Goal: Task Accomplishment & Management: Complete application form

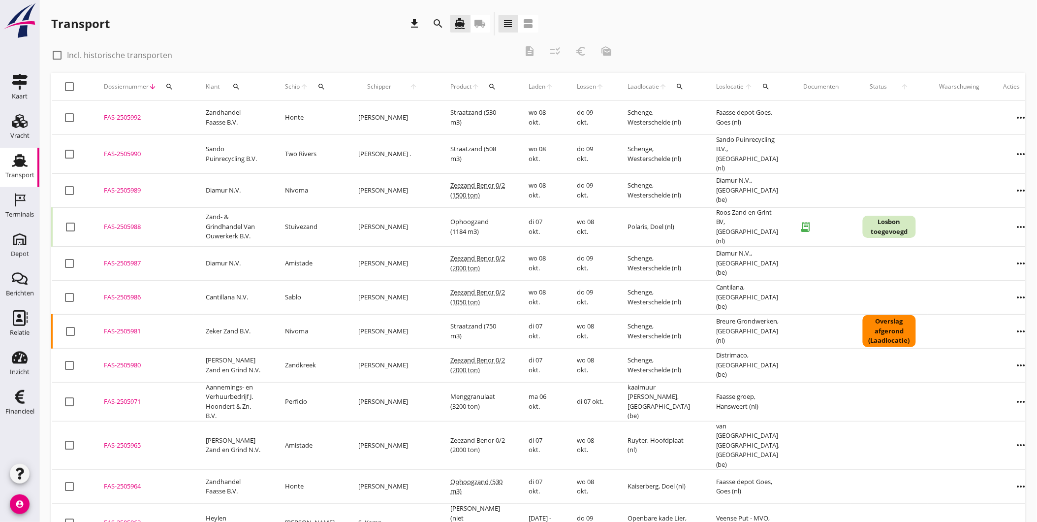
click at [325, 87] on icon "search" at bounding box center [321, 87] width 8 height 8
click at [337, 119] on input "Zoek op (scheeps)naam" at bounding box center [369, 115] width 102 height 16
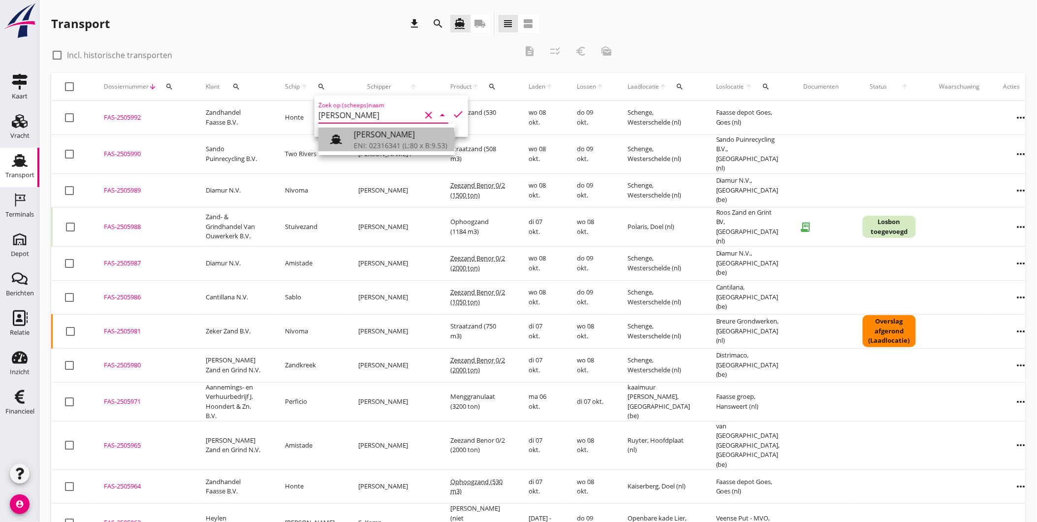
click at [352, 138] on div at bounding box center [340, 139] width 28 height 20
click at [452, 111] on icon "check" at bounding box center [458, 114] width 12 height 12
type input "[PERSON_NAME]"
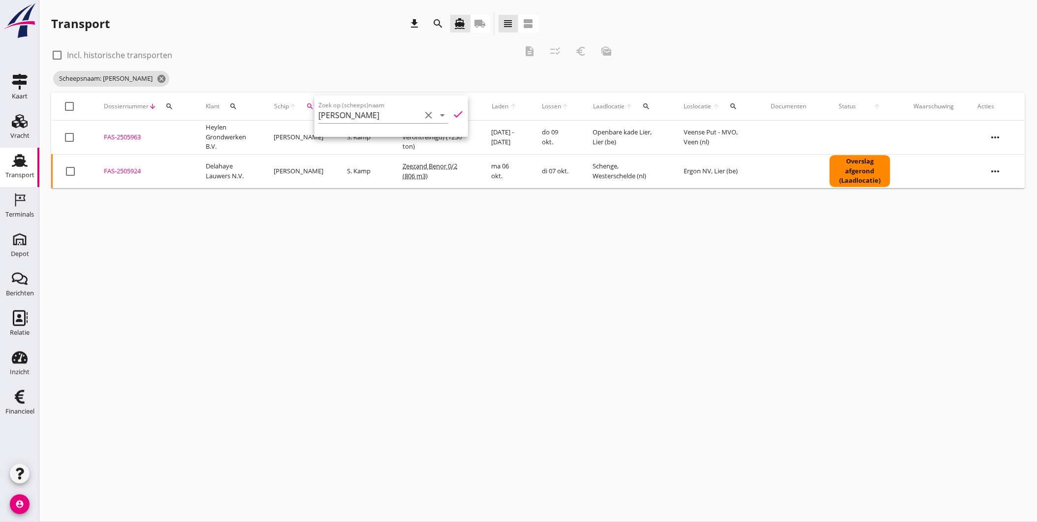
click at [336, 244] on div "cancel You are impersonating another user. Transport download search directions…" at bounding box center [538, 261] width 998 height 522
click at [1003, 136] on icon "more_horiz" at bounding box center [996, 138] width 28 height 28
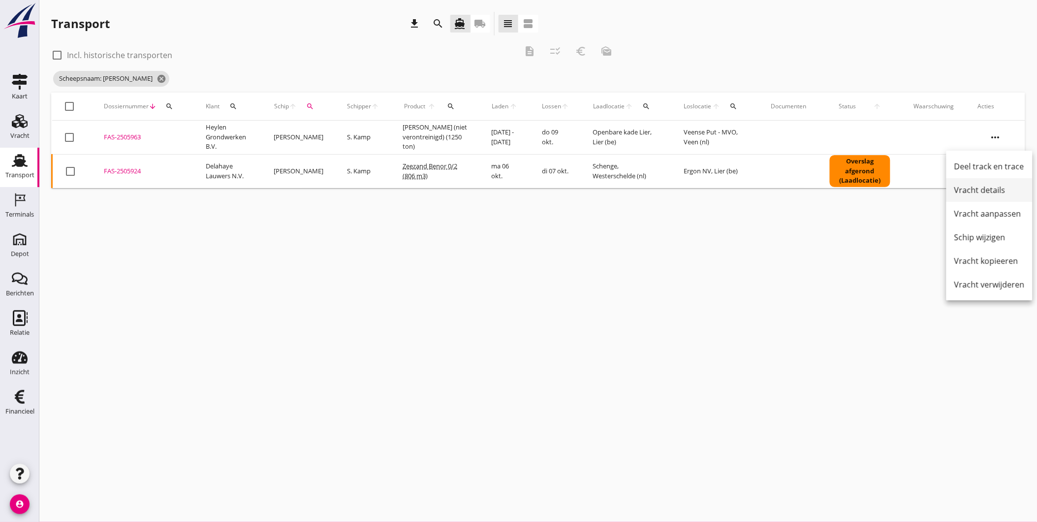
click at [985, 189] on div "Vracht details" at bounding box center [989, 190] width 70 height 12
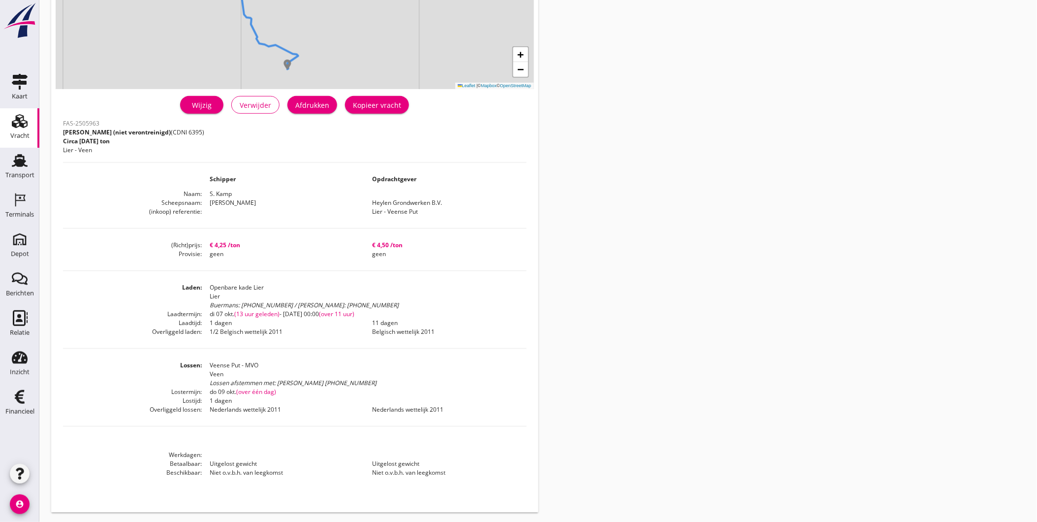
scroll to position [166, 0]
drag, startPoint x: 377, startPoint y: 376, endPoint x: 203, endPoint y: 361, distance: 174.4
click at [203, 361] on dd "Veense Put - MVO Veen Lossen afstemmen met: Mike Wijtmans +31 6 46 00 39 78" at bounding box center [364, 371] width 324 height 27
drag, startPoint x: 502, startPoint y: 395, endPoint x: 505, endPoint y: 391, distance: 5.3
click at [503, 394] on dd at bounding box center [445, 398] width 162 height 9
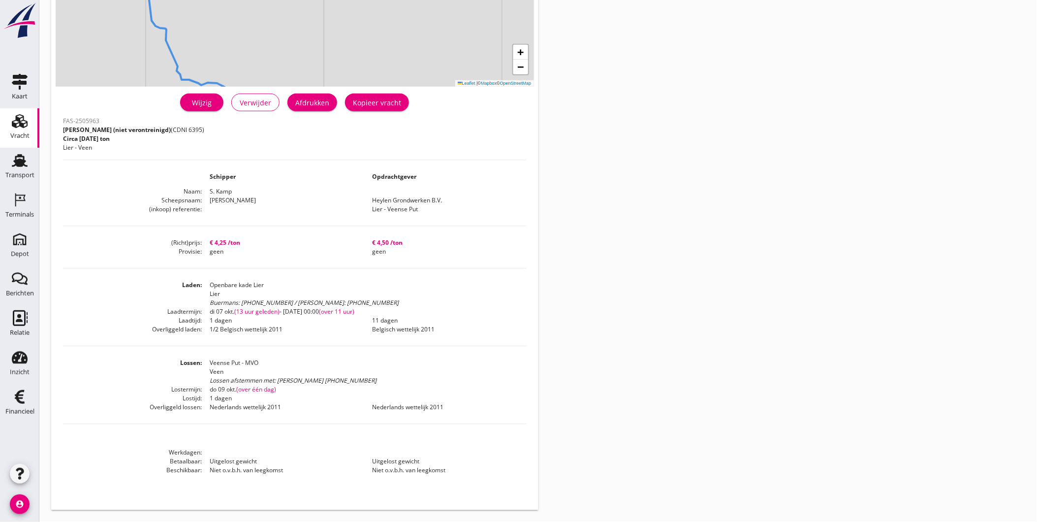
drag, startPoint x: 375, startPoint y: 380, endPoint x: 210, endPoint y: 380, distance: 164.4
click at [210, 380] on div "Lossen afstemmen met: Mike Wijtmans +31 6 46 00 39 78" at bounding box center [368, 380] width 317 height 9
copy div "Lossen afstemmen met: Mike Wijtmans +31 6 46 00 39 78"
click at [9, 173] on div "Transport" at bounding box center [19, 175] width 29 height 6
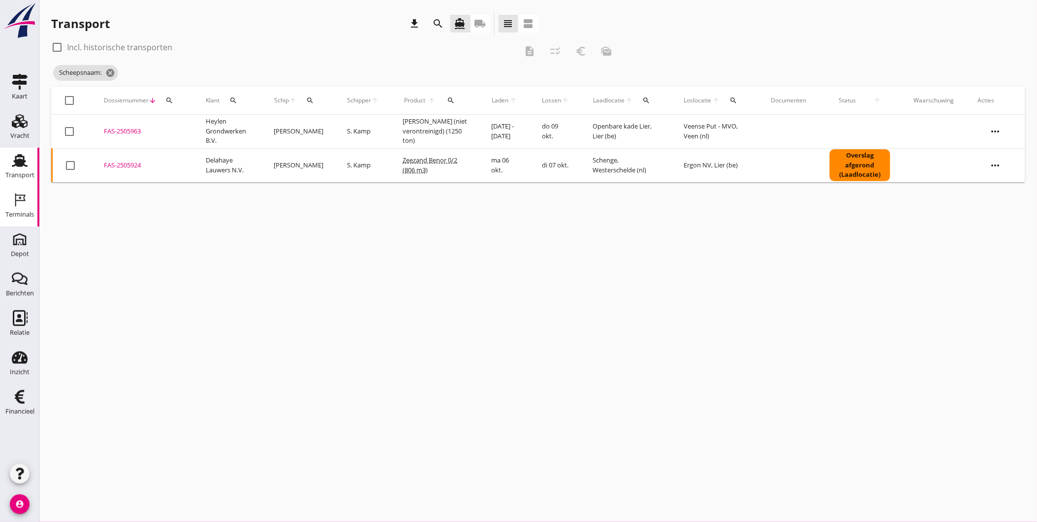
click at [16, 207] on icon "Terminals" at bounding box center [20, 200] width 16 height 16
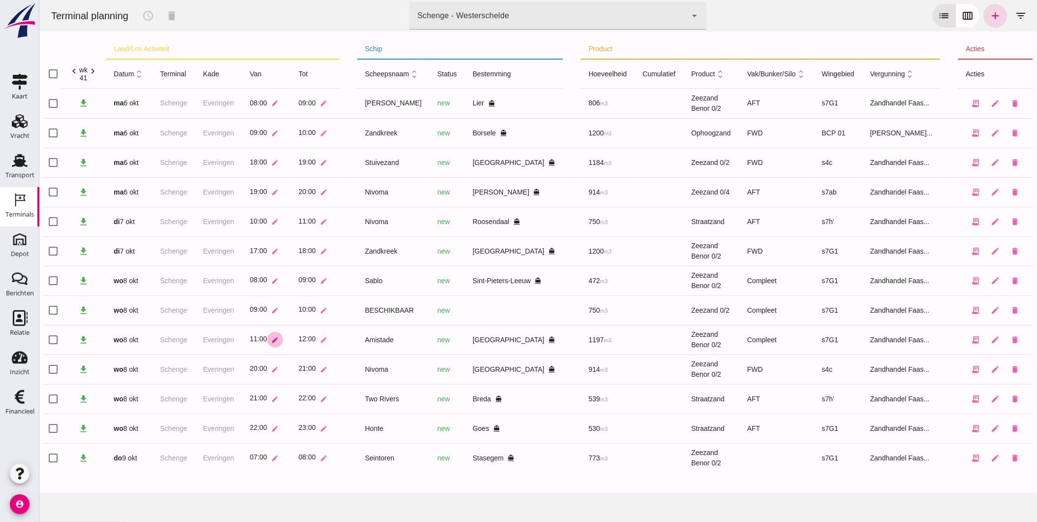
click at [273, 340] on icon "edit" at bounding box center [274, 339] width 7 height 7
click at [54, 340] on input "checkbox" at bounding box center [53, 340] width 20 height 20
checkbox input "true"
click at [149, 21] on icon "schedule" at bounding box center [148, 16] width 12 height 12
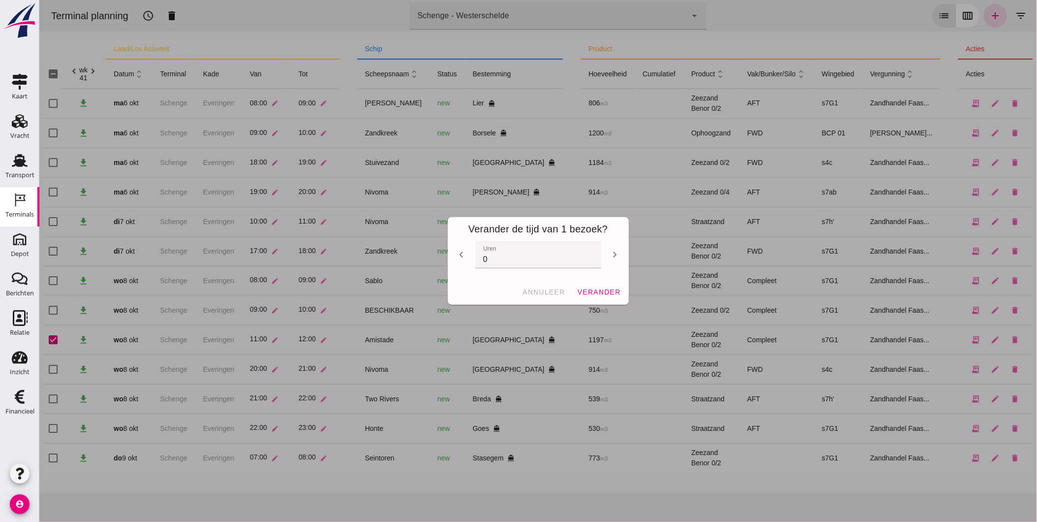
click at [609, 254] on icon "chevron_right" at bounding box center [615, 255] width 12 height 12
type input "1"
click at [604, 290] on span "verander" at bounding box center [598, 292] width 44 height 8
checkbox input "false"
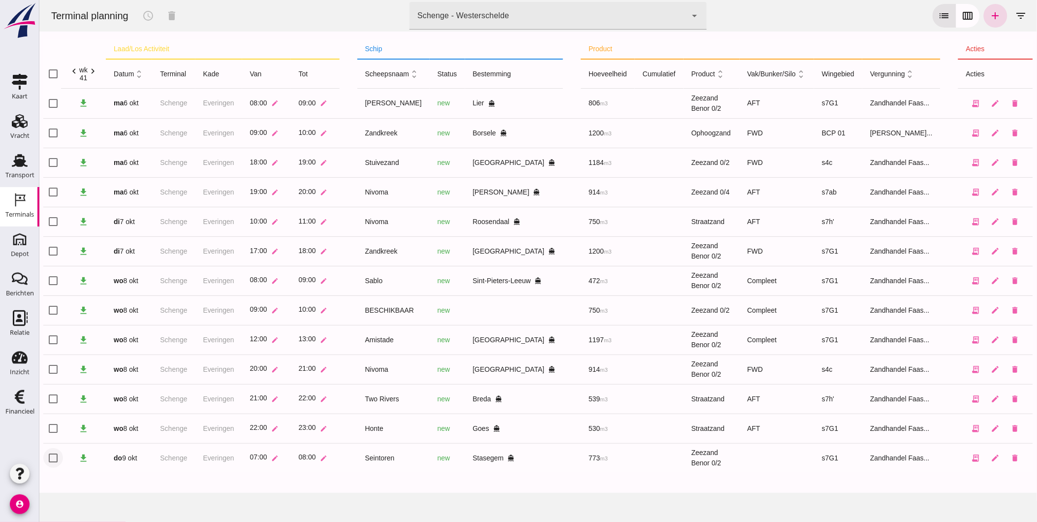
click at [55, 455] on input "checkbox" at bounding box center [53, 458] width 20 height 20
checkbox input "true"
click at [146, 16] on icon "schedule" at bounding box center [148, 16] width 12 height 12
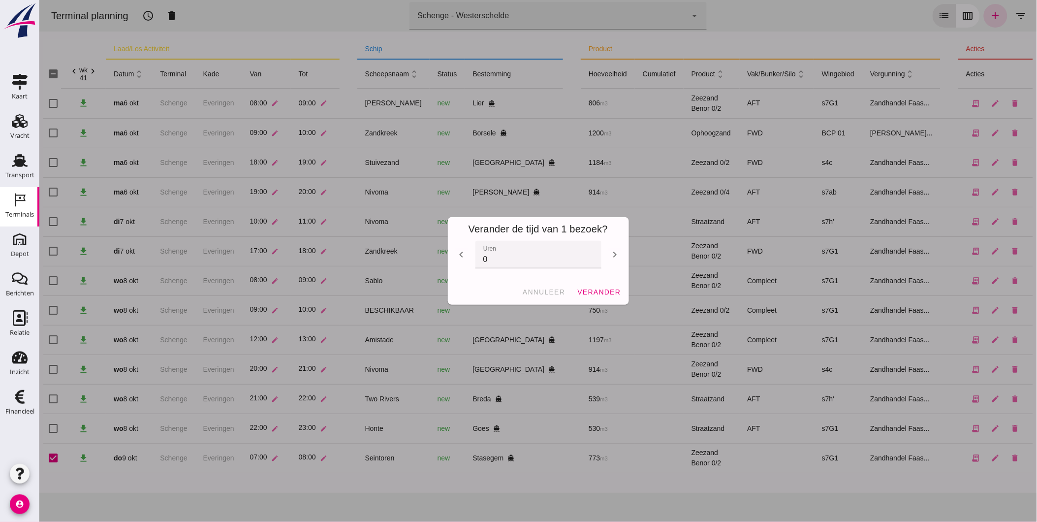
click at [461, 256] on icon "chevron_left" at bounding box center [461, 255] width 12 height 12
type input "-1"
click at [601, 291] on span "verander" at bounding box center [598, 292] width 44 height 8
checkbox input "false"
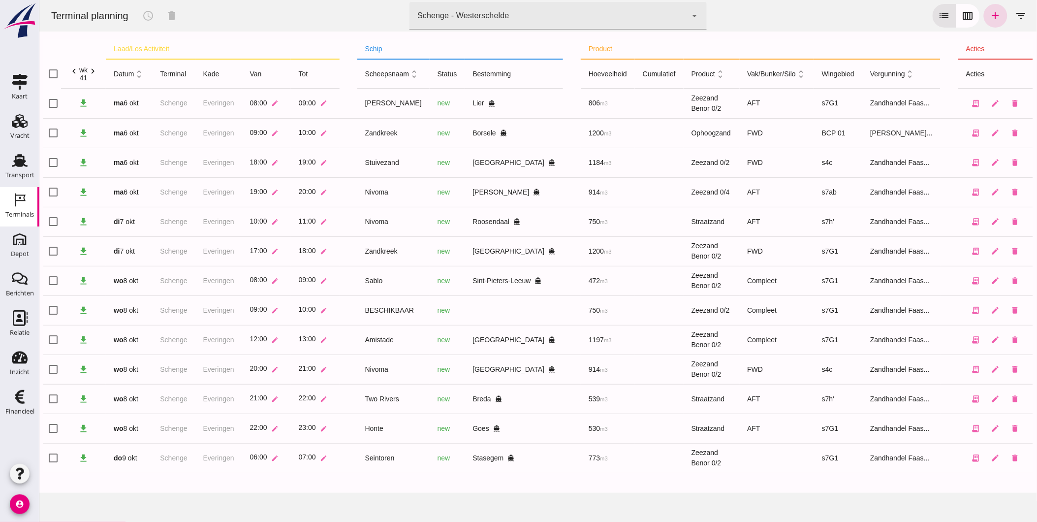
click at [513, 475] on div at bounding box center [538, 483] width 990 height 20
click at [989, 20] on icon "add" at bounding box center [995, 16] width 12 height 12
type input "Zandhandel Faasse B.V."
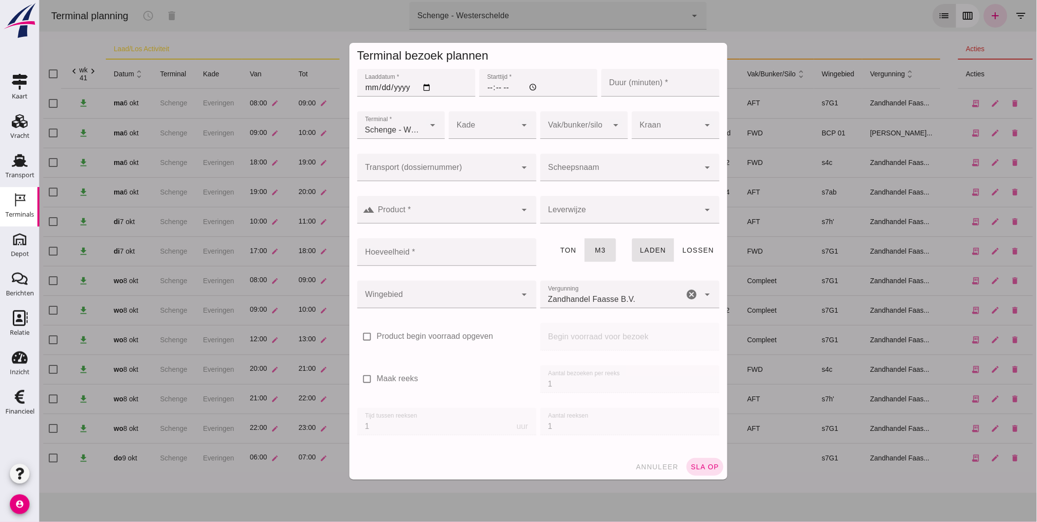
click at [367, 86] on input "Laaddatum *" at bounding box center [416, 83] width 118 height 28
click at [645, 469] on span "annuleer" at bounding box center [656, 467] width 43 height 8
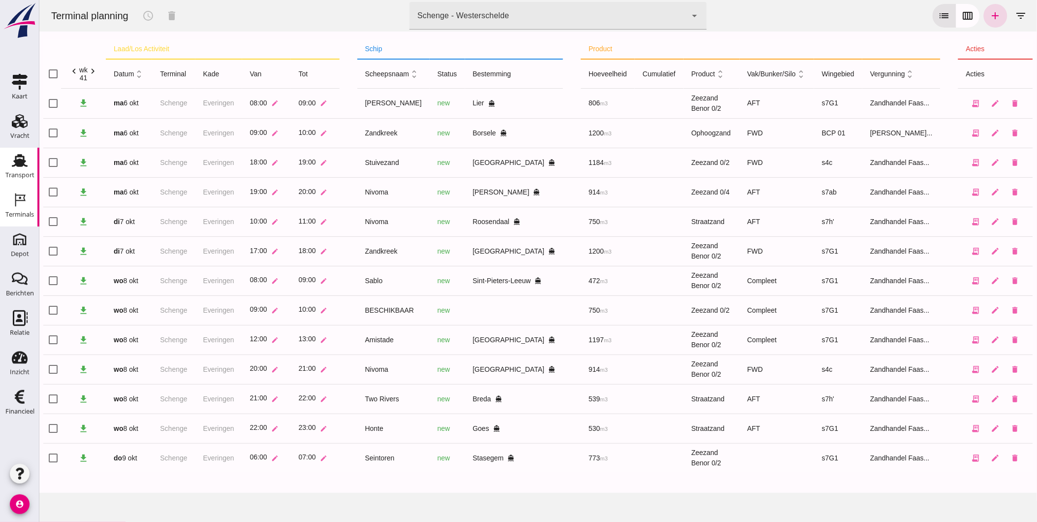
click at [14, 172] on div "Transport" at bounding box center [19, 175] width 29 height 6
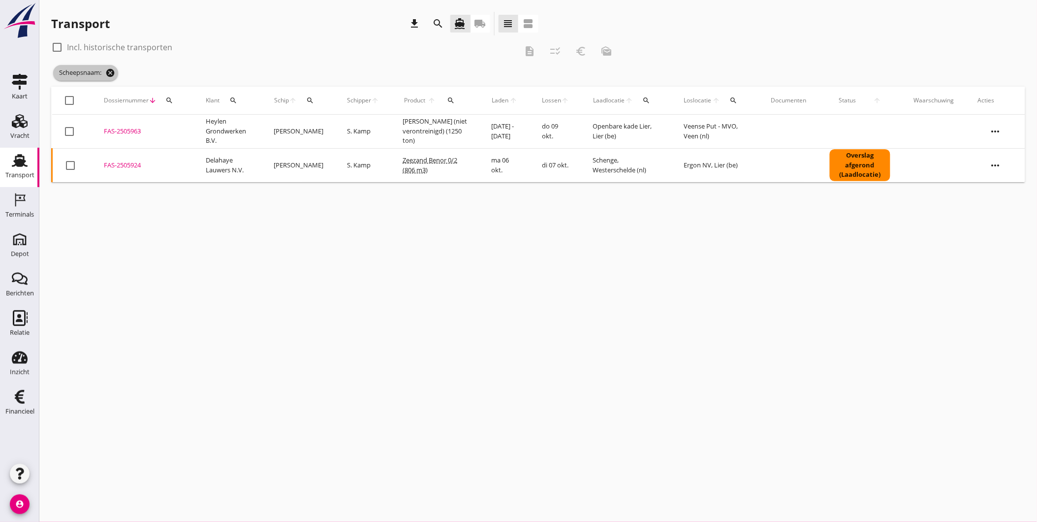
click at [109, 74] on icon "cancel" at bounding box center [110, 73] width 10 height 10
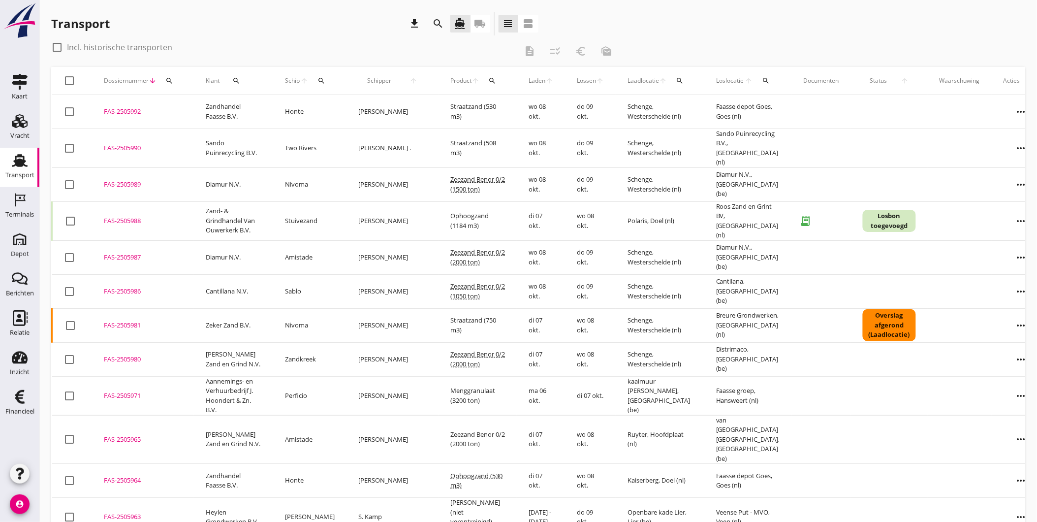
click at [174, 80] on div "search" at bounding box center [169, 81] width 18 height 8
click at [222, 108] on input "Zoeken op dossiernummer..." at bounding box center [215, 109] width 102 height 16
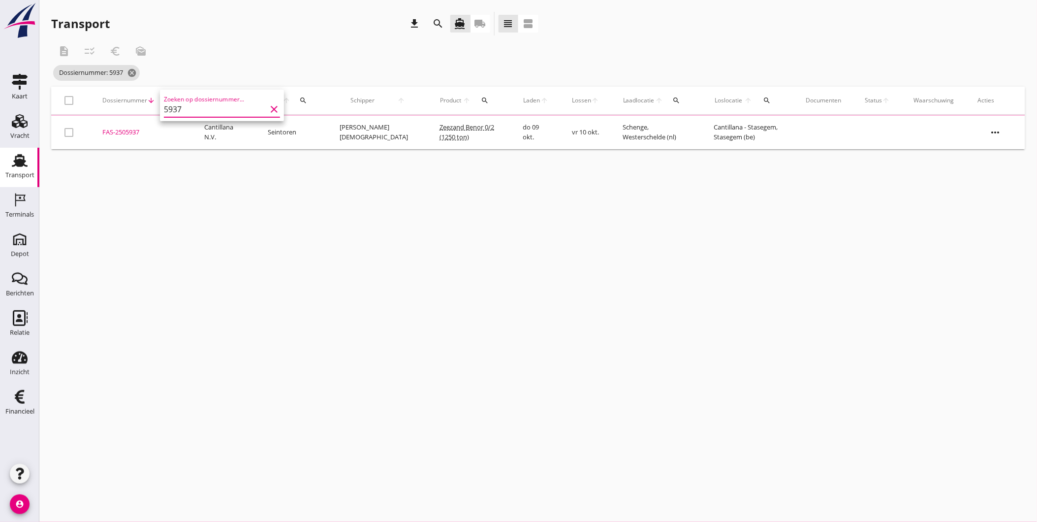
type input "5937"
click at [131, 130] on div "FAS-2505937" at bounding box center [141, 132] width 78 height 10
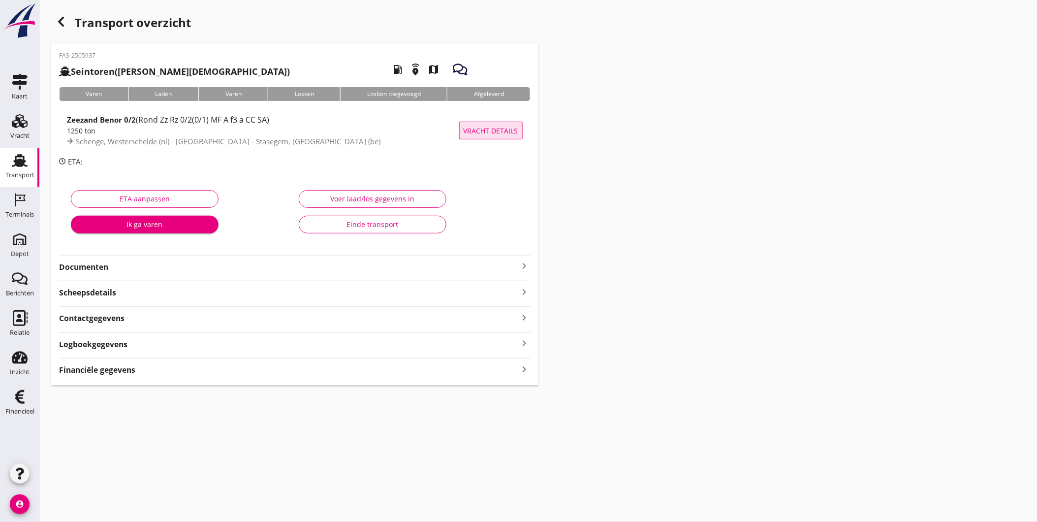
click at [485, 129] on span "Vracht details" at bounding box center [491, 131] width 55 height 10
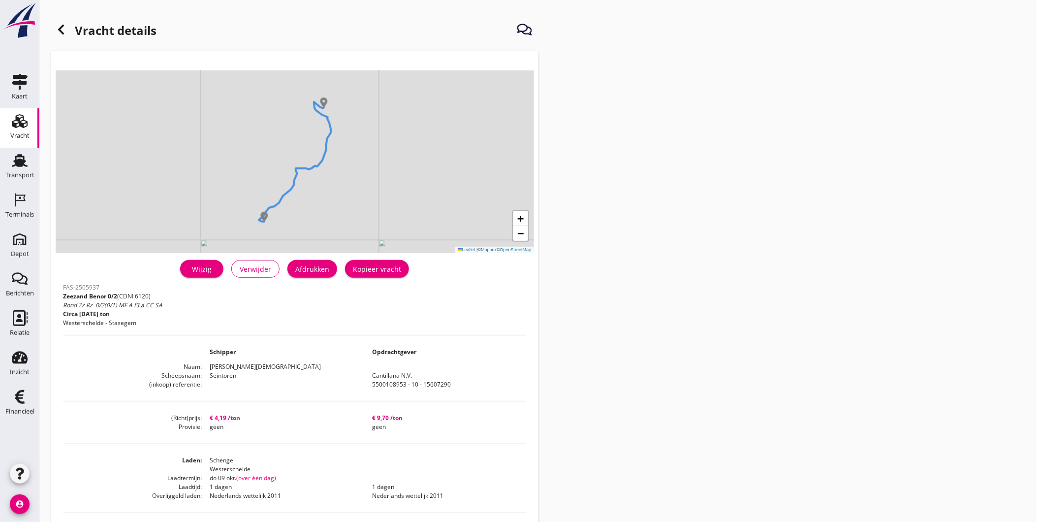
click at [212, 273] on div "Wijzig" at bounding box center [202, 269] width 28 height 10
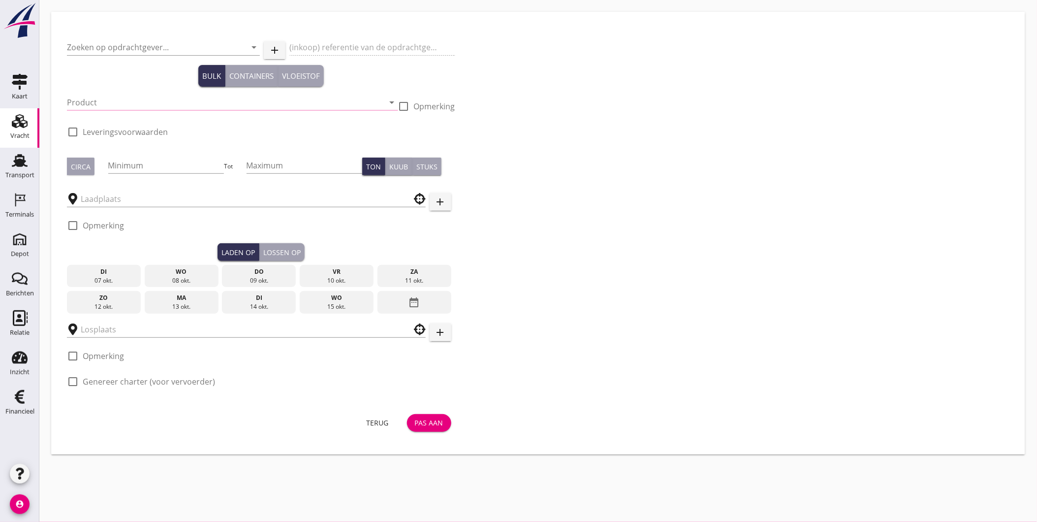
type input "Cantillana N.V."
type input "5500108953 - 10 - 15607290"
type input "Zeezand Benor 0/2 (6120)"
checkbox input "true"
type input "1250"
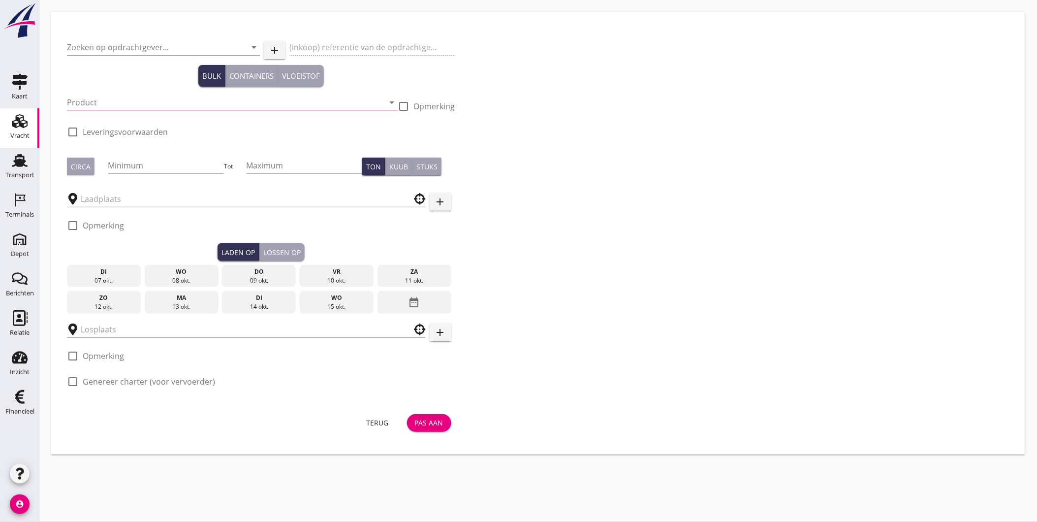
checkbox input "true"
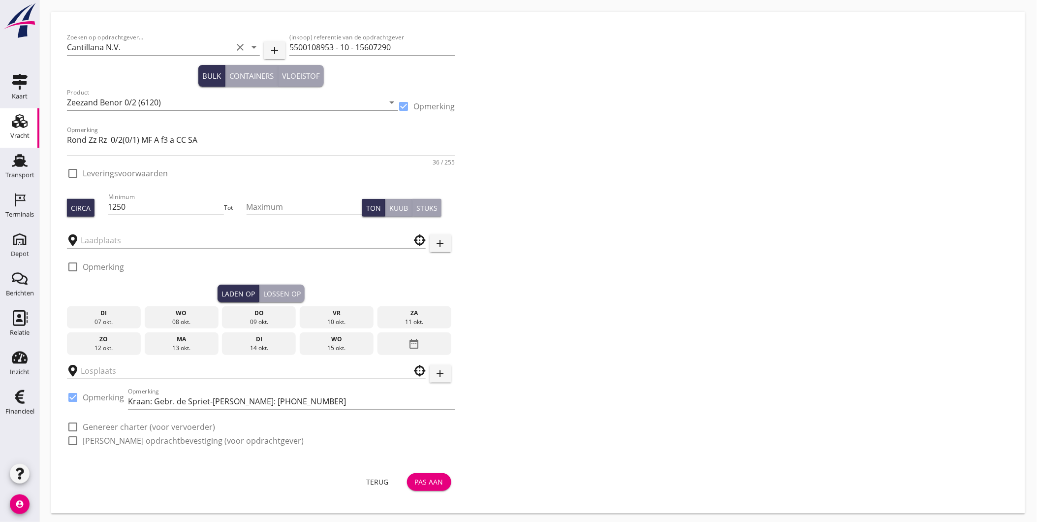
checkbox input "true"
type input "Schenge"
type input "Cantillana - Stasegem"
checkbox input "true"
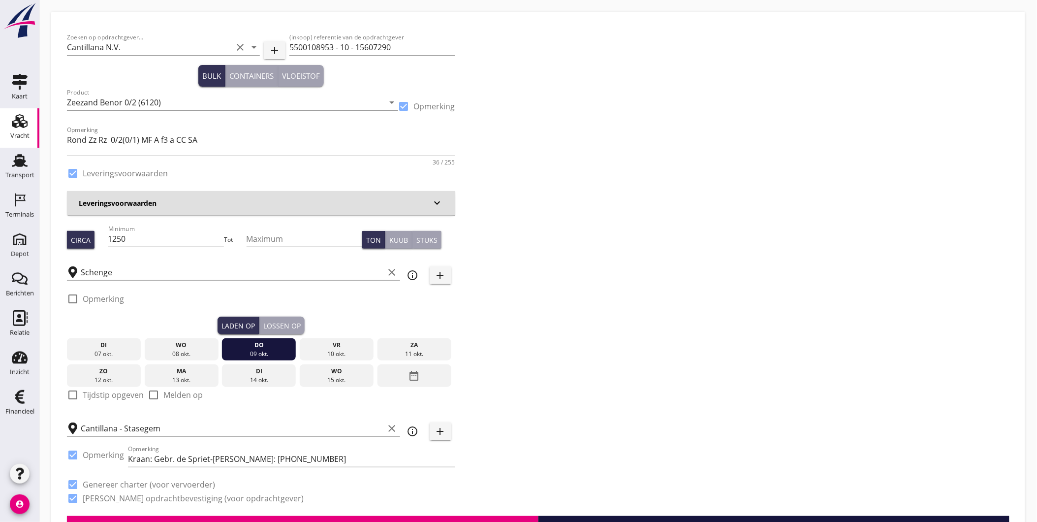
type input "4.19"
checkbox input "false"
radio input "false"
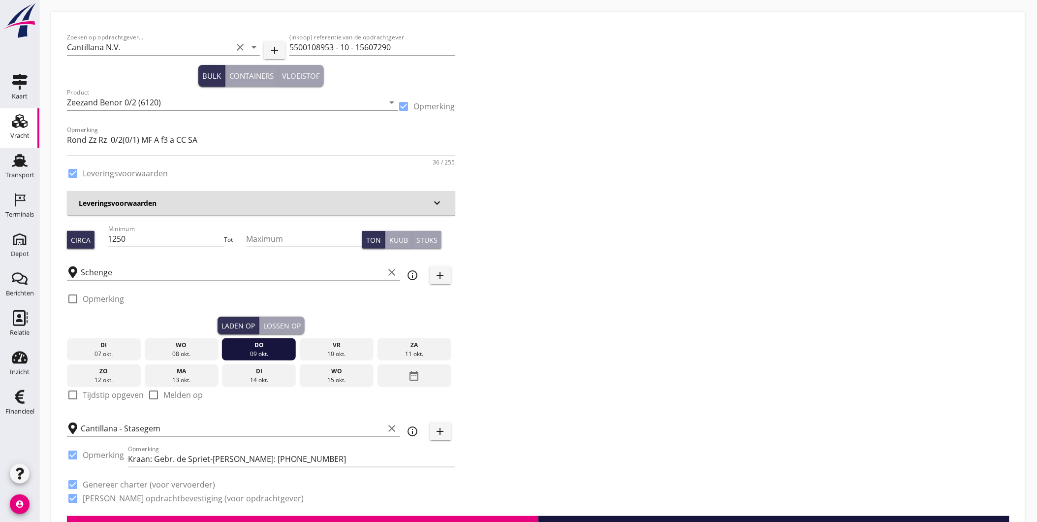
checkbox input "true"
type input "1"
type input "9.7"
checkbox input "false"
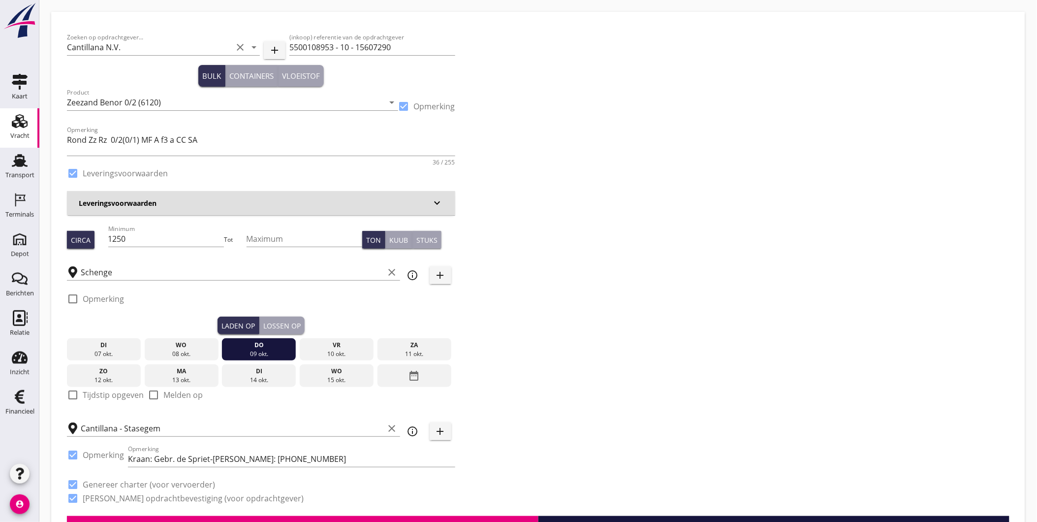
radio input "false"
checkbox input "true"
type input "1"
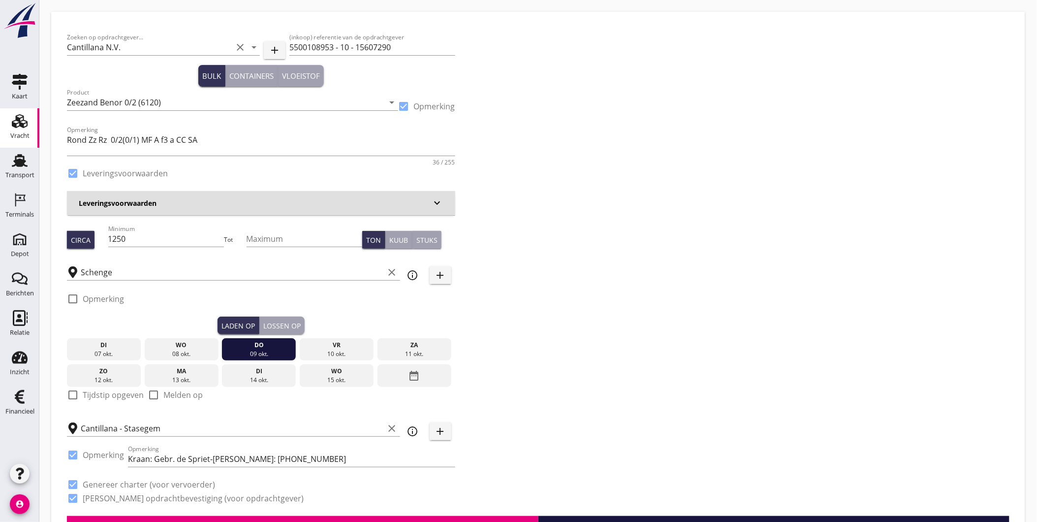
type input "1"
type input "60"
click at [316, 318] on div "Laden op Lossen op" at bounding box center [261, 326] width 388 height 18
click at [302, 322] on button "Lossen op" at bounding box center [281, 326] width 45 height 18
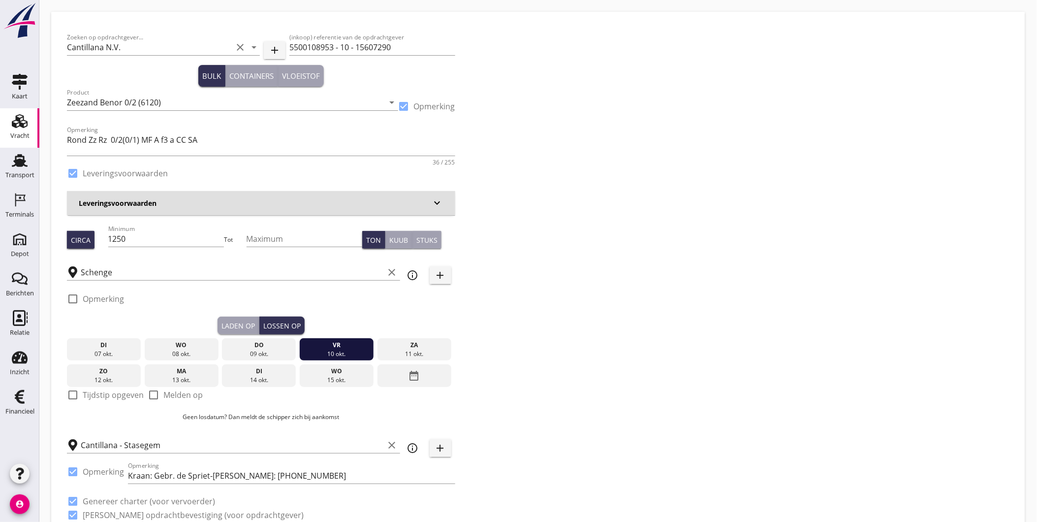
click at [245, 321] on div "Laden op" at bounding box center [238, 325] width 33 height 10
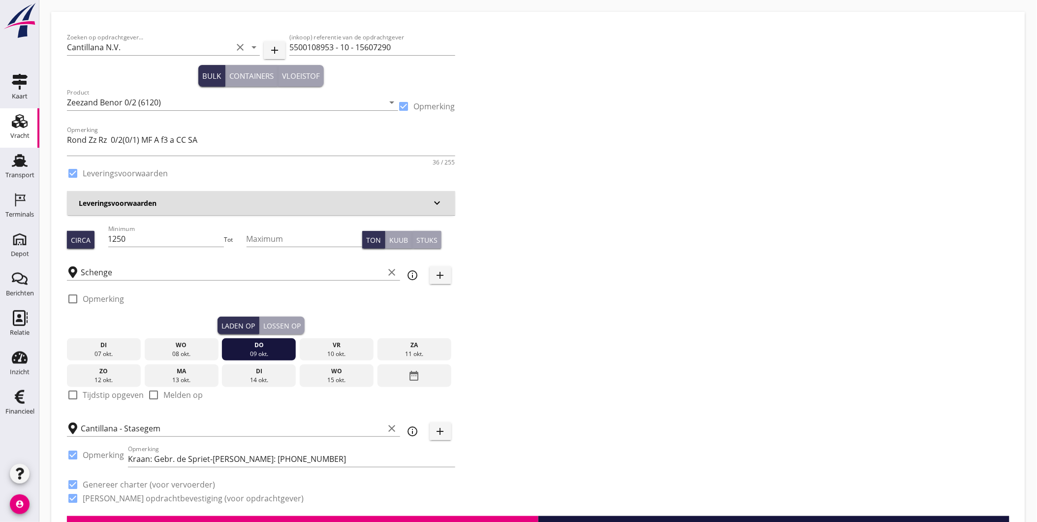
click at [288, 321] on div "Lossen op" at bounding box center [281, 325] width 37 height 10
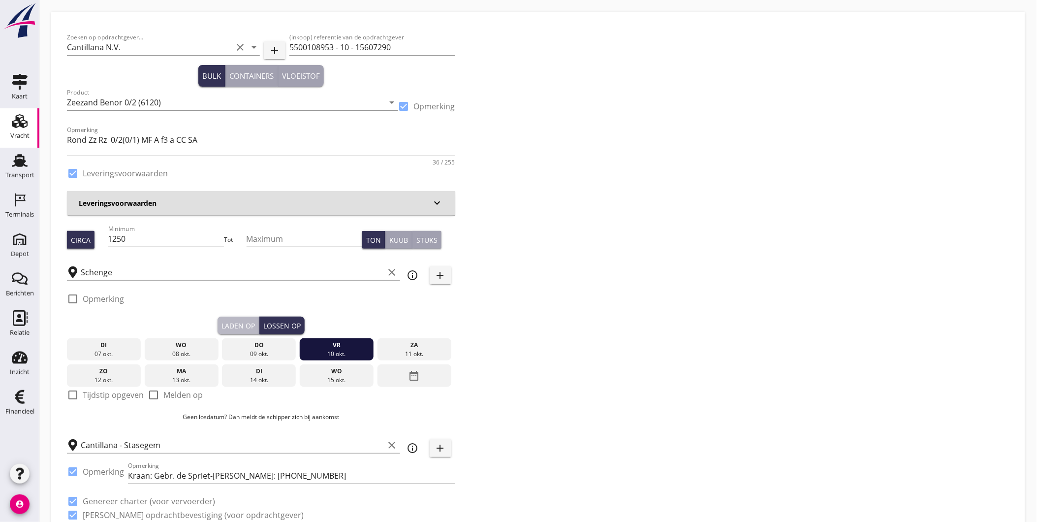
click at [239, 318] on button "Laden op" at bounding box center [239, 326] width 42 height 18
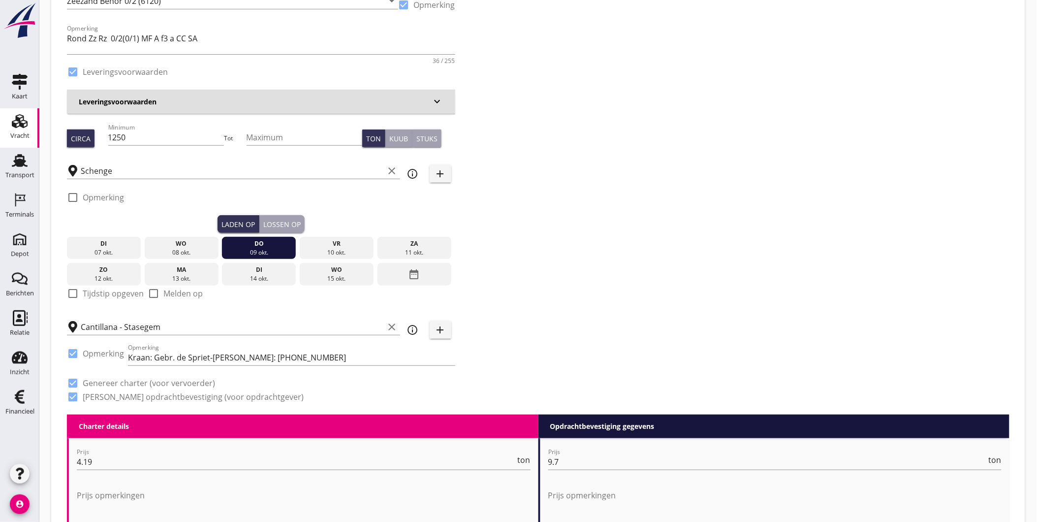
scroll to position [109, 0]
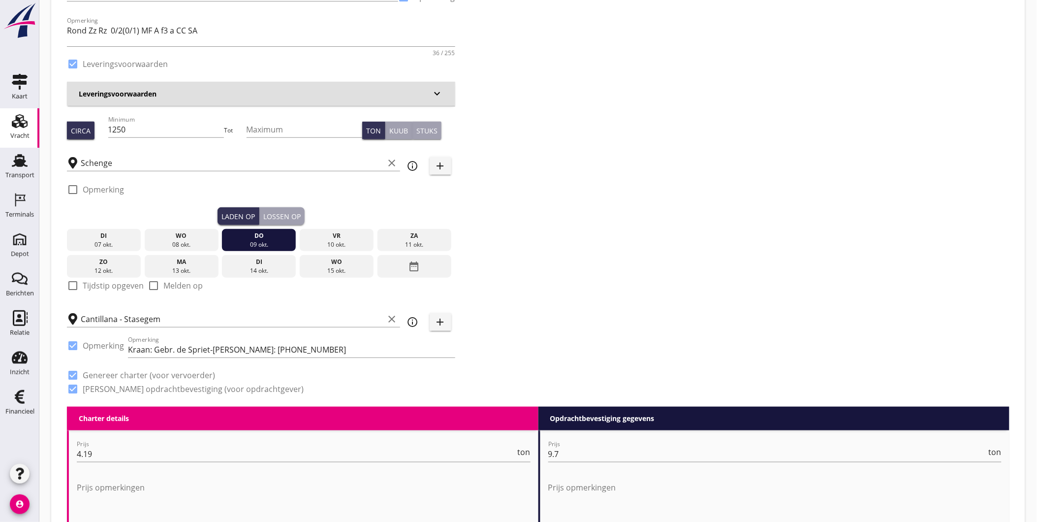
click at [271, 213] on div "Lossen op" at bounding box center [281, 216] width 37 height 10
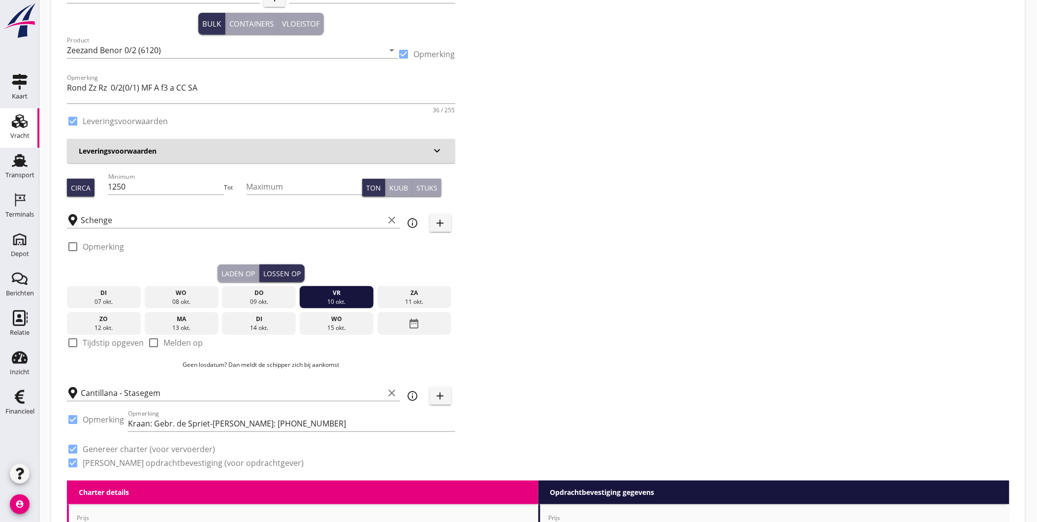
scroll to position [0, 0]
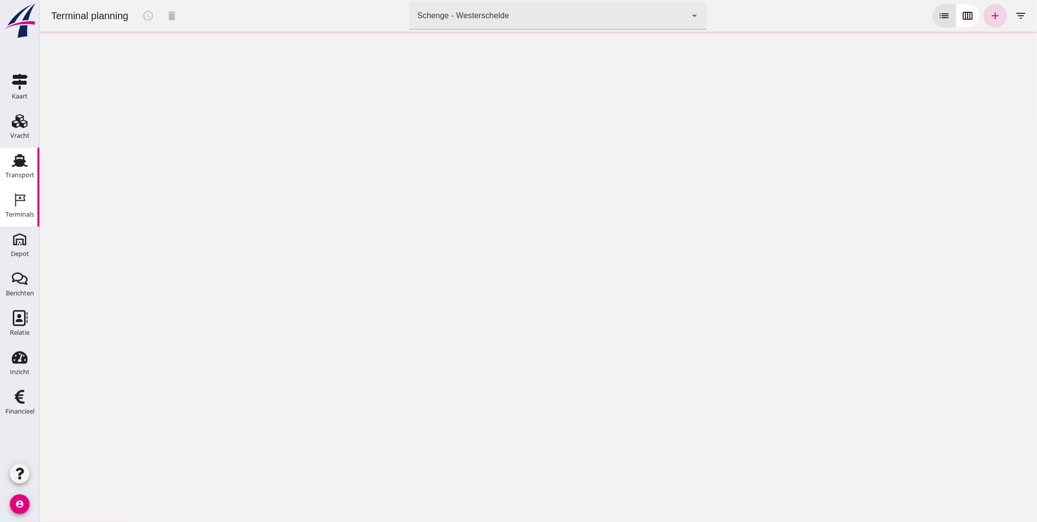
click at [22, 167] on icon "Transport" at bounding box center [20, 161] width 16 height 16
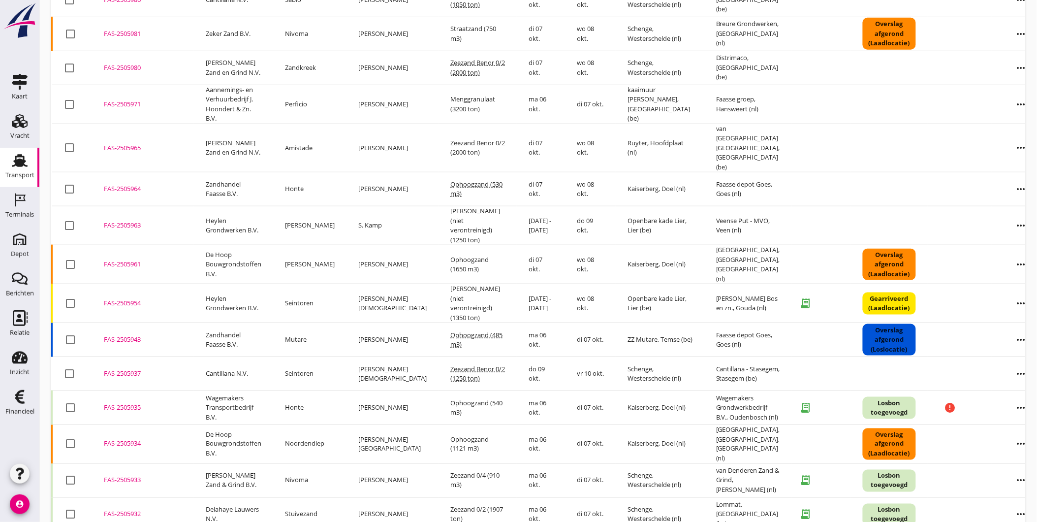
scroll to position [307, 0]
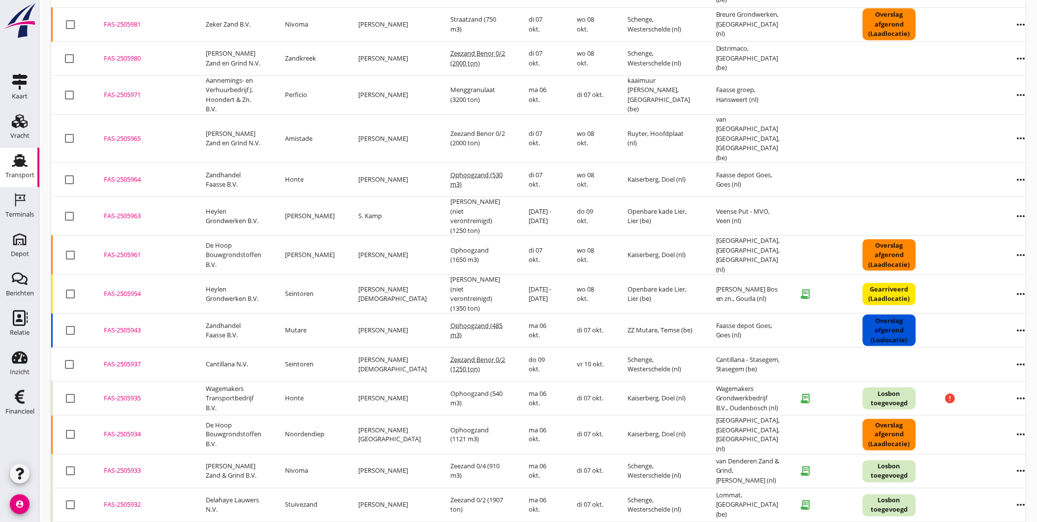
click at [131, 359] on div "FAS-2505937" at bounding box center [143, 364] width 78 height 10
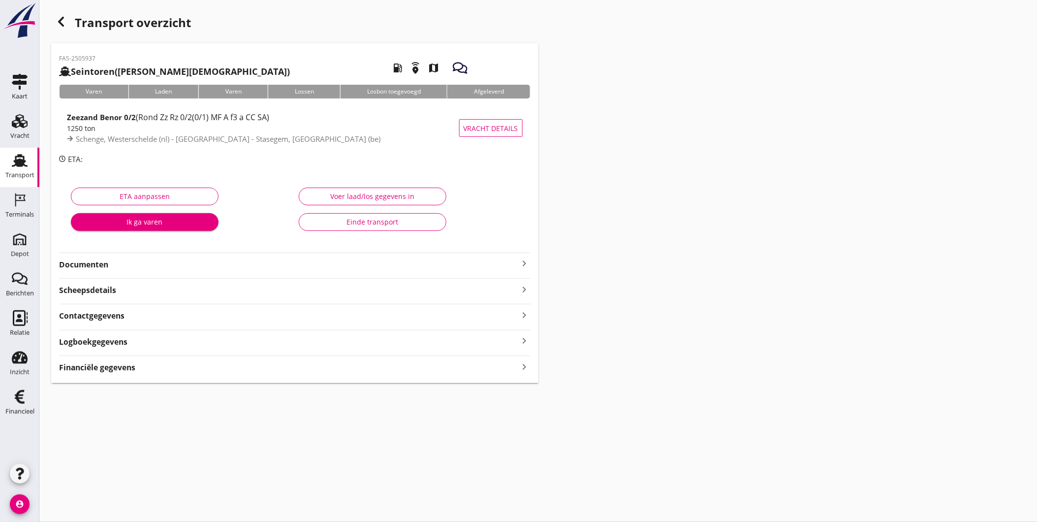
click at [128, 270] on div "FAS-2505937 Seintoren (F Dieleman) local_gas_station emergency_share map Varen …" at bounding box center [294, 213] width 487 height 340
click at [117, 266] on strong "Documenten" at bounding box center [289, 264] width 460 height 11
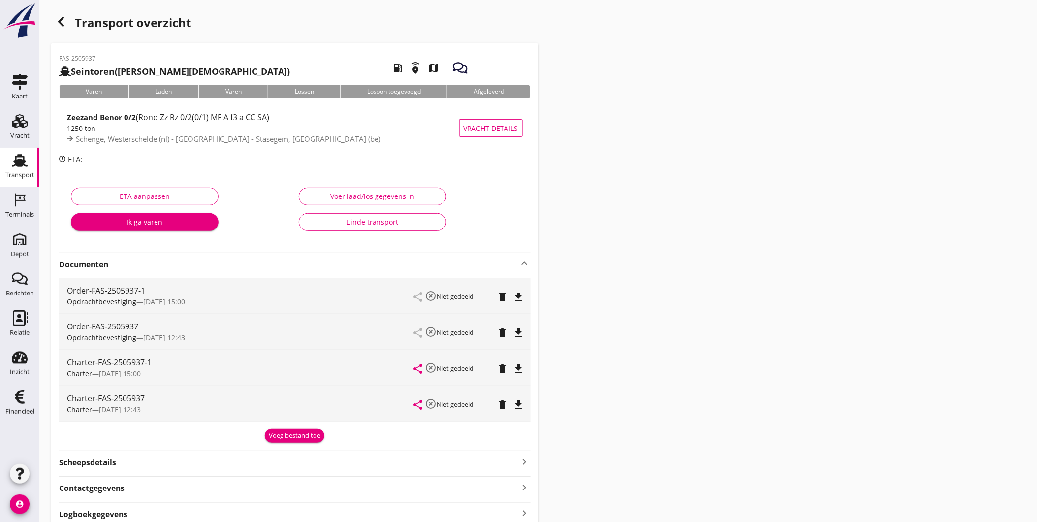
click at [501, 403] on icon "delete" at bounding box center [503, 405] width 12 height 12
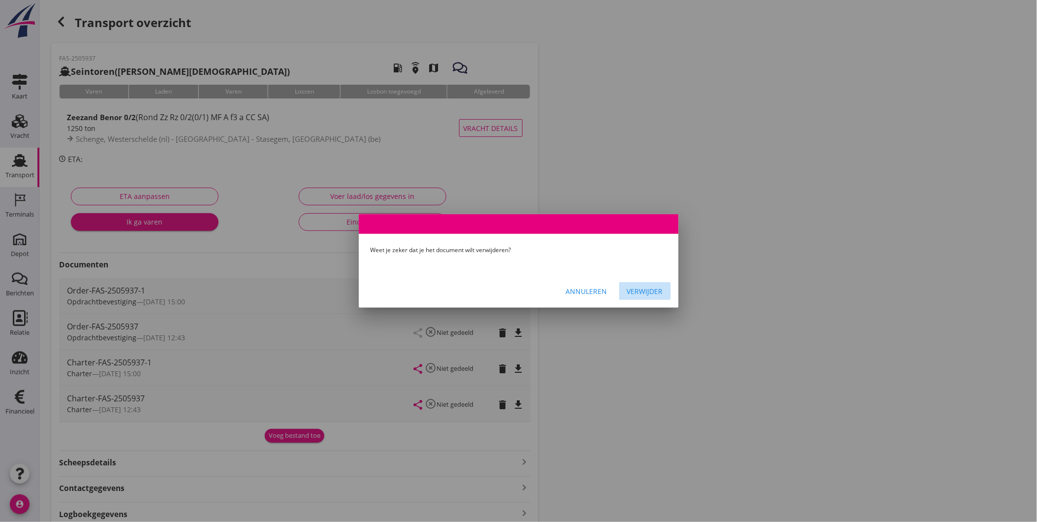
click at [648, 294] on div "Verwijder" at bounding box center [645, 291] width 36 height 10
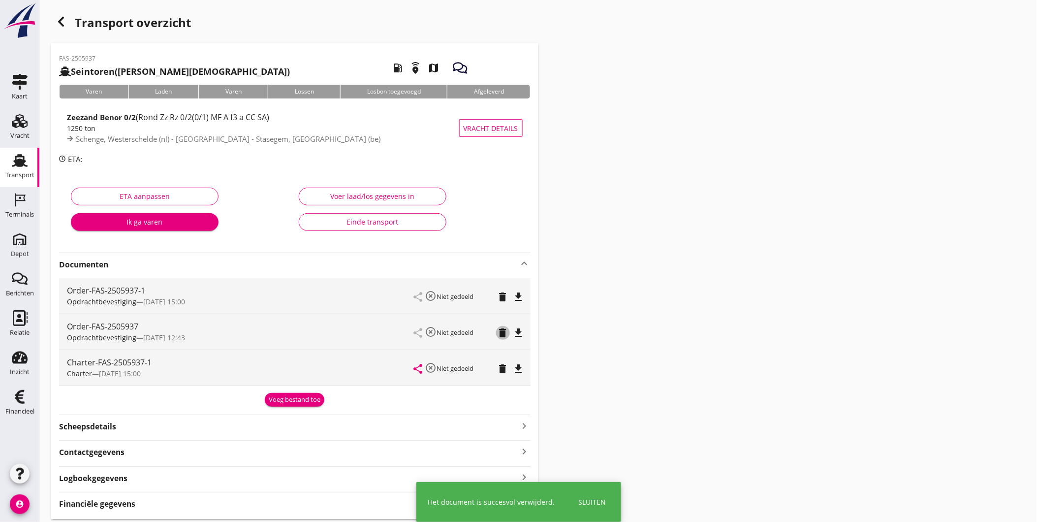
click at [507, 333] on icon "delete" at bounding box center [503, 333] width 12 height 12
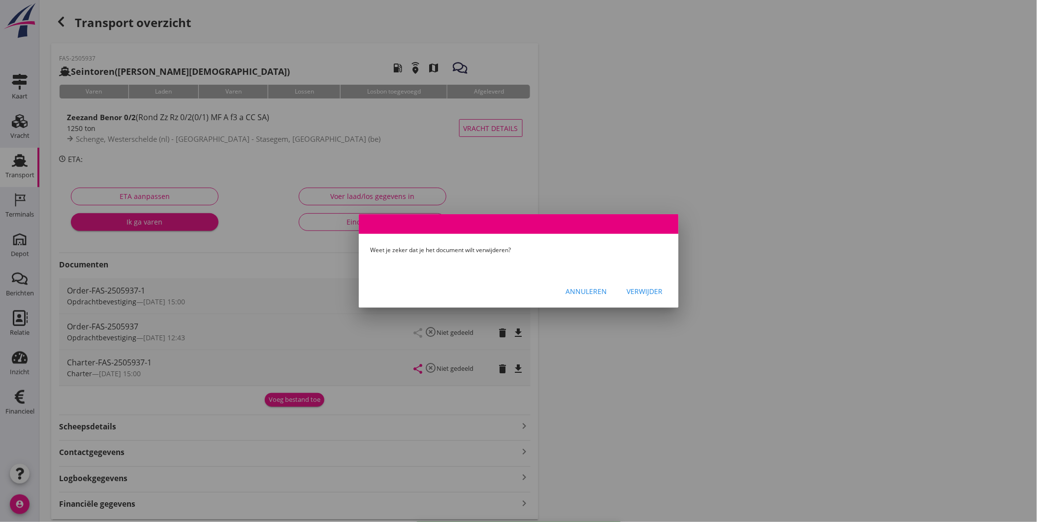
click at [646, 291] on div "Verwijder" at bounding box center [645, 291] width 36 height 10
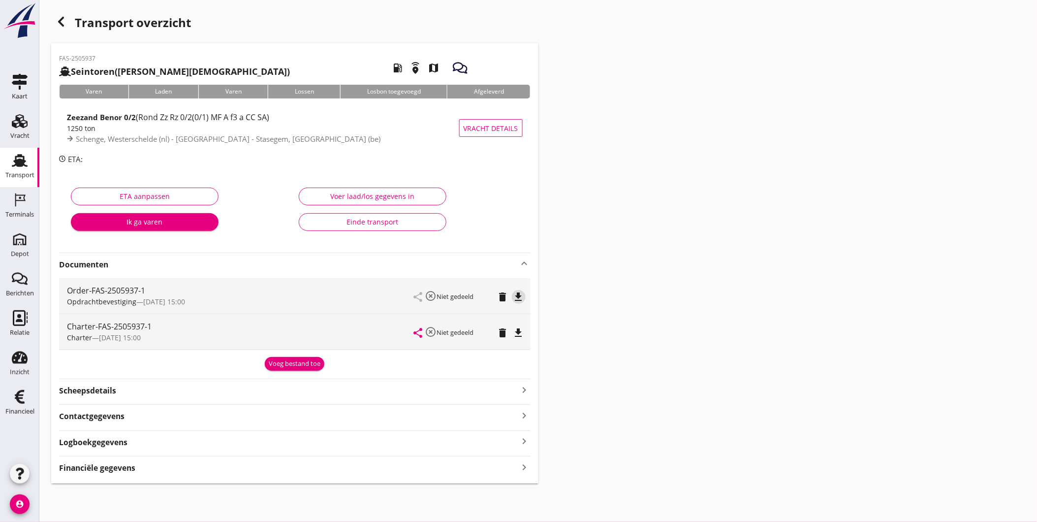
click at [519, 296] on icon "file_download" at bounding box center [519, 297] width 12 height 12
click at [17, 208] on div "Terminals" at bounding box center [19, 215] width 29 height 14
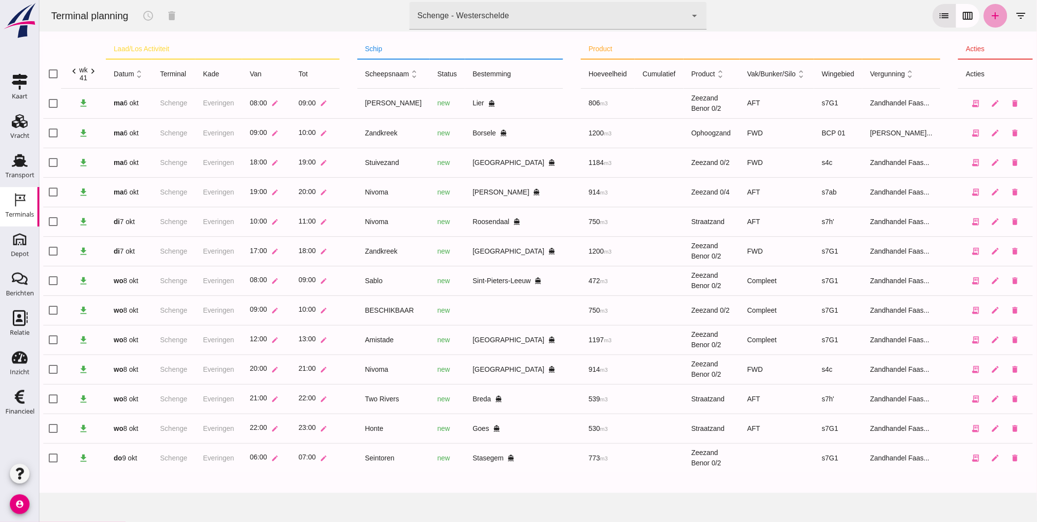
click at [989, 18] on icon "add" at bounding box center [995, 16] width 12 height 12
type input "Zandhandel Faasse B.V."
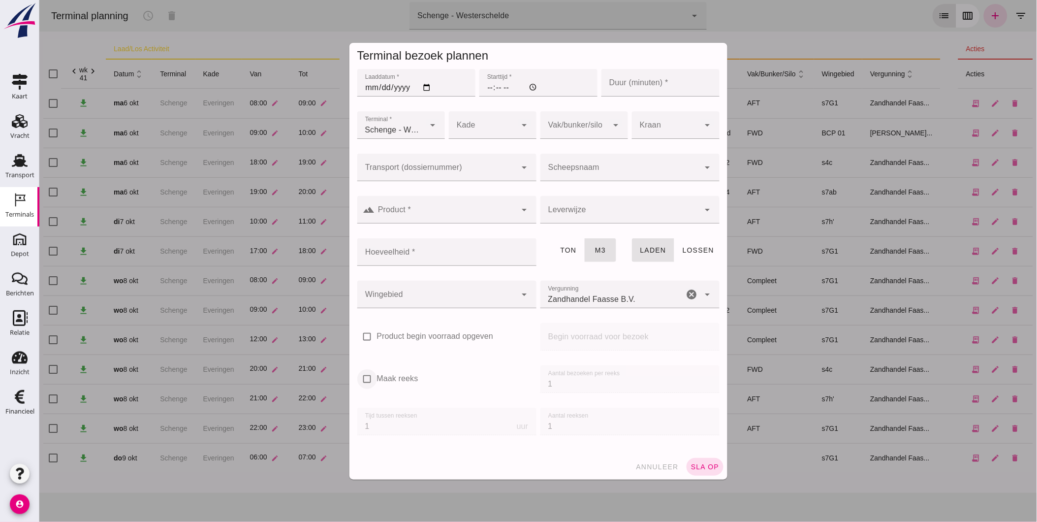
click at [362, 378] on input "Maak reeks" at bounding box center [367, 379] width 20 height 20
checkbox input "true"
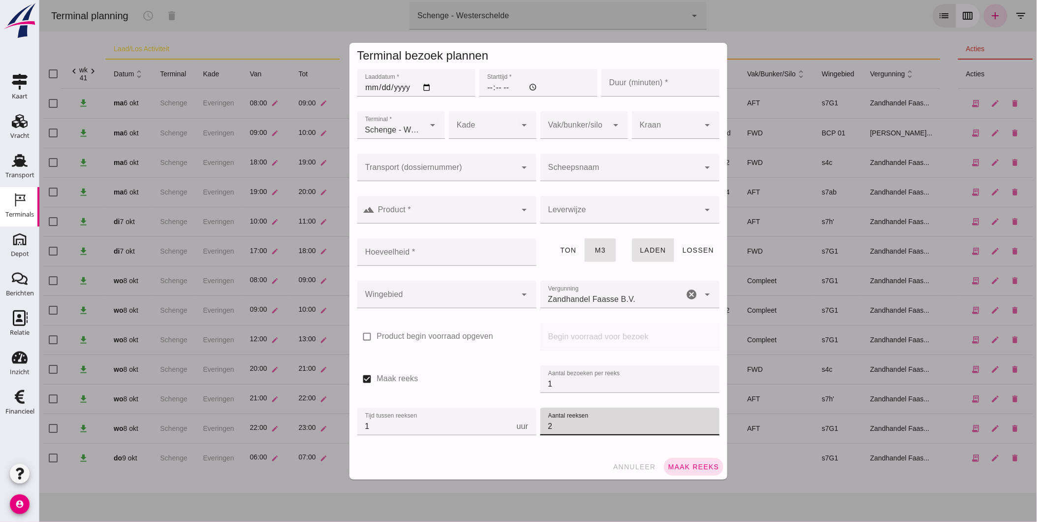
click at [699, 422] on input "2" at bounding box center [629, 422] width 179 height 28
click at [699, 422] on input "3" at bounding box center [629, 422] width 179 height 28
click at [704, 430] on input "2" at bounding box center [629, 422] width 179 height 28
type input "1"
click at [704, 430] on input "1" at bounding box center [629, 422] width 179 height 28
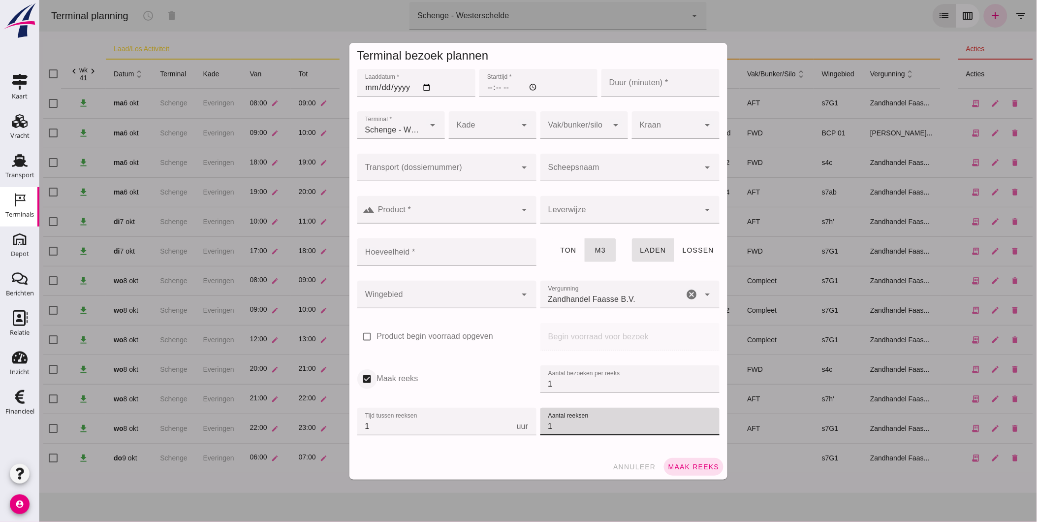
click at [359, 380] on input "Maak reeks" at bounding box center [367, 379] width 20 height 20
checkbox input "false"
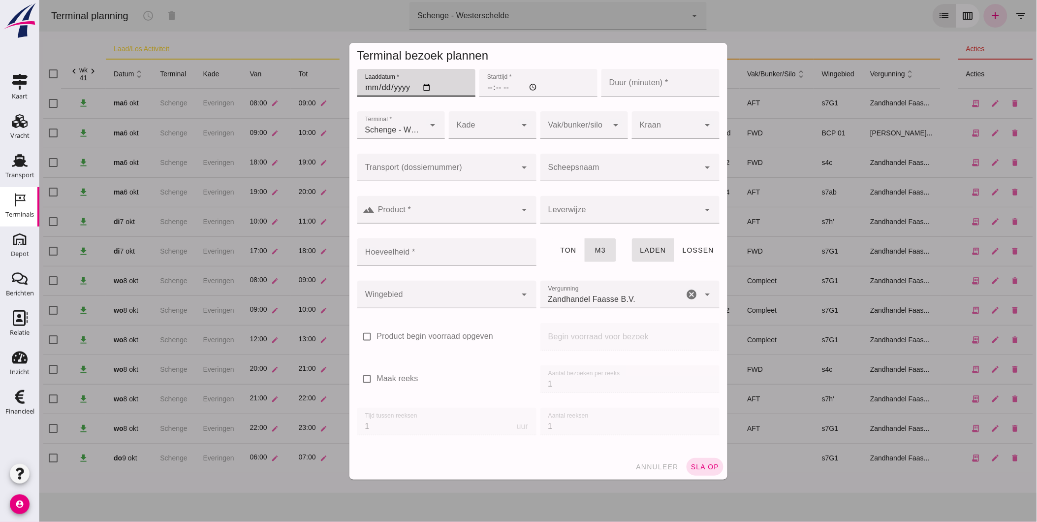
click at [365, 87] on input "Laaddatum *" at bounding box center [416, 83] width 118 height 28
type input "[DATE]"
click at [489, 81] on input "Starttijd *" at bounding box center [538, 83] width 118 height 28
type input "07:07"
type input "07:00"
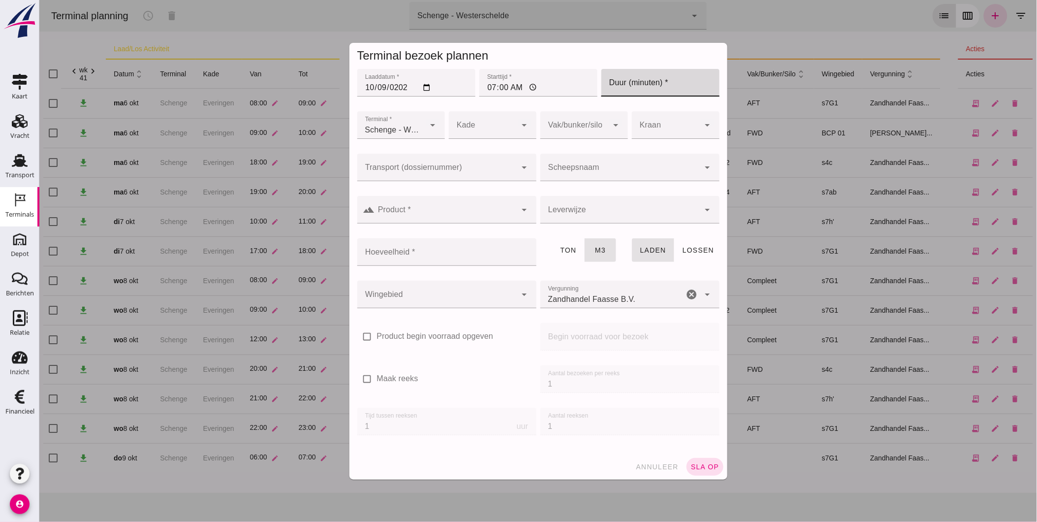
click at [611, 84] on input "Duur (minuten) *" at bounding box center [660, 83] width 118 height 28
type input "60"
click at [464, 132] on div at bounding box center [482, 125] width 68 height 28
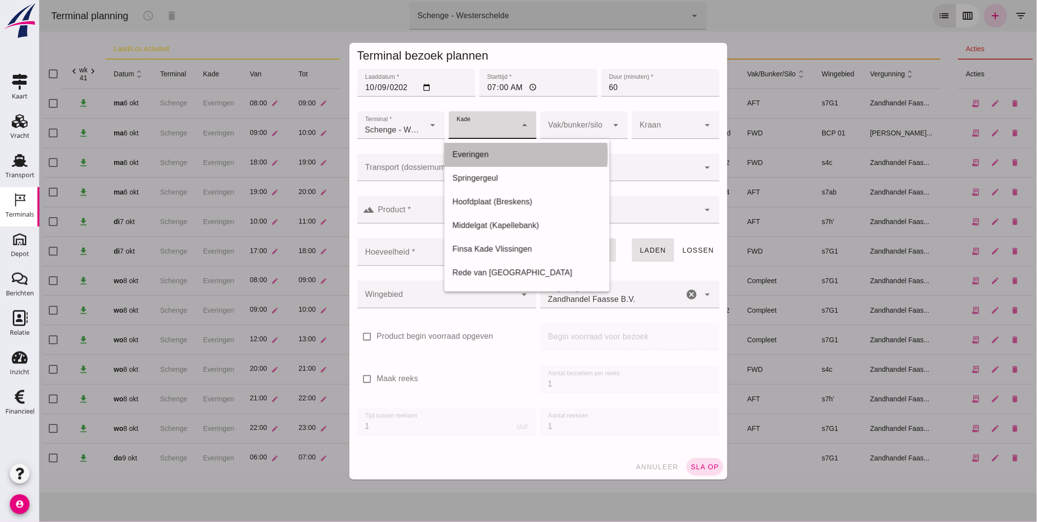
click at [478, 159] on div "Everingen" at bounding box center [527, 155] width 150 height 12
type input "7"
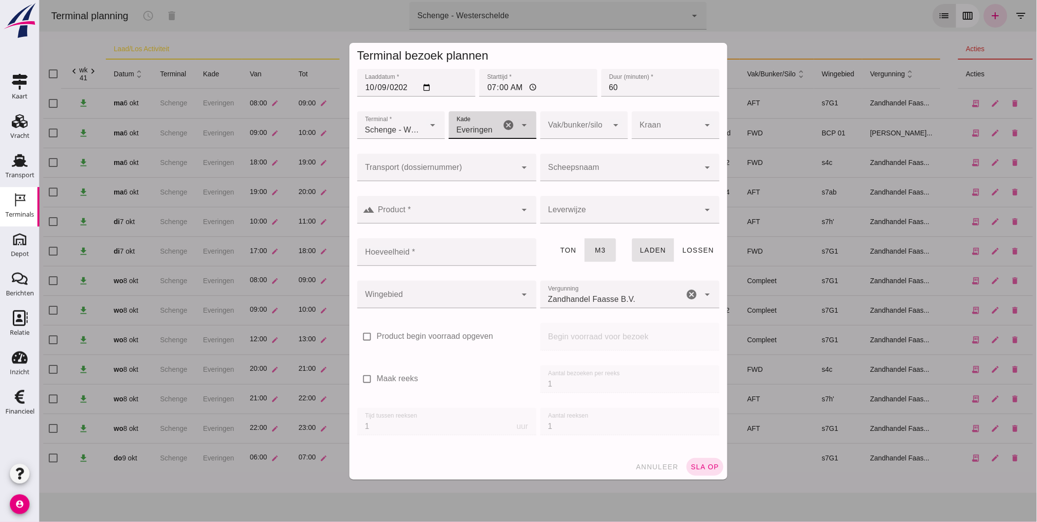
click at [571, 131] on div at bounding box center [574, 125] width 68 height 28
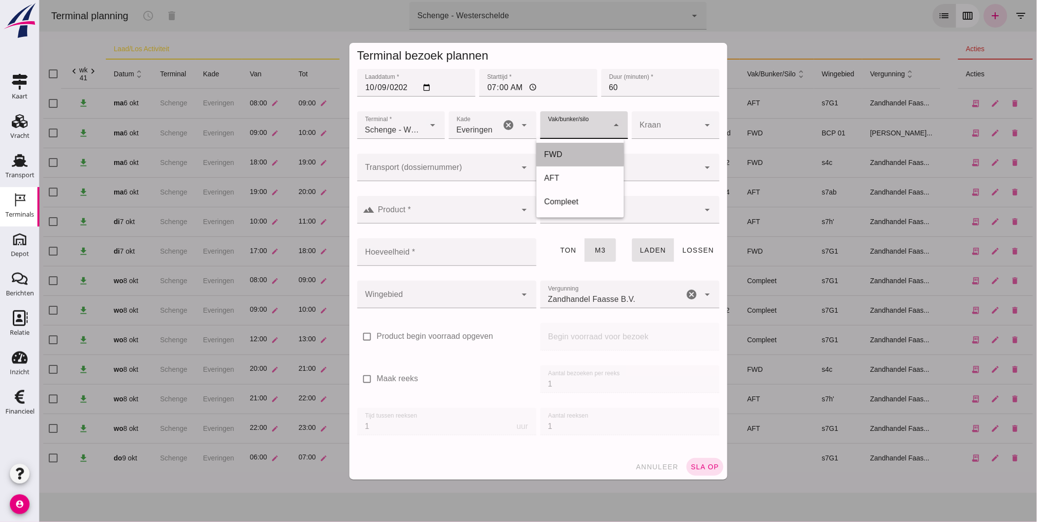
click at [559, 146] on div "FWD" at bounding box center [580, 155] width 88 height 24
type input "104"
click at [395, 223] on div at bounding box center [446, 228] width 179 height 11
click at [404, 299] on div at bounding box center [436, 295] width 159 height 28
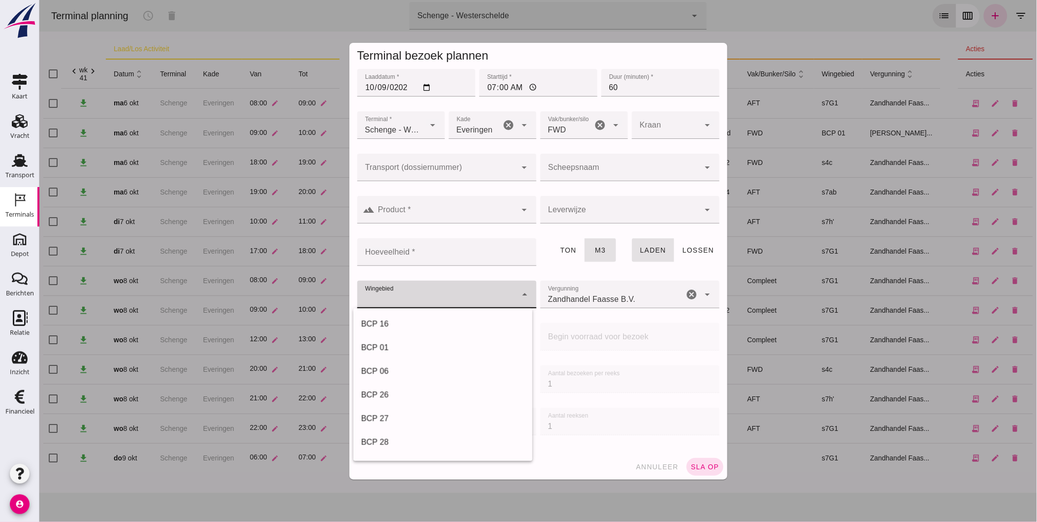
click at [402, 213] on input "Product *" at bounding box center [446, 215] width 142 height 12
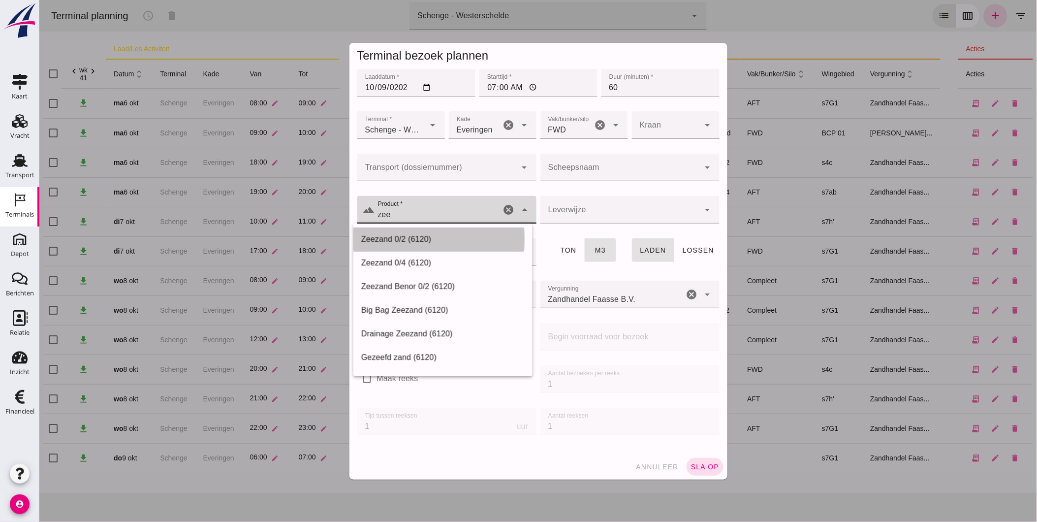
drag, startPoint x: 419, startPoint y: 238, endPoint x: 426, endPoint y: 237, distance: 6.5
click at [420, 238] on div "Zeezand 0/2 (6120)" at bounding box center [442, 239] width 163 height 12
click at [440, 222] on div "Zeezand 0/2 (6120) Zeezand 0/2 (6120)" at bounding box center [438, 210] width 126 height 28
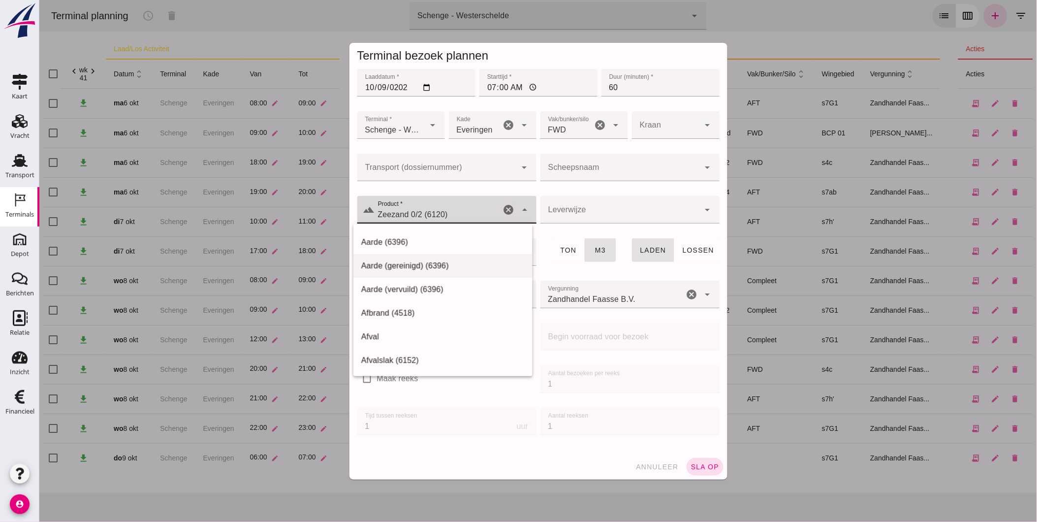
scroll to position [382, 0]
click at [459, 207] on div "Zeezand 0/2 (6120) Zeezand 0/2 (6120)z" at bounding box center [438, 210] width 126 height 28
drag, startPoint x: 458, startPoint y: 215, endPoint x: 246, endPoint y: 220, distance: 212.2
click at [246, 220] on div "Terminal bezoek plannen Laaddatum * Laaddatum * 2025-10-09 Starttijd * Starttij…" at bounding box center [538, 261] width 998 height 522
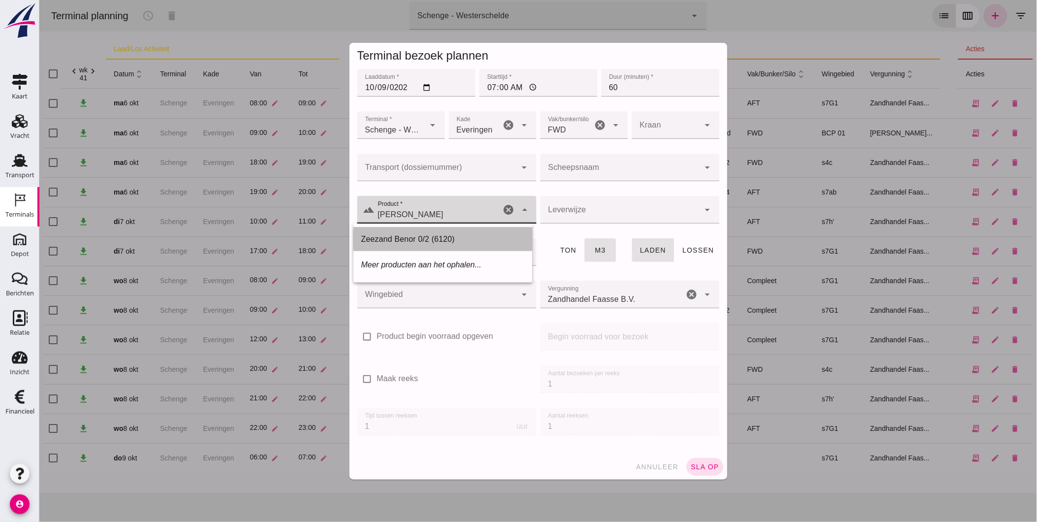
click at [395, 239] on div "Zeezand Benor 0/2 (6120)" at bounding box center [442, 239] width 163 height 12
type input "Zeezand Benor 0/2 (6120)"
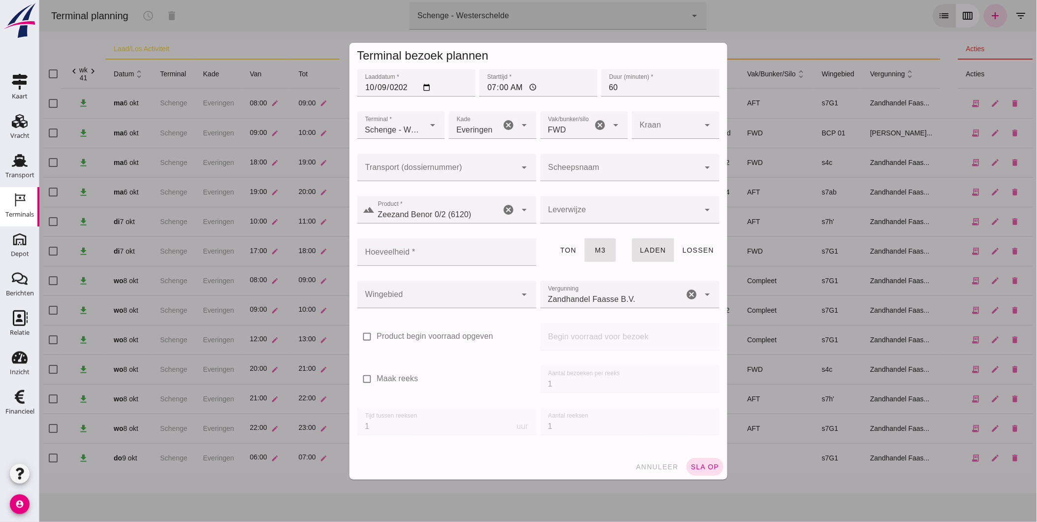
click at [420, 258] on input "Hoeveelheid *" at bounding box center [443, 252] width 173 height 28
type input "1200"
click at [413, 288] on div at bounding box center [436, 295] width 159 height 28
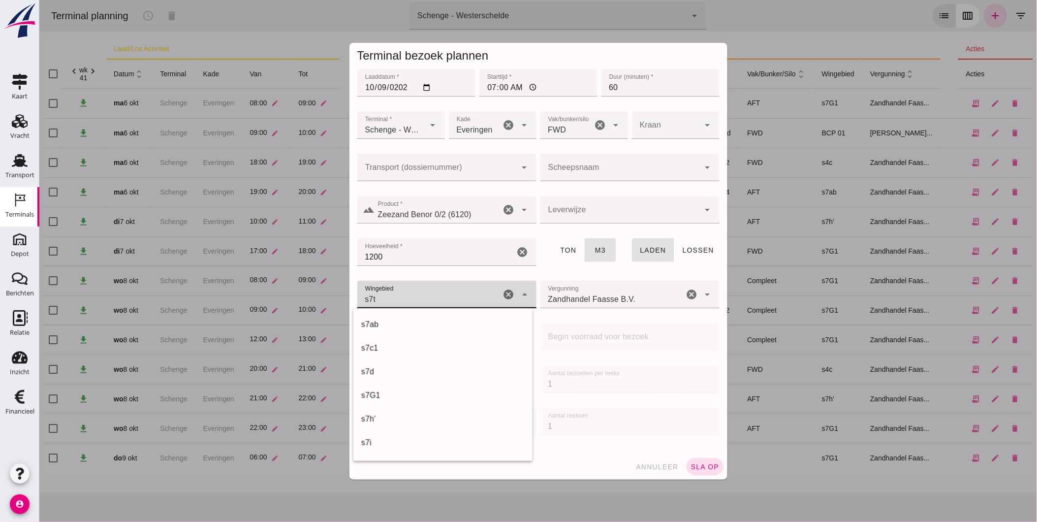
scroll to position [591, 0]
click at [401, 324] on div "s7t" at bounding box center [442, 324] width 163 height 12
type input "234"
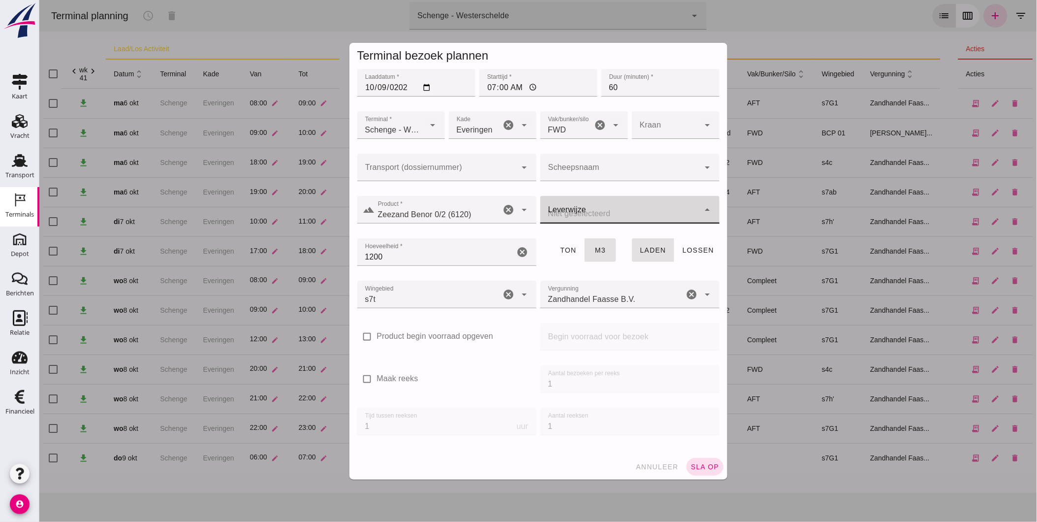
click at [558, 208] on div at bounding box center [619, 210] width 159 height 28
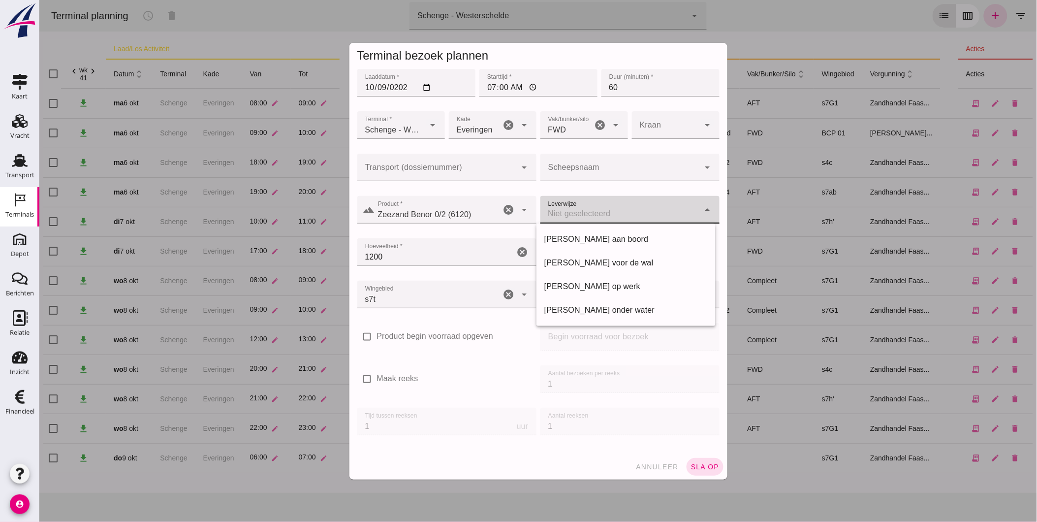
click at [598, 266] on div "[PERSON_NAME] voor de wal" at bounding box center [625, 263] width 163 height 12
type input "franco_on_shore"
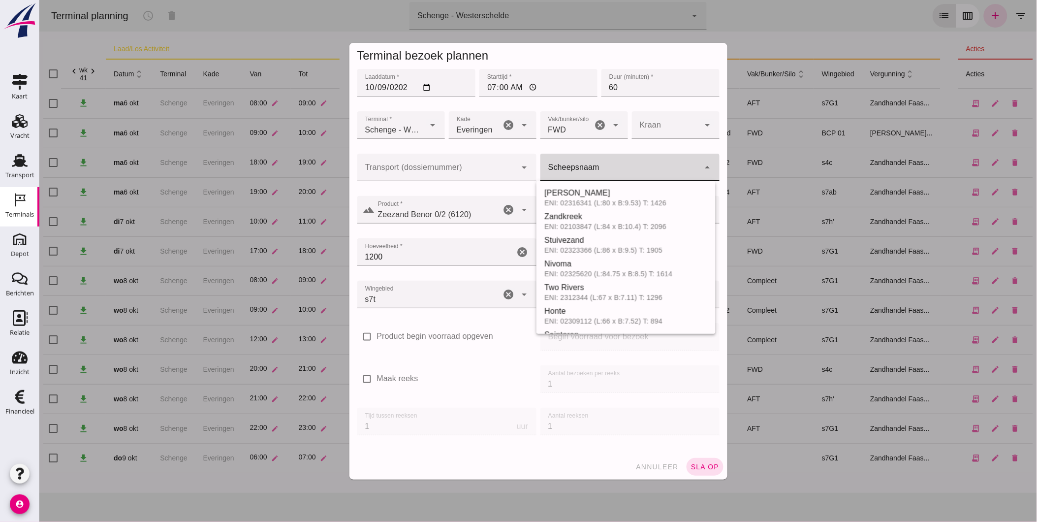
click at [585, 171] on input "Scheepsnaam" at bounding box center [619, 172] width 159 height 12
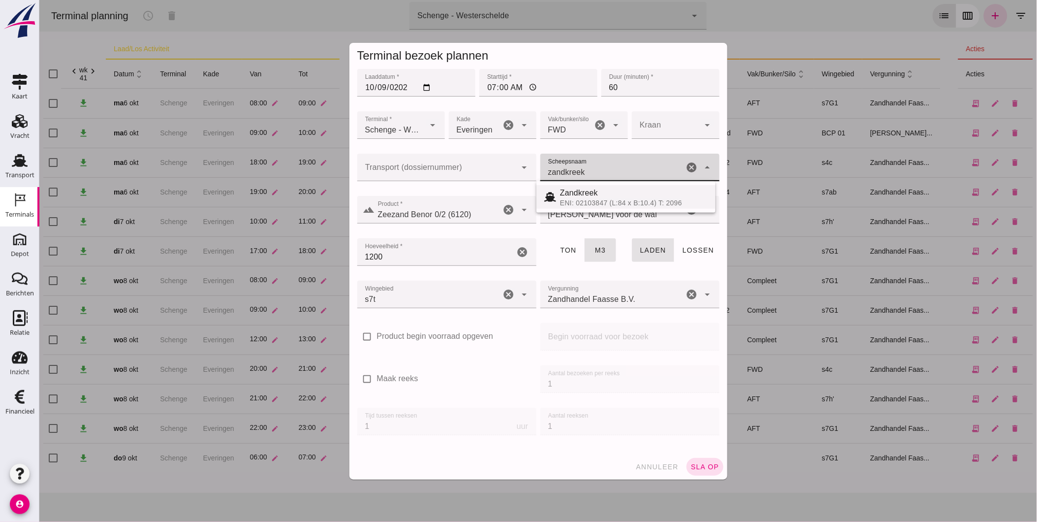
click at [561, 205] on div "ENI: 02103847 (L:84 x B:10.4) T: 2096" at bounding box center [634, 203] width 148 height 8
type input "Zandkreek"
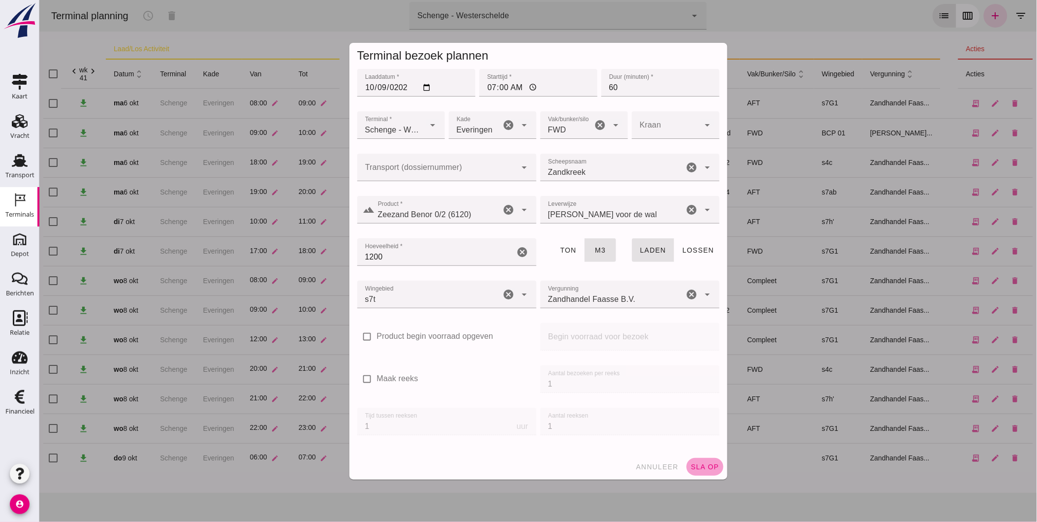
click at [701, 469] on span "sla op" at bounding box center [704, 467] width 29 height 8
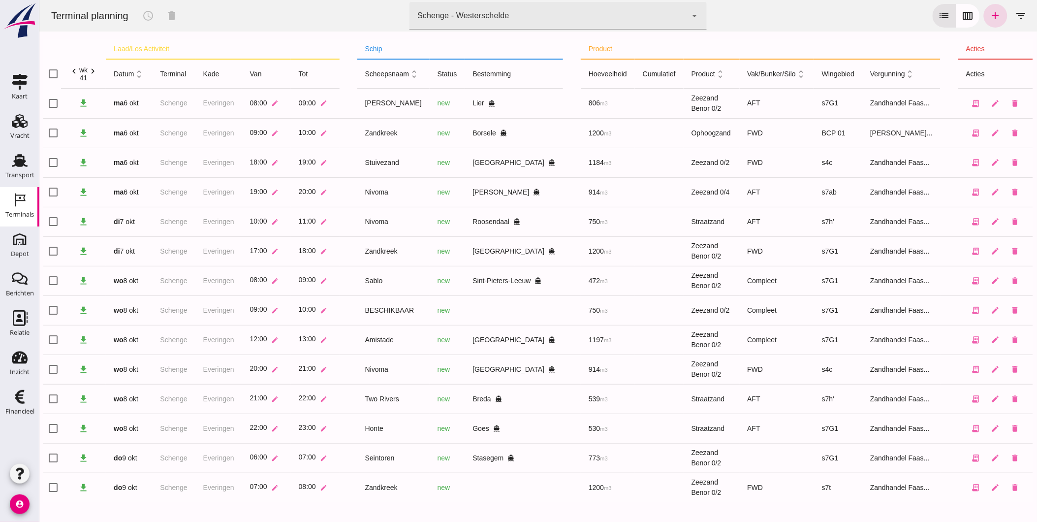
scroll to position [0, 0]
click at [992, 20] on icon "add" at bounding box center [995, 16] width 12 height 12
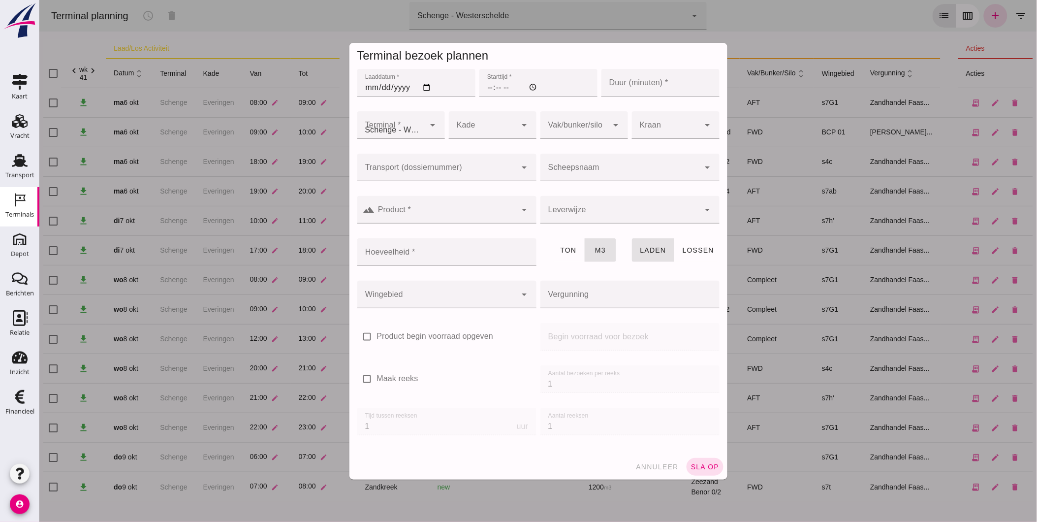
type input "Zandhandel Faasse B.V."
click at [364, 89] on input "Laaddatum *" at bounding box center [416, 83] width 118 height 28
type input "[DATE]"
type input "17:00"
type input "60"
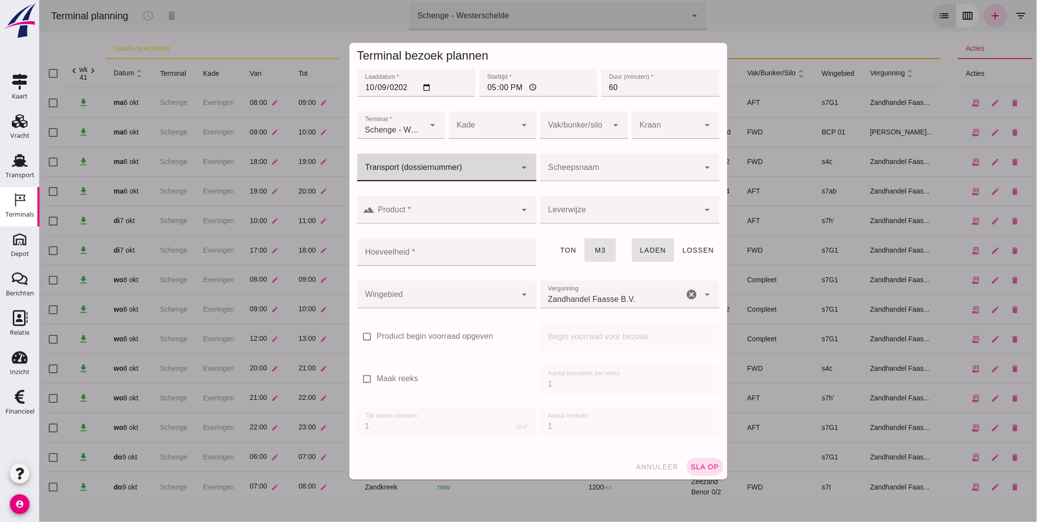
click at [408, 173] on input "Transport (dossiernummer)" at bounding box center [436, 172] width 159 height 12
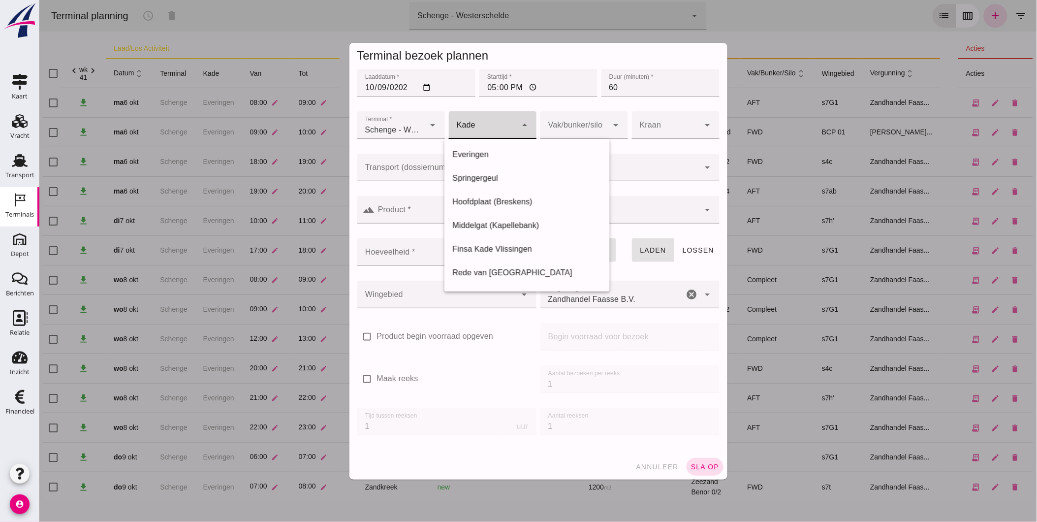
click at [492, 126] on div at bounding box center [482, 125] width 68 height 28
click at [479, 153] on div "Everingen" at bounding box center [527, 155] width 150 height 12
type input "7"
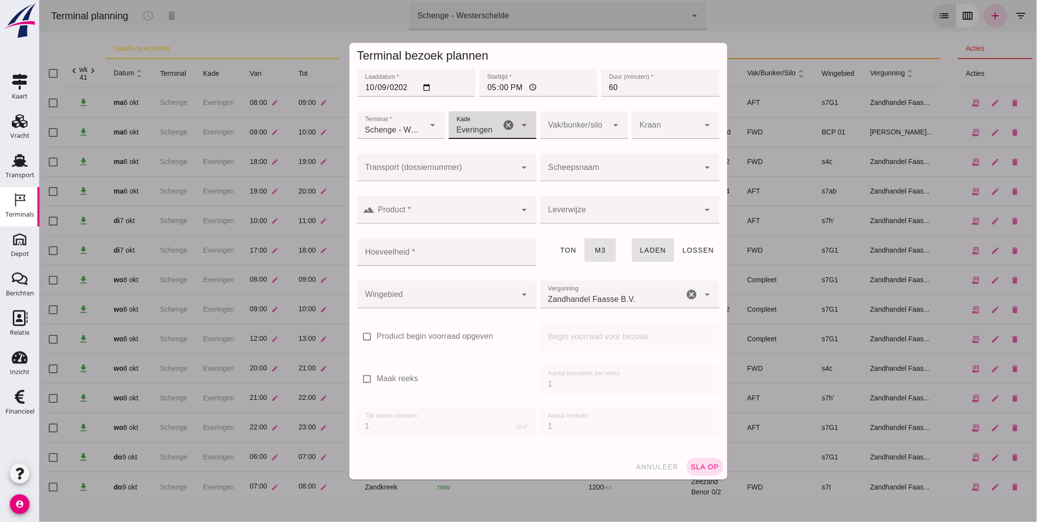
click at [599, 174] on input "Scheepsnaam" at bounding box center [619, 172] width 159 height 12
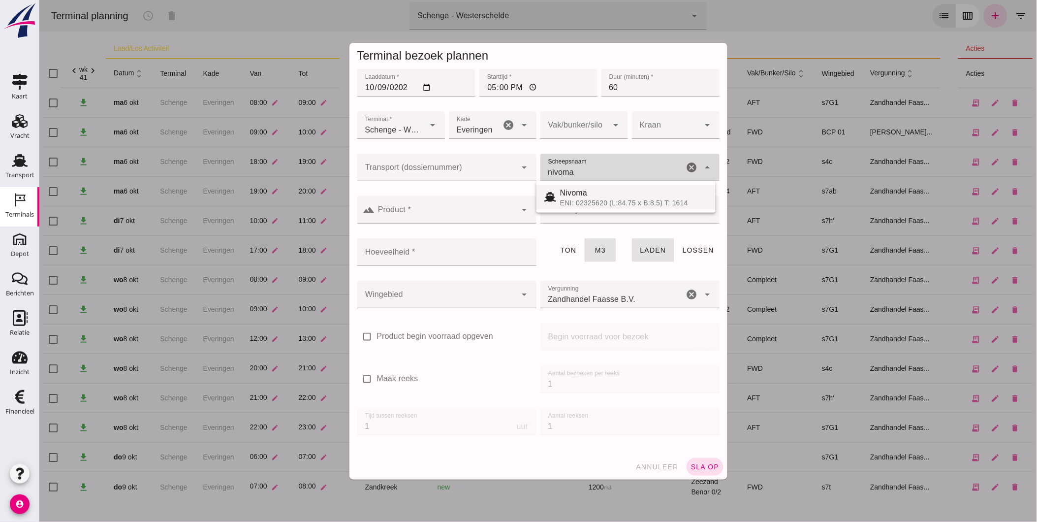
click at [607, 194] on div "Nivoma" at bounding box center [634, 193] width 148 height 12
type input "Nivoma"
type input "914"
type input "Nivoma"
click at [434, 216] on input "Product *" at bounding box center [446, 215] width 142 height 12
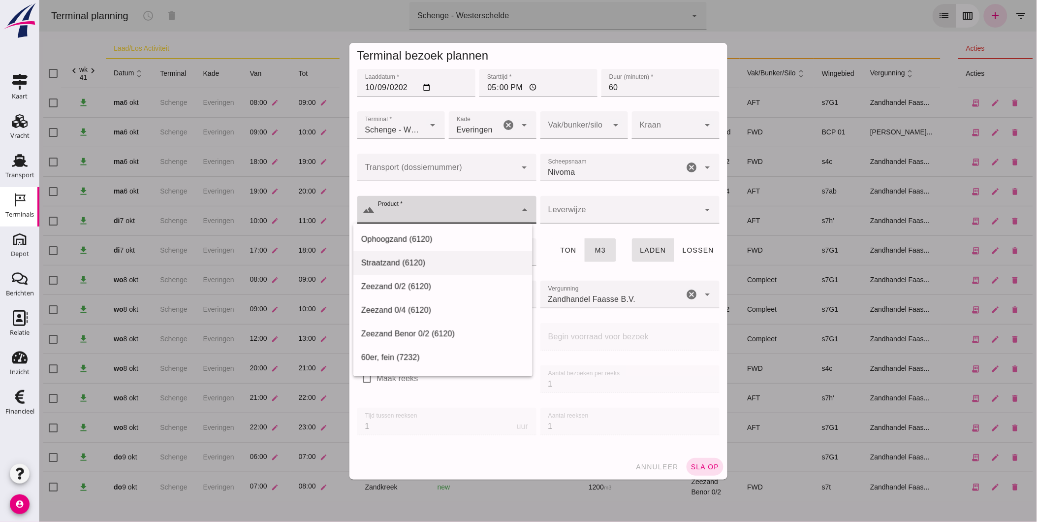
click at [423, 269] on div "Straatzand (6120)" at bounding box center [442, 263] width 179 height 24
type input "Straatzand (6120)"
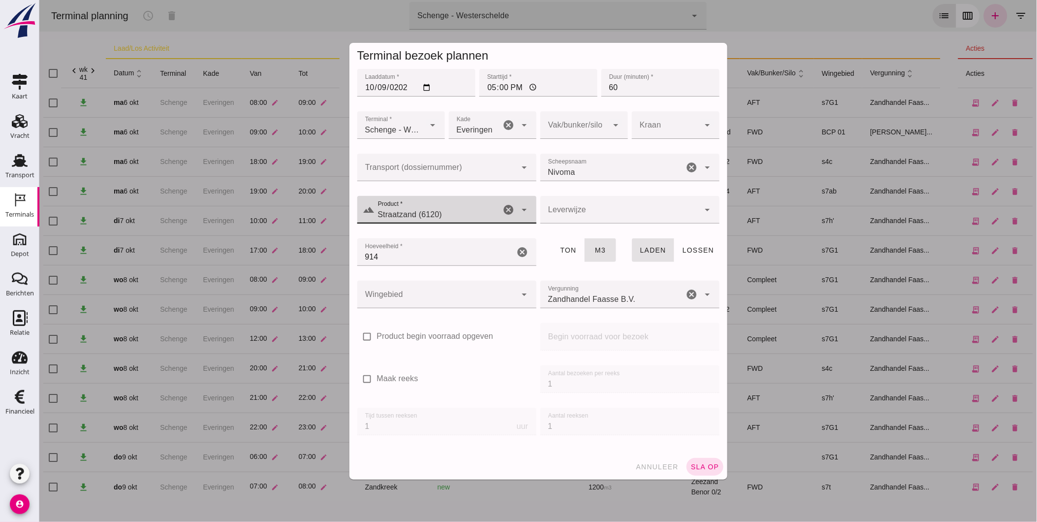
click at [594, 212] on div at bounding box center [619, 210] width 159 height 28
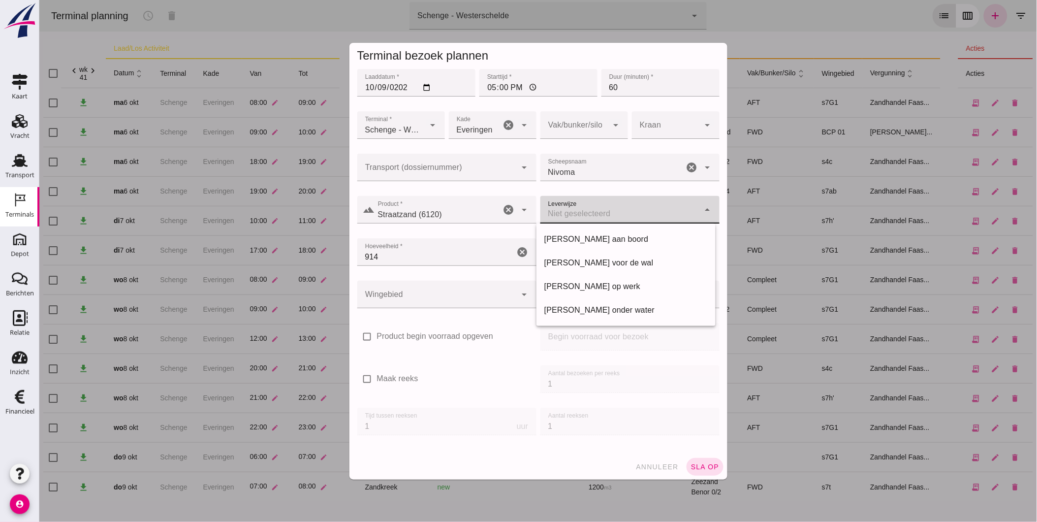
drag, startPoint x: 607, startPoint y: 258, endPoint x: 602, endPoint y: 261, distance: 5.3
click at [603, 261] on div "[PERSON_NAME] voor de wal" at bounding box center [625, 263] width 163 height 12
type input "franco_on_shore"
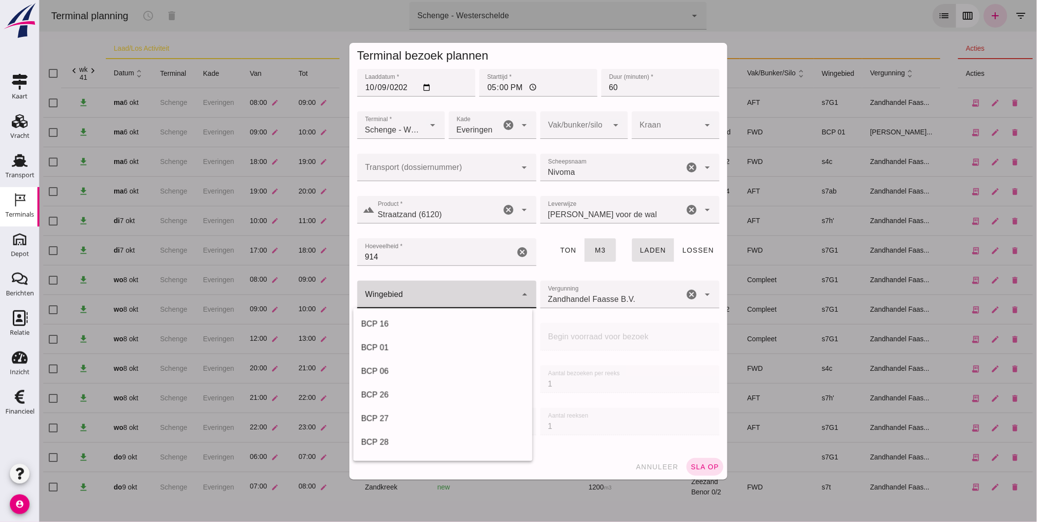
click at [420, 286] on div at bounding box center [436, 295] width 159 height 28
click at [408, 328] on div "s7h'" at bounding box center [442, 324] width 163 height 12
type input "225"
click at [574, 117] on div at bounding box center [574, 125] width 68 height 28
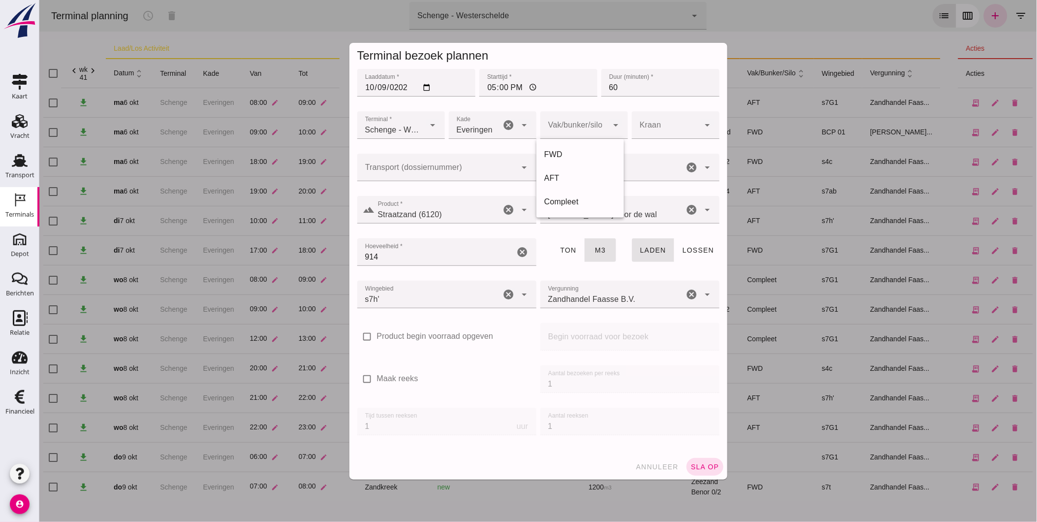
click at [658, 101] on div at bounding box center [660, 101] width 118 height 11
click at [690, 464] on span "sla op" at bounding box center [704, 467] width 29 height 8
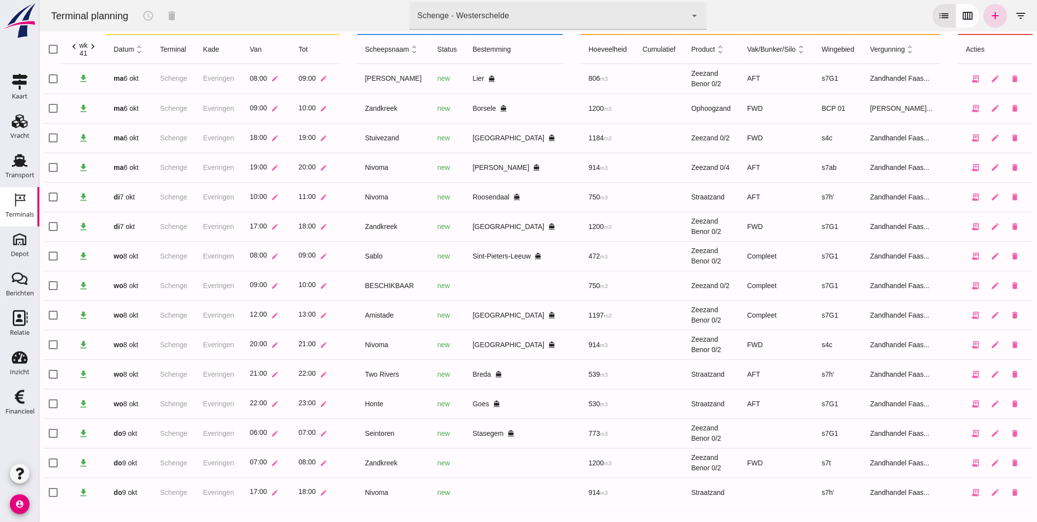
scroll to position [30, 0]
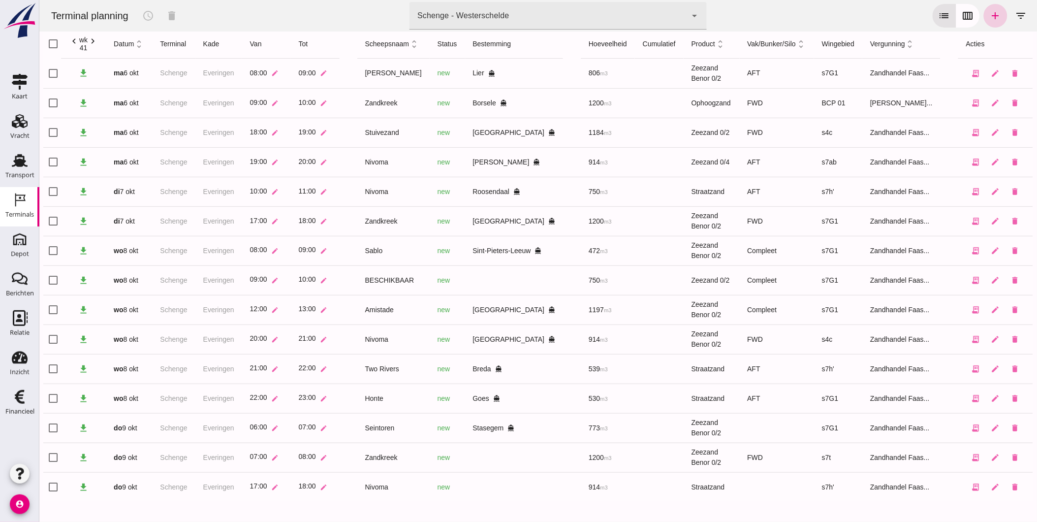
click at [989, 13] on icon "add" at bounding box center [995, 16] width 12 height 12
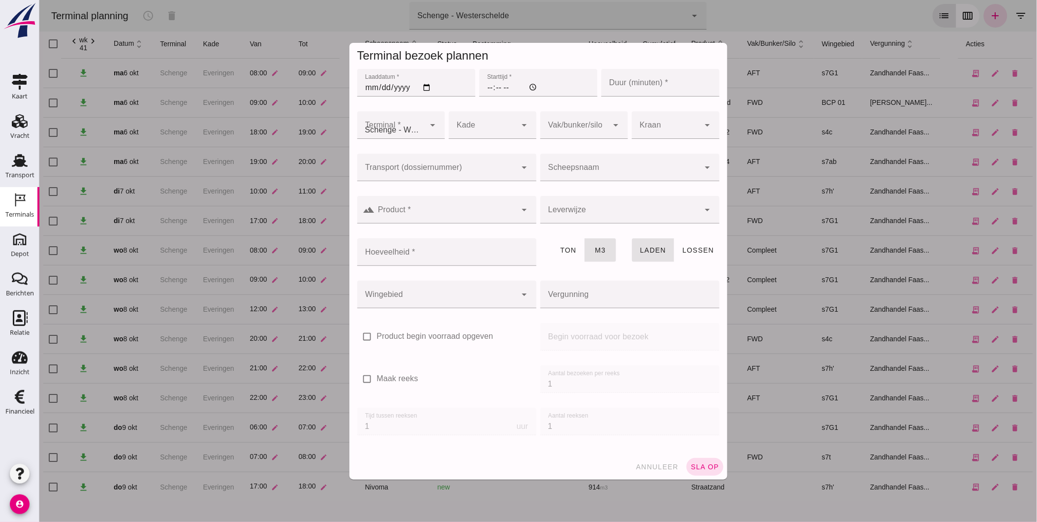
type input "Zandhandel Faasse B.V."
click at [361, 87] on input "Laaddatum *" at bounding box center [416, 83] width 118 height 28
type input "[DATE]"
type input "21:00"
type input "60"
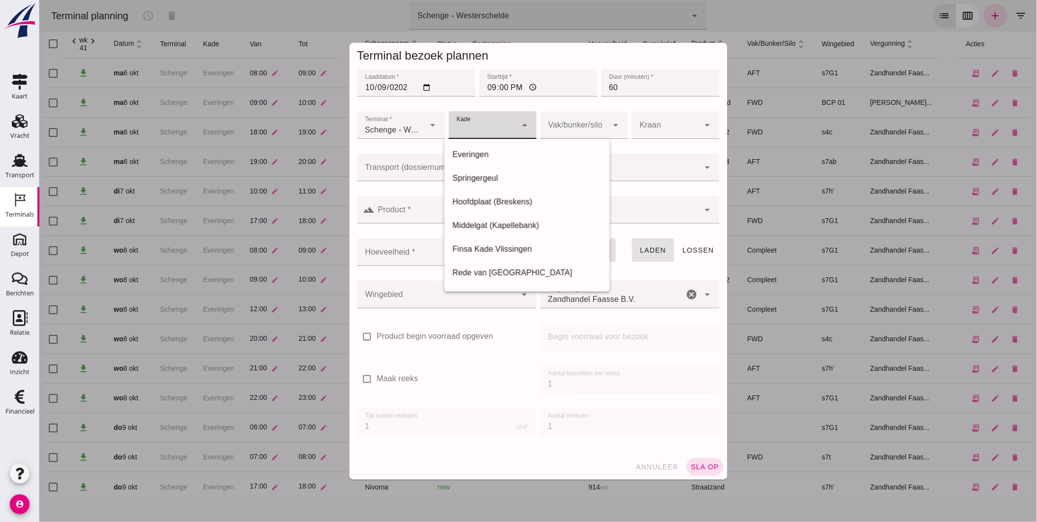
click at [495, 136] on div at bounding box center [482, 125] width 68 height 28
click at [490, 155] on div "Everingen" at bounding box center [527, 155] width 150 height 12
type input "7"
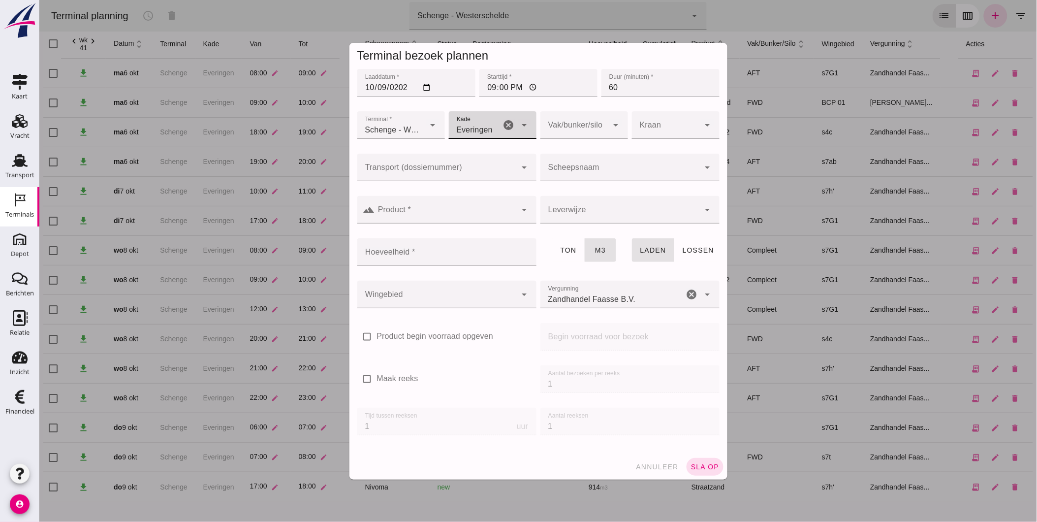
click at [555, 130] on div at bounding box center [574, 125] width 68 height 28
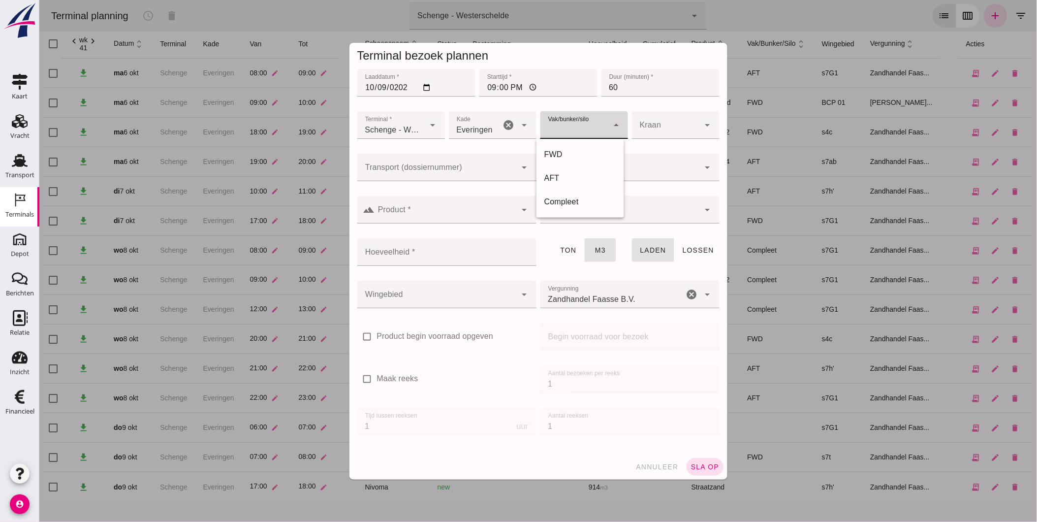
click at [557, 129] on div at bounding box center [574, 125] width 68 height 28
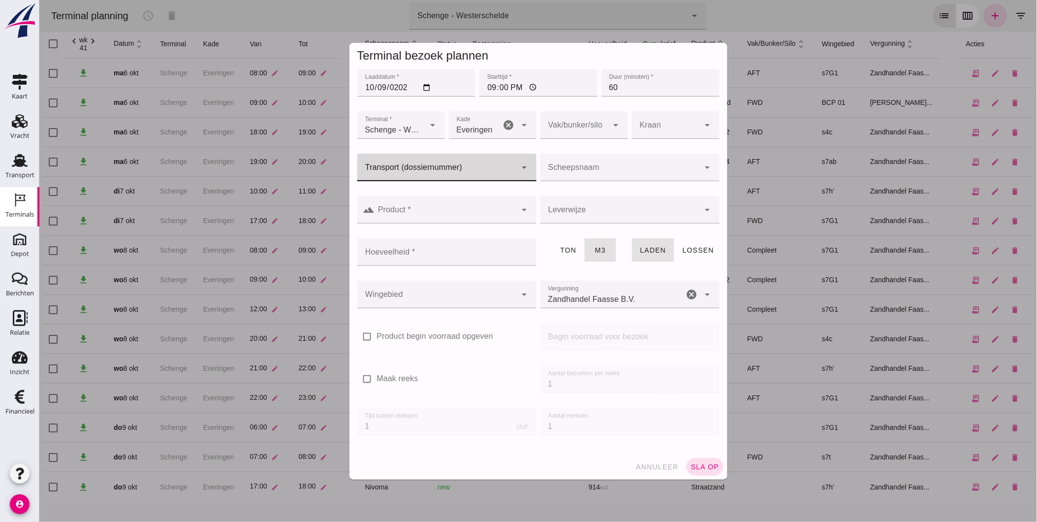
click at [459, 160] on div at bounding box center [436, 168] width 159 height 28
click at [573, 169] on input "Scheepsnaam" at bounding box center [619, 172] width 159 height 12
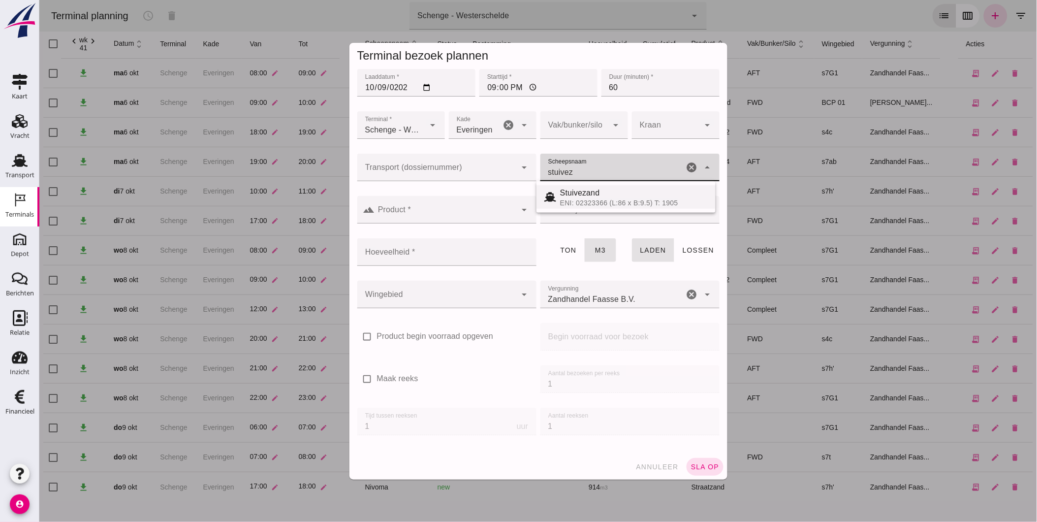
click at [584, 190] on span "Stuivezand" at bounding box center [580, 193] width 40 height 8
type input "Stuivezand"
type input "1184"
type input "Stuivezand"
click at [388, 256] on input "1184" at bounding box center [436, 252] width 158 height 28
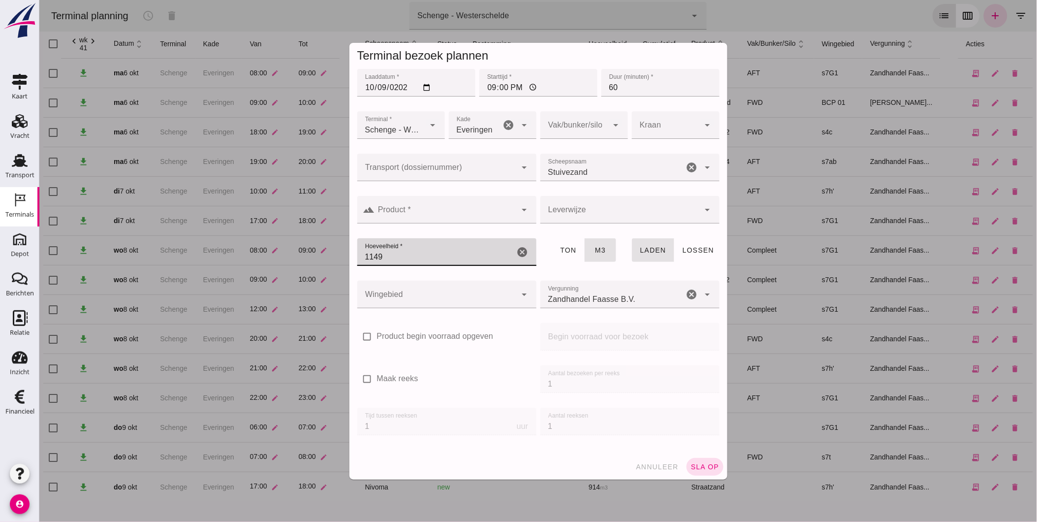
type input "1149"
click at [409, 292] on div at bounding box center [436, 295] width 159 height 28
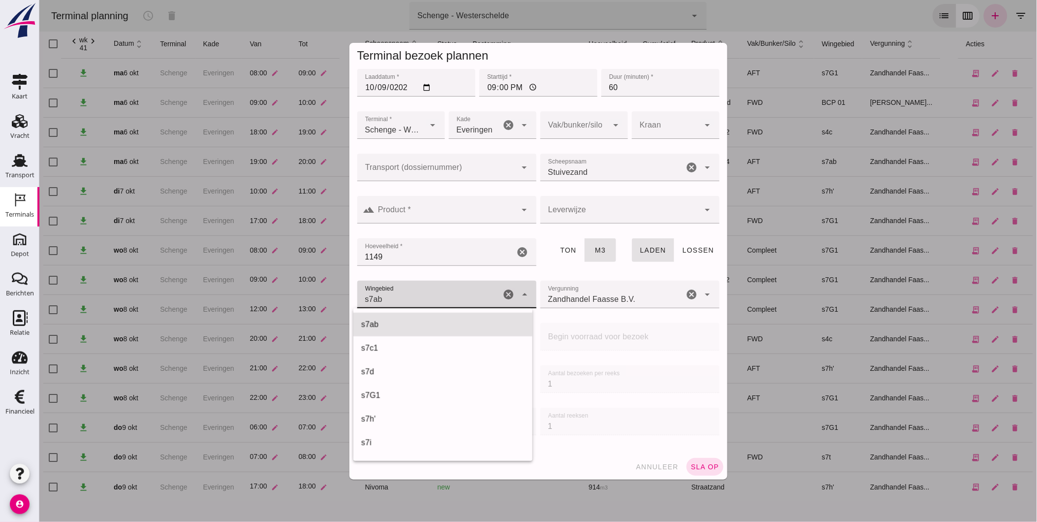
scroll to position [591, 0]
click at [398, 321] on div "s7t" at bounding box center [442, 324] width 163 height 12
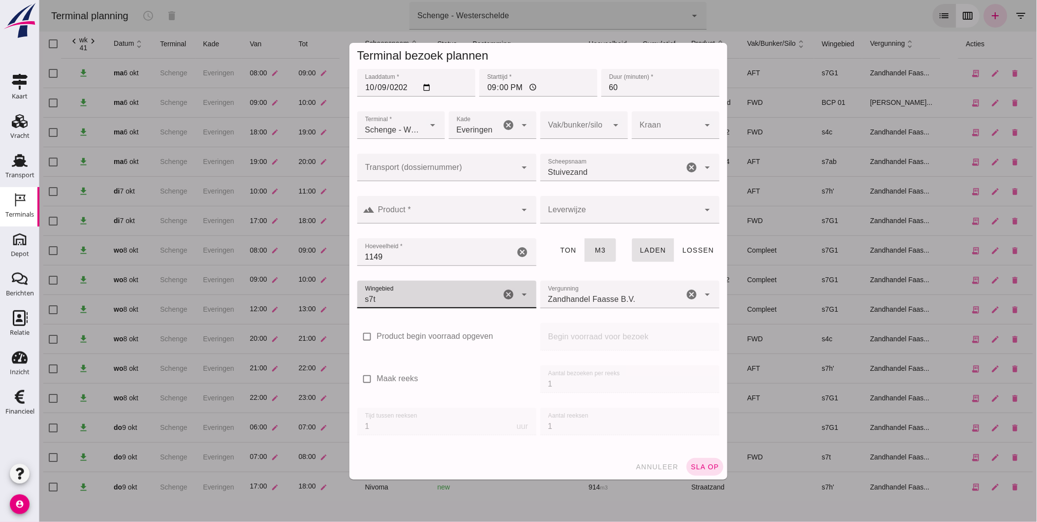
type input "234"
click at [461, 210] on input "Product *" at bounding box center [446, 215] width 142 height 12
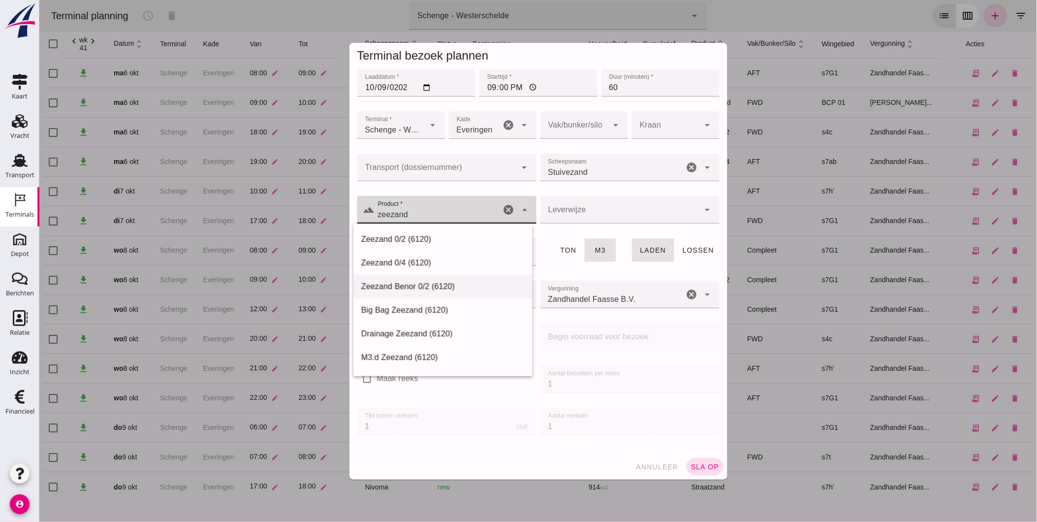
click at [441, 292] on div "Zeezand Benor 0/2 (6120)" at bounding box center [442, 287] width 163 height 12
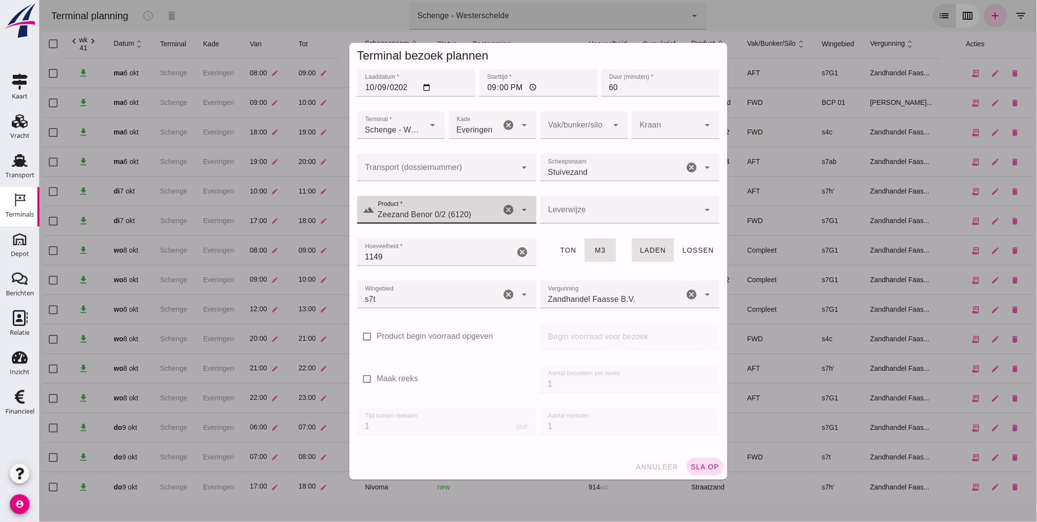
type input "Zeezand Benor 0/2 (6120)"
click at [570, 217] on div at bounding box center [619, 210] width 159 height 28
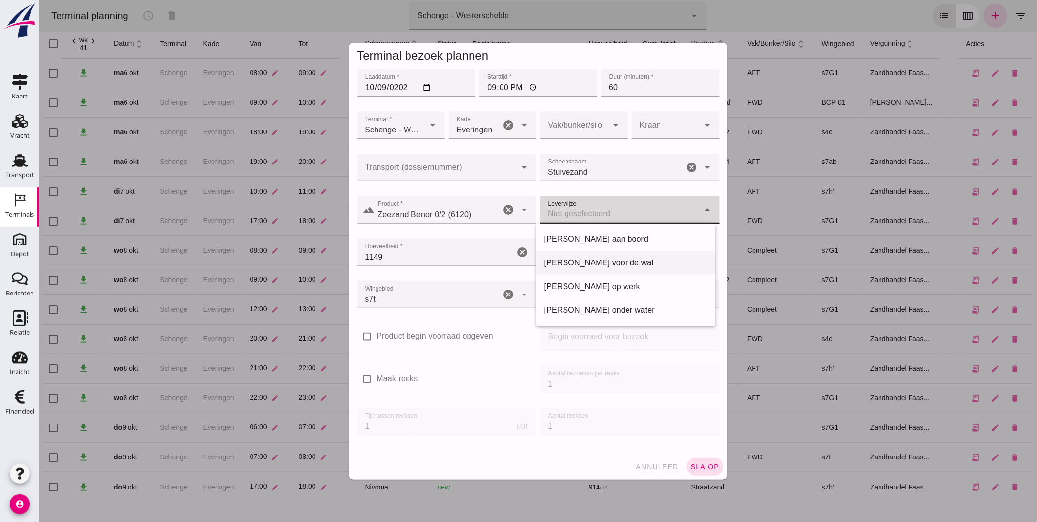
click at [587, 257] on div "[PERSON_NAME] voor de wal" at bounding box center [625, 263] width 163 height 12
type input "franco_on_shore"
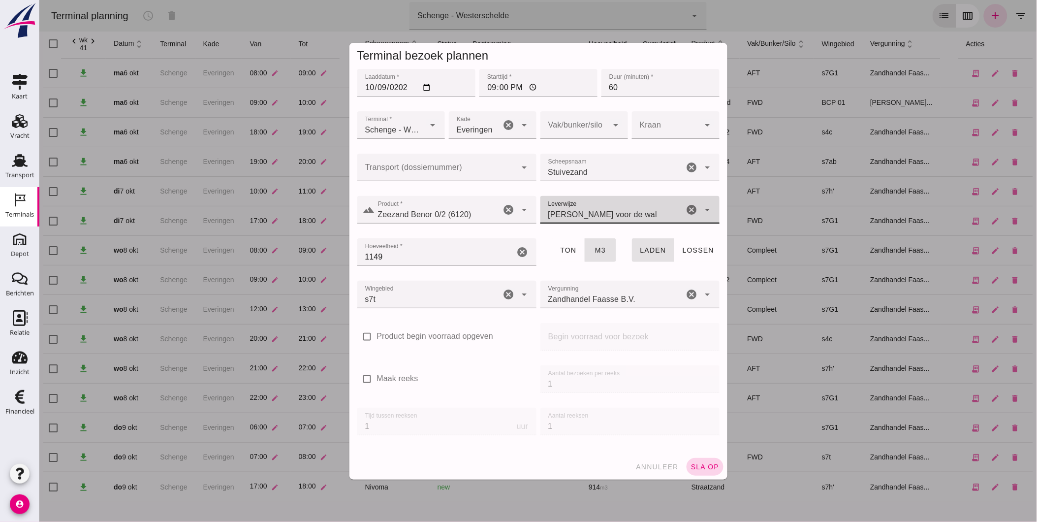
click at [700, 467] on span "sla op" at bounding box center [704, 467] width 29 height 8
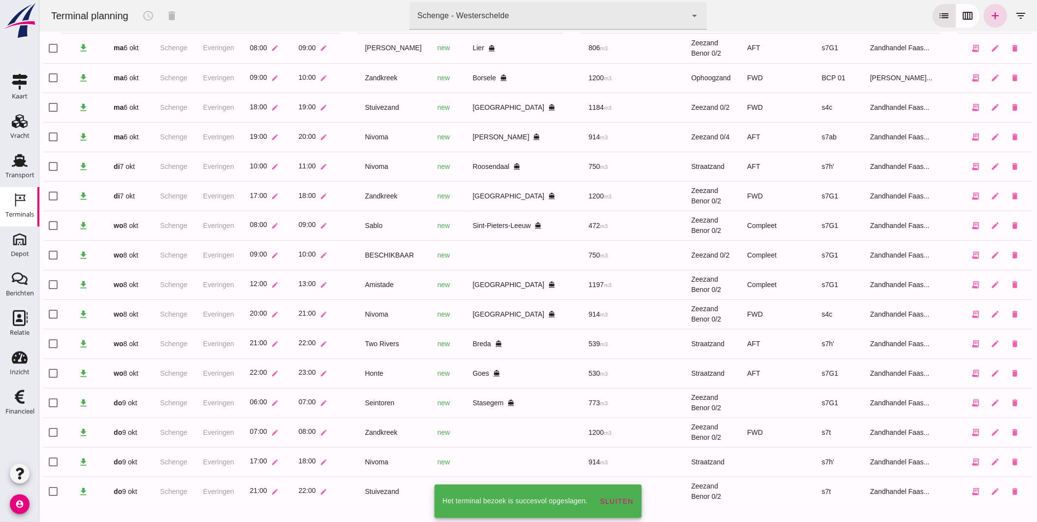
scroll to position [60, 0]
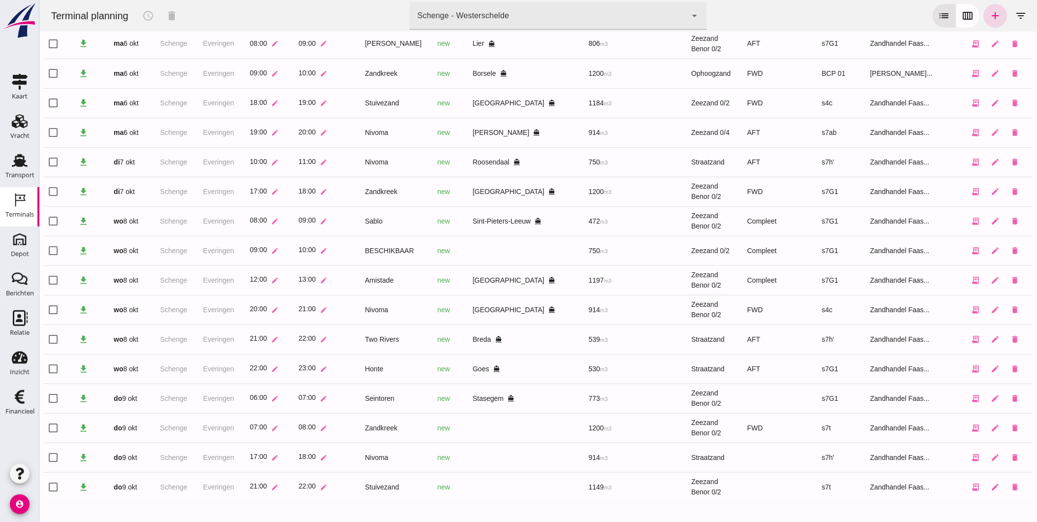
drag, startPoint x: 539, startPoint y: 10, endPoint x: 534, endPoint y: 35, distance: 25.3
click at [539, 10] on div "Schenge - Westerschelde 9c876888-926f-4f5f-969d-c779b766b815" at bounding box center [547, 16] width 277 height 28
drag, startPoint x: 18, startPoint y: 155, endPoint x: 20, endPoint y: 121, distance: 34.0
click at [18, 155] on use at bounding box center [20, 160] width 16 height 13
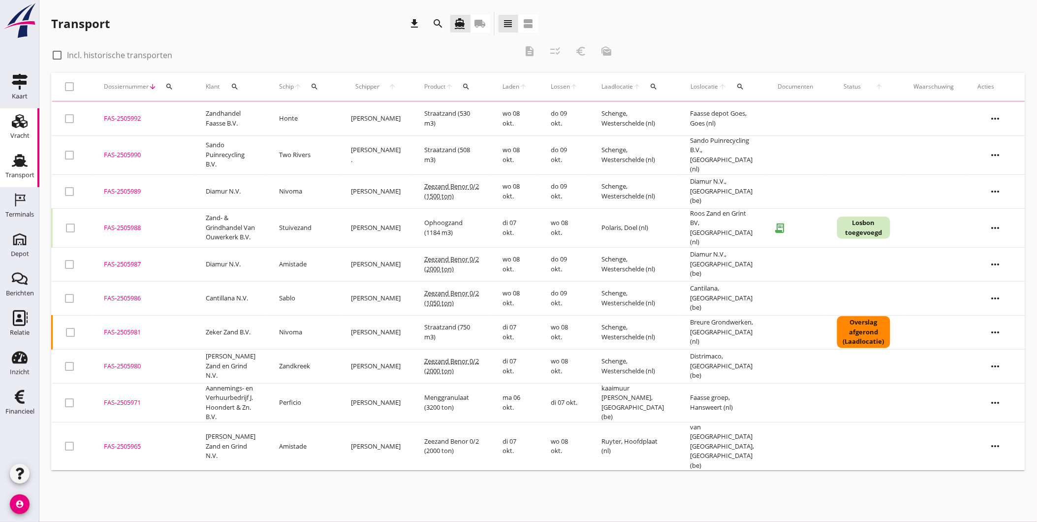
click at [20, 121] on use at bounding box center [20, 121] width 16 height 14
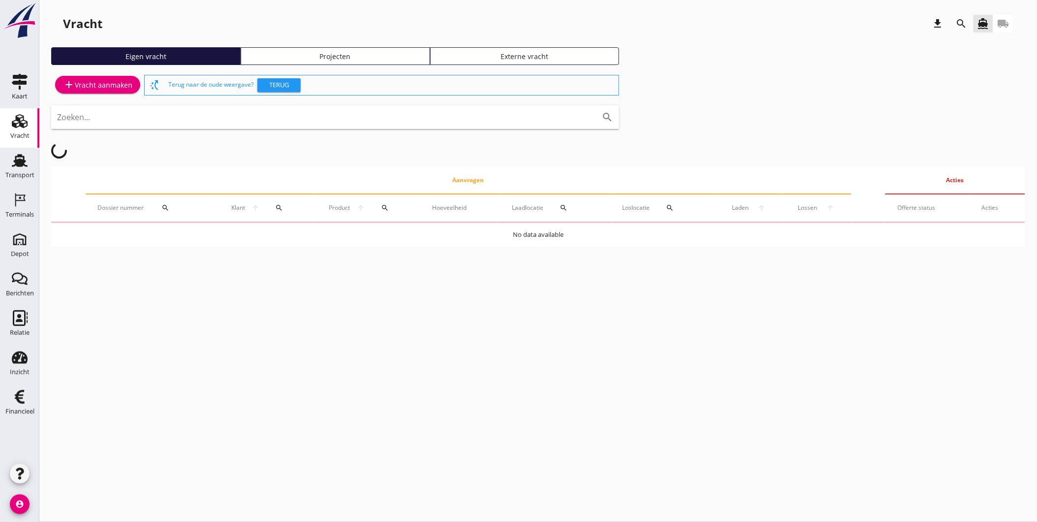
drag, startPoint x: 373, startPoint y: 58, endPoint x: 449, endPoint y: 64, distance: 76.6
click at [373, 58] on div "Projecten" at bounding box center [335, 56] width 181 height 10
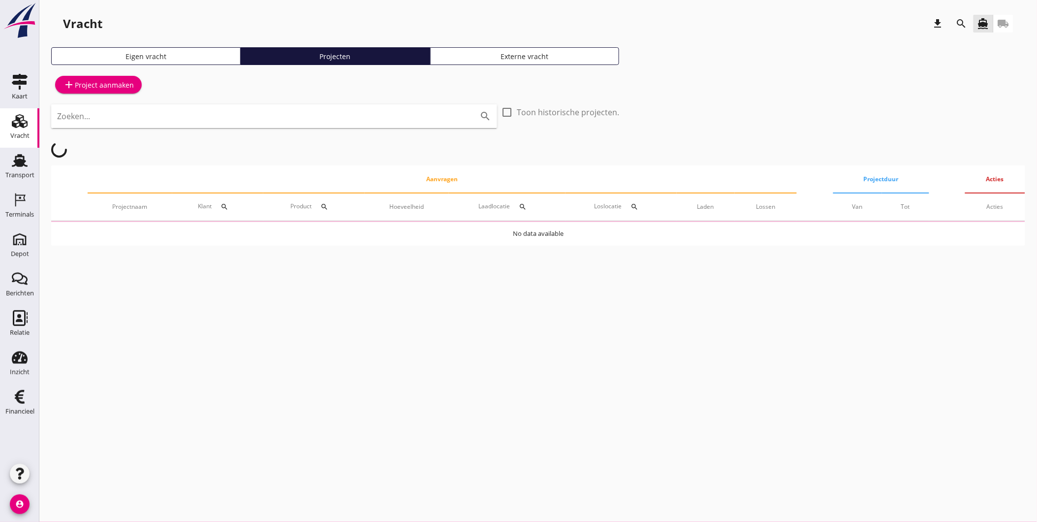
click at [964, 20] on icon "search" at bounding box center [962, 24] width 12 height 12
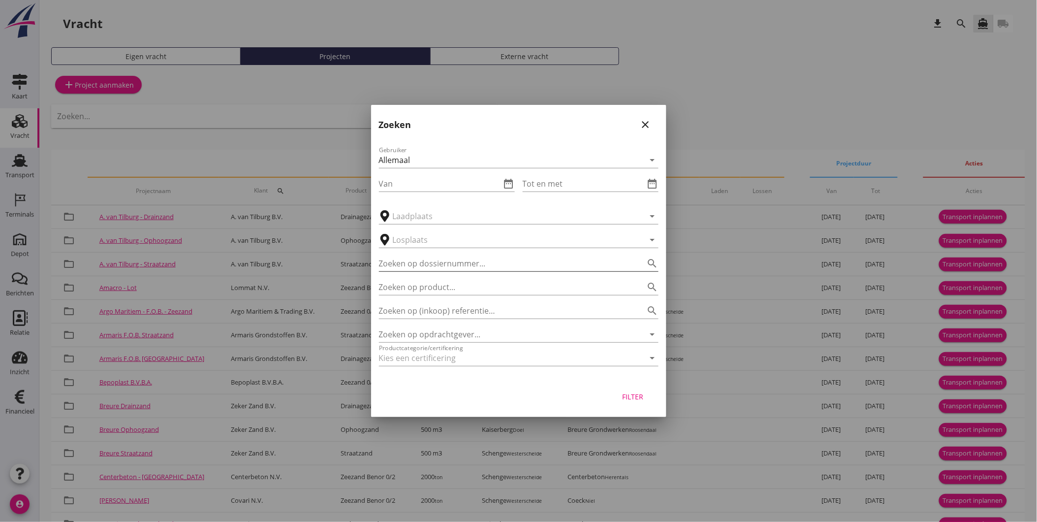
click at [437, 263] on input "Zoeken op dossiernummer..." at bounding box center [505, 263] width 252 height 16
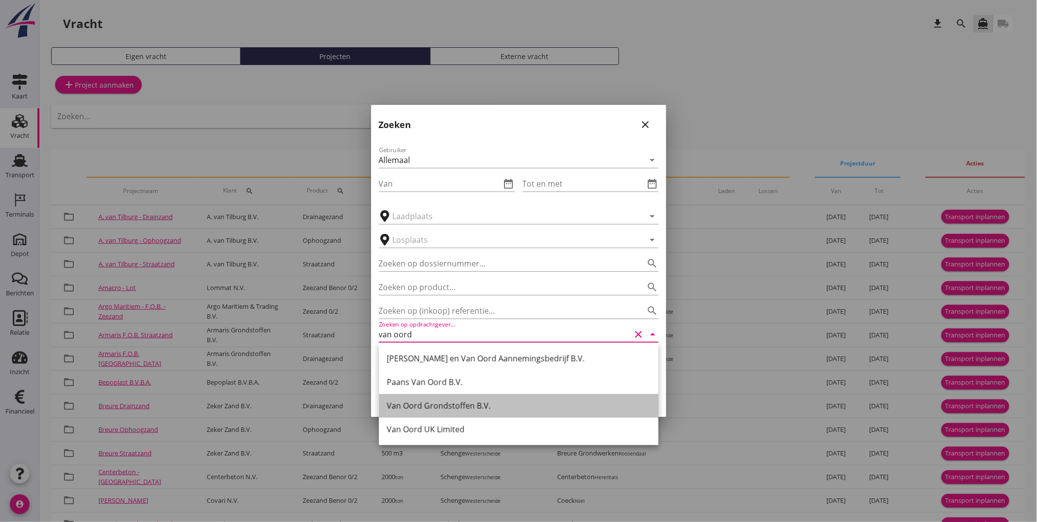
click at [472, 406] on div "Van Oord Grondstoffen B.V." at bounding box center [519, 406] width 264 height 12
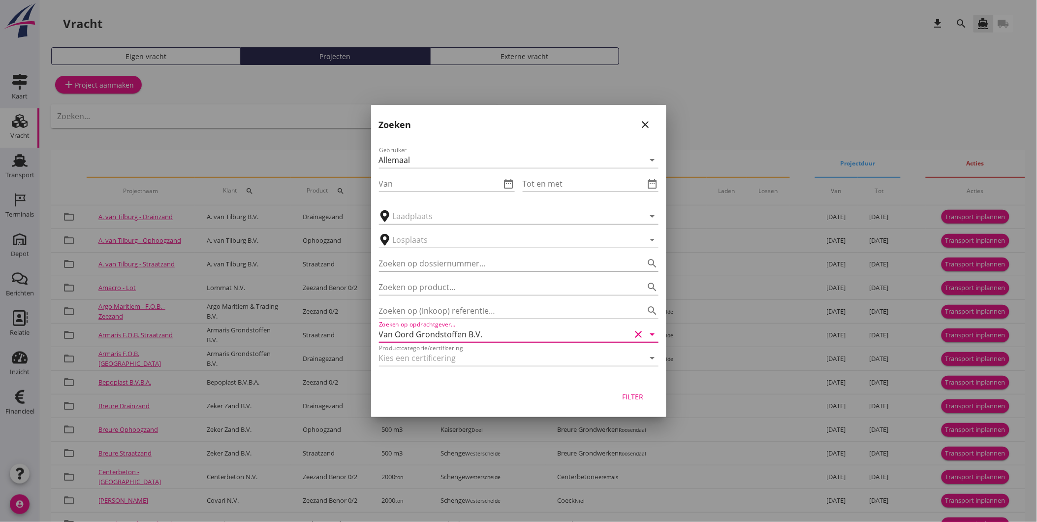
type input "Van Oord Grondstoffen B.V."
click at [619, 391] on div "Filter" at bounding box center [633, 396] width 28 height 10
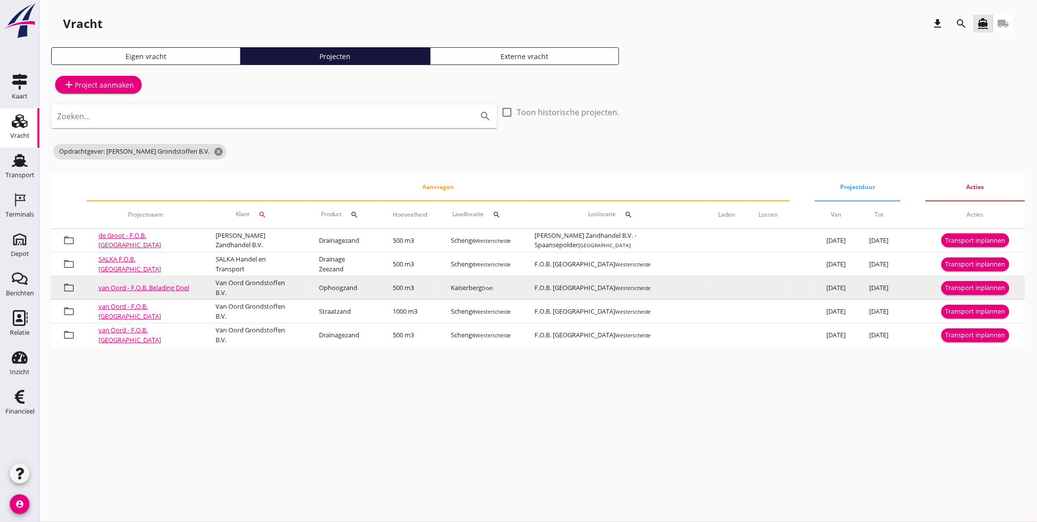
click at [976, 286] on div "Transport inplannen" at bounding box center [976, 288] width 60 height 10
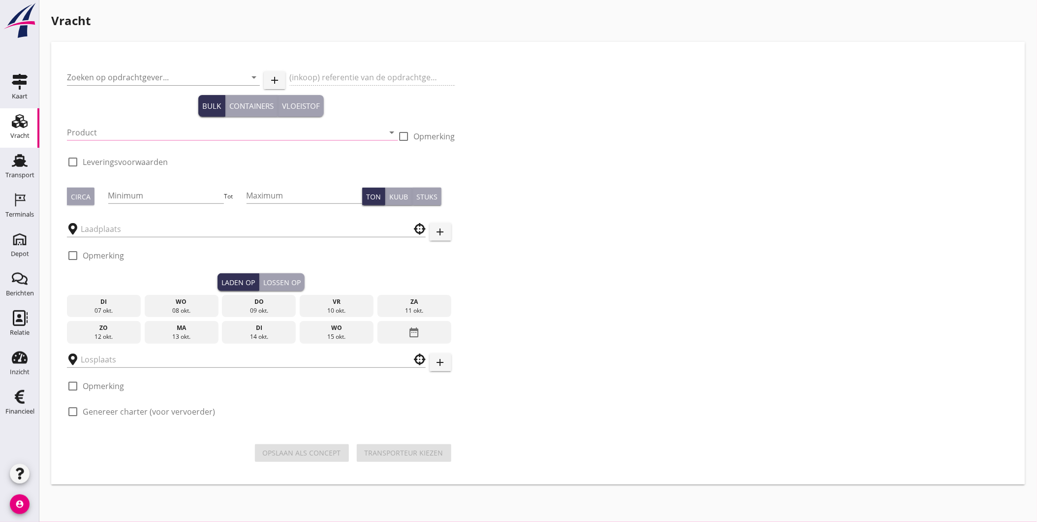
type input "Van Oord Grondstoffen B.V."
type input "F.O.B. belading Doelzand"
type input "Ophoogzand (6120)"
checkbox input "true"
type input "500"
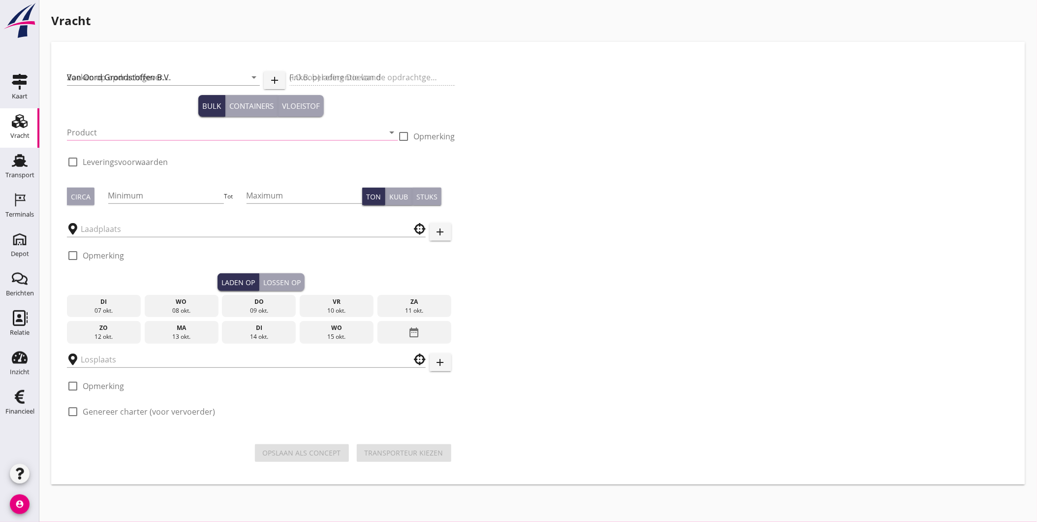
checkbox input "true"
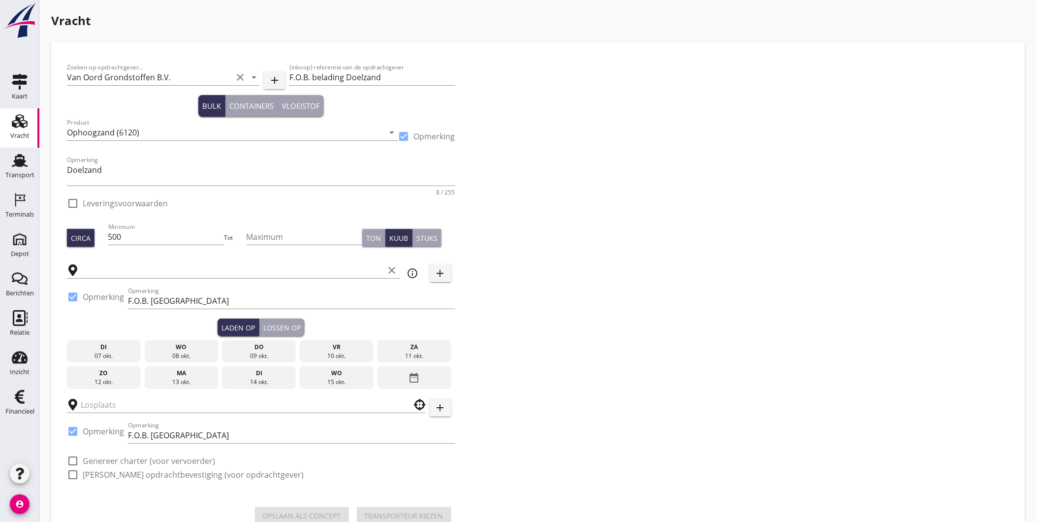
checkbox input "true"
type input "Kaiserberg"
type input "F.O.B. Beladen"
checkbox input "true"
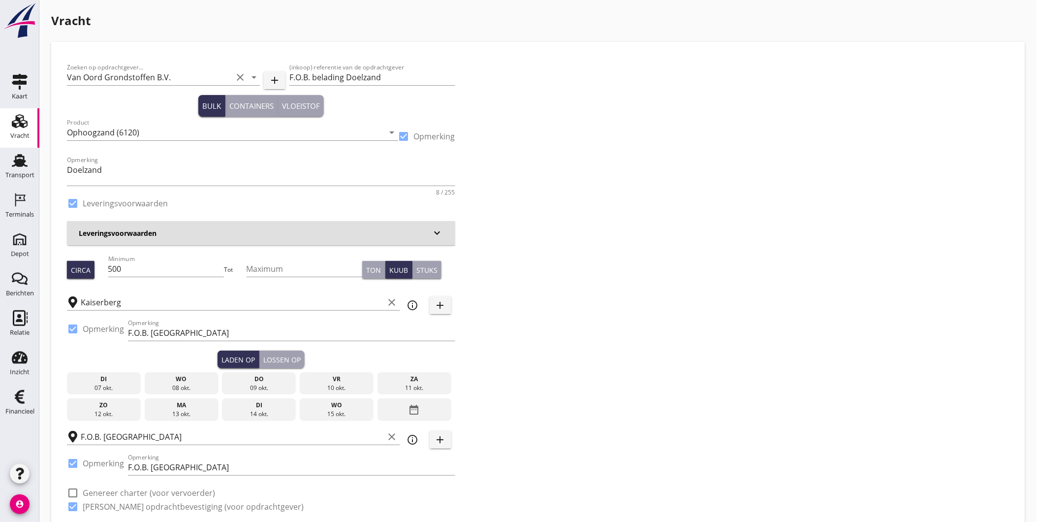
type input "2.35"
checkbox input "false"
radio input "false"
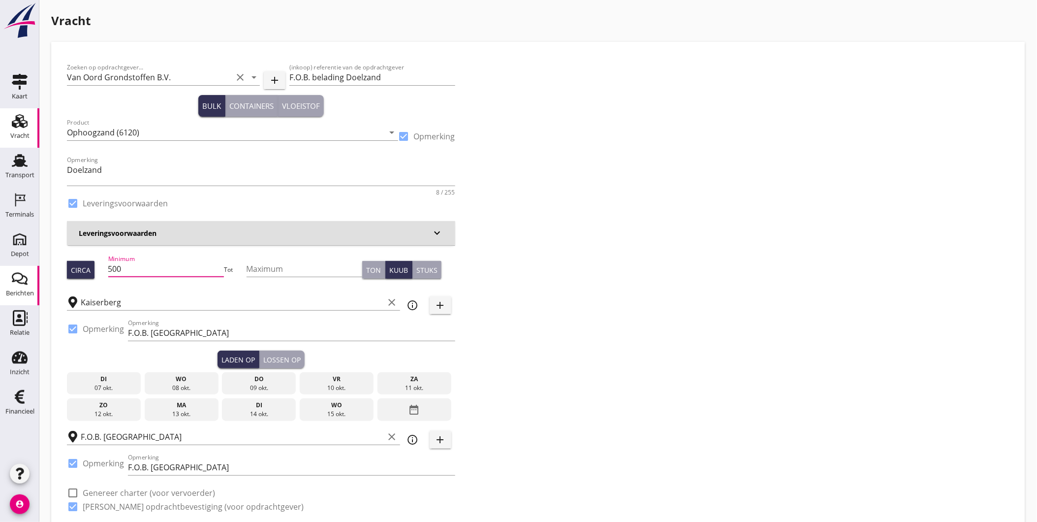
drag, startPoint x: 137, startPoint y: 268, endPoint x: 5, endPoint y: 266, distance: 131.9
type input "1200"
click at [72, 324] on div at bounding box center [72, 328] width 17 height 17
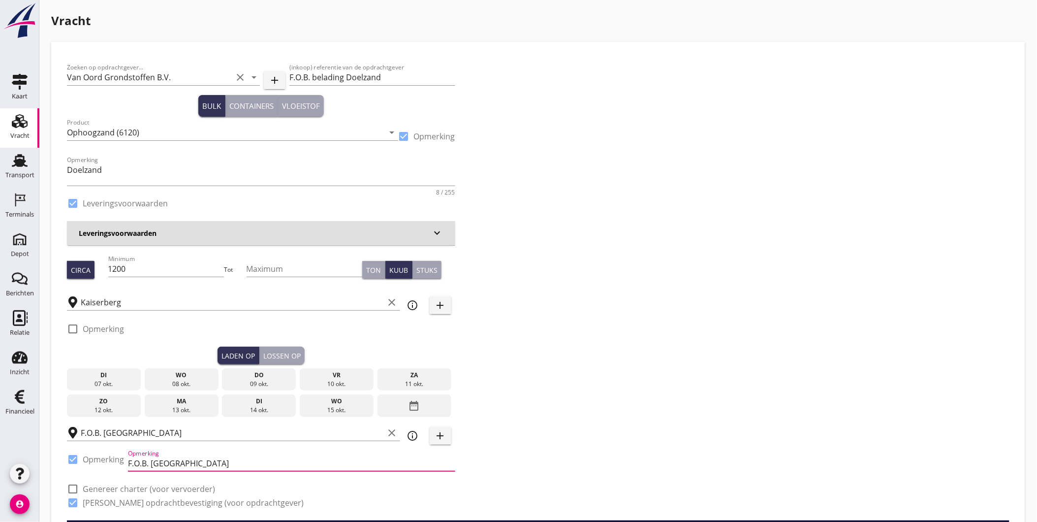
drag, startPoint x: 195, startPoint y: 465, endPoint x: 80, endPoint y: 464, distance: 114.7
click at [80, 464] on div "check_box Opmerking Opmerking F.O.B. Beladen" at bounding box center [261, 463] width 388 height 33
click at [148, 431] on input "F.O.B. Beladen" at bounding box center [233, 433] width 304 height 16
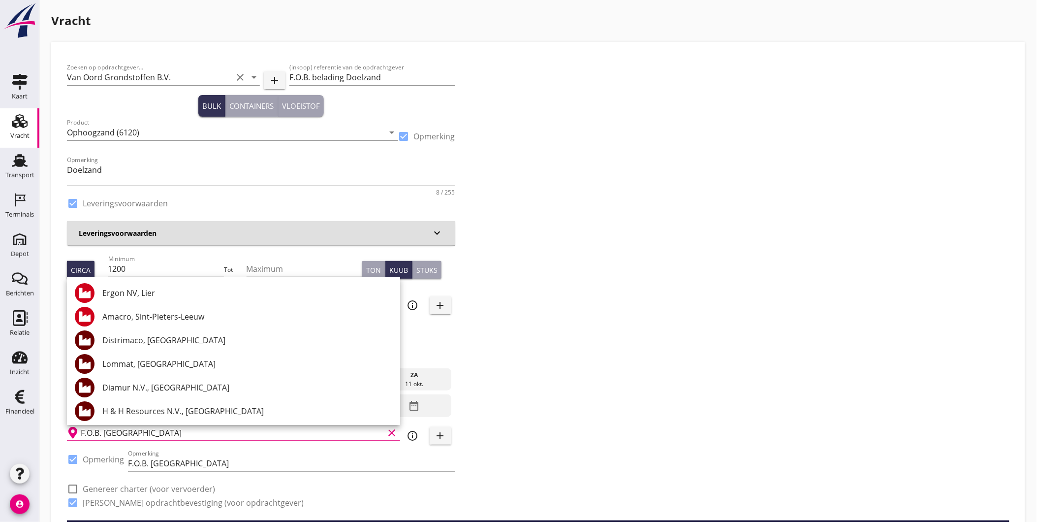
click at [514, 364] on div "Zoeken op opdrachtgever... Van Oord Grondstoffen B.V. clear arrow_drop_down add…" at bounding box center [538, 289] width 951 height 463
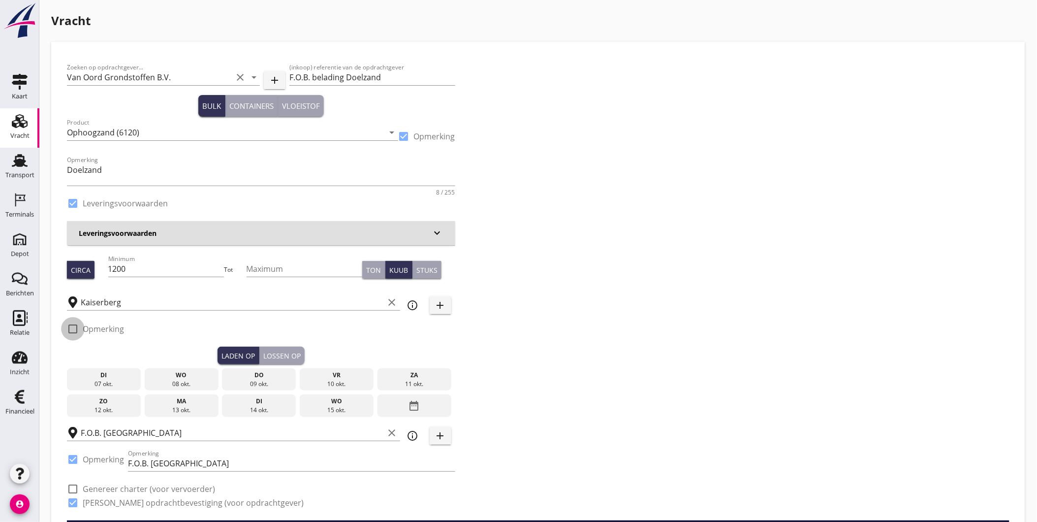
click at [71, 327] on div at bounding box center [72, 328] width 17 height 17
checkbox input "true"
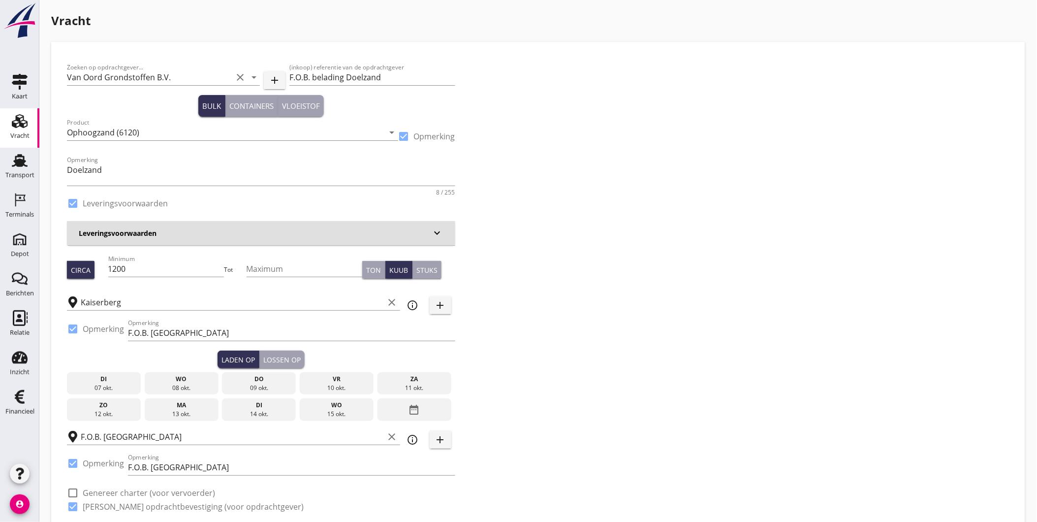
click at [73, 465] on div at bounding box center [72, 463] width 17 height 17
checkbox input "false"
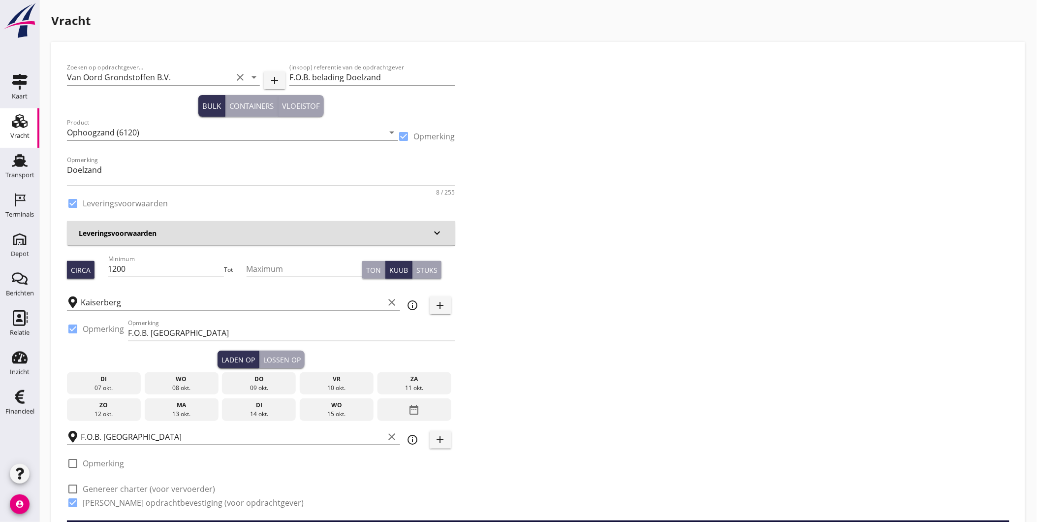
click at [168, 440] on input "F.O.B. Beladen" at bounding box center [233, 437] width 304 height 16
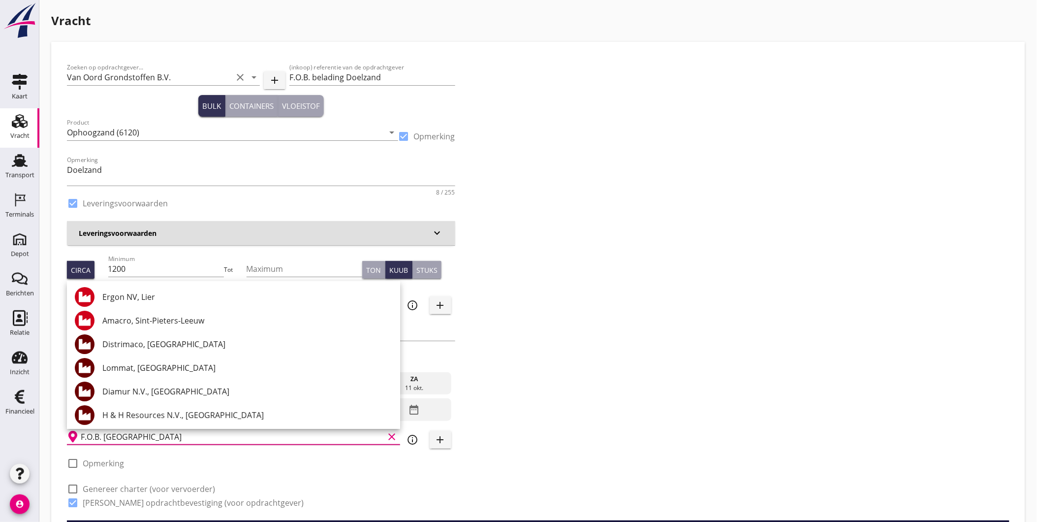
click at [137, 437] on input "F.O.B. Beladen" at bounding box center [233, 437] width 304 height 16
drag, startPoint x: 139, startPoint y: 437, endPoint x: 4, endPoint y: 431, distance: 135.5
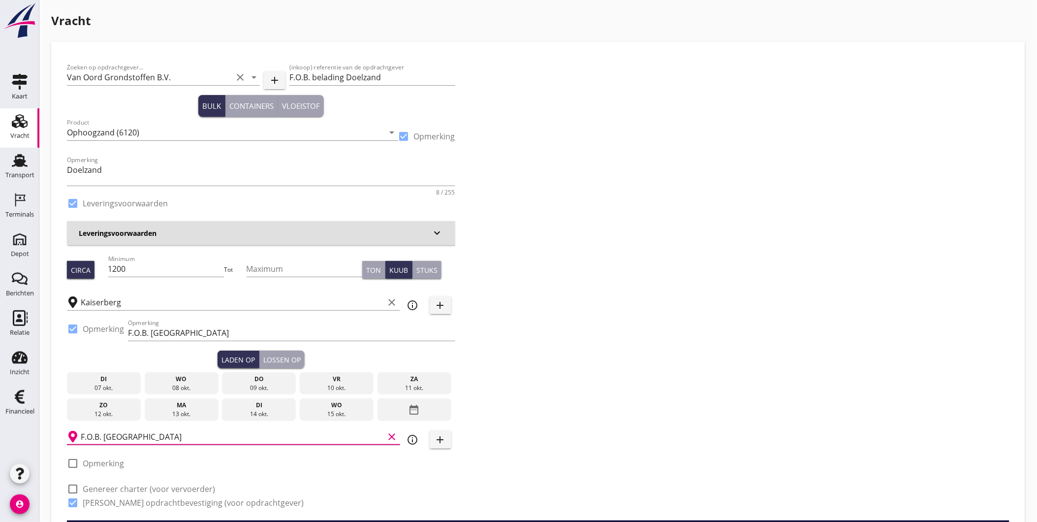
click at [245, 443] on input "F.O.B. Beladen" at bounding box center [233, 437] width 304 height 16
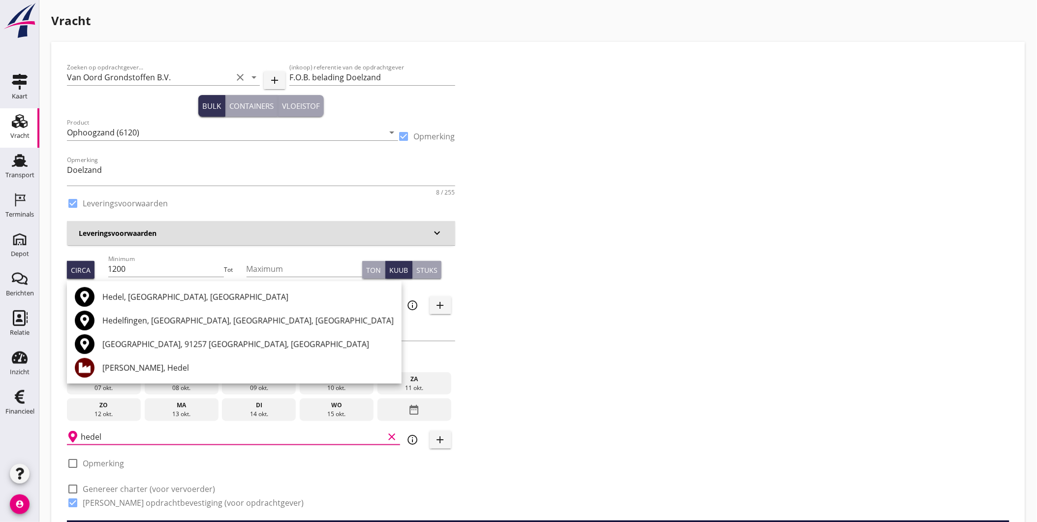
click at [159, 368] on div "Hofmans, Hedel" at bounding box center [247, 368] width 291 height 12
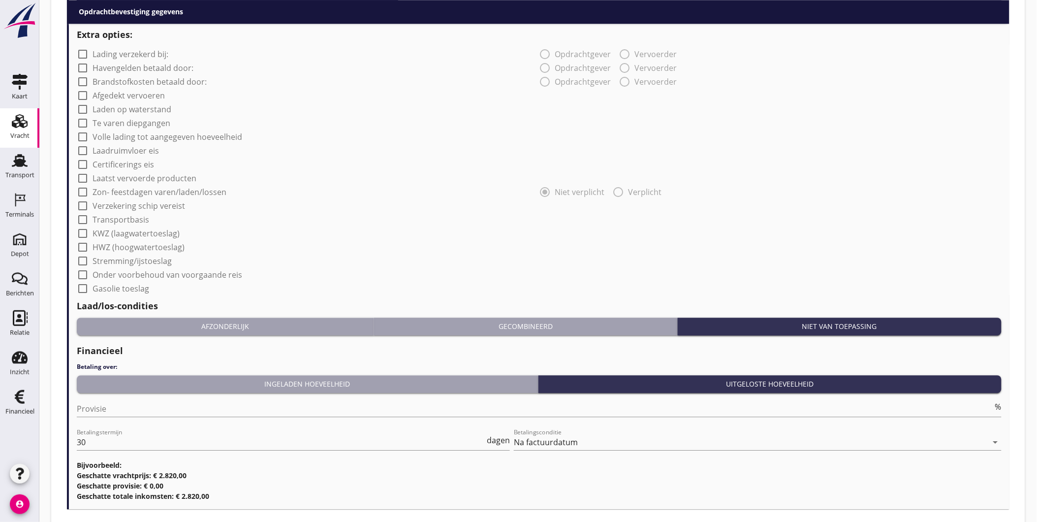
scroll to position [803, 0]
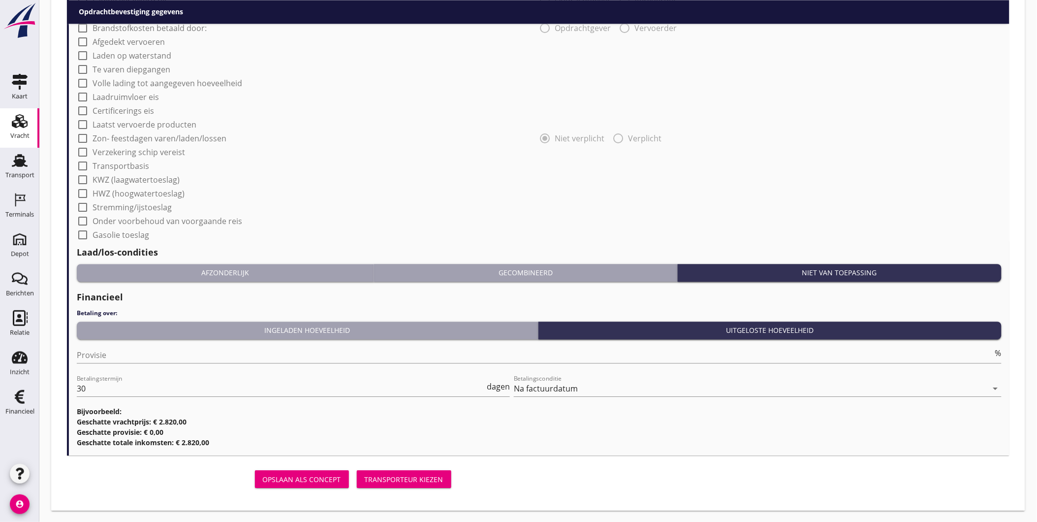
type input "Hofmans, Hedel"
click at [391, 477] on div "Transporteur kiezen" at bounding box center [404, 479] width 79 height 10
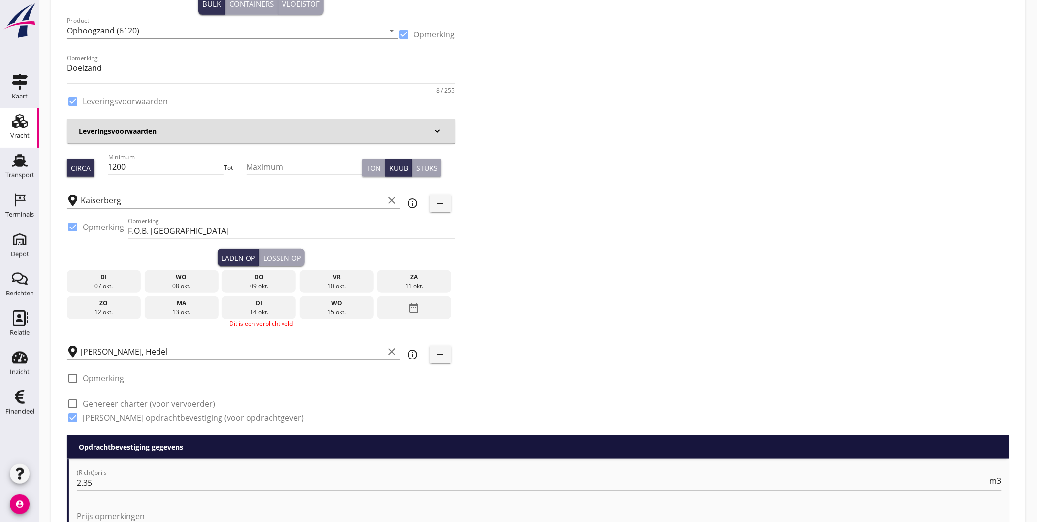
scroll to position [0, 0]
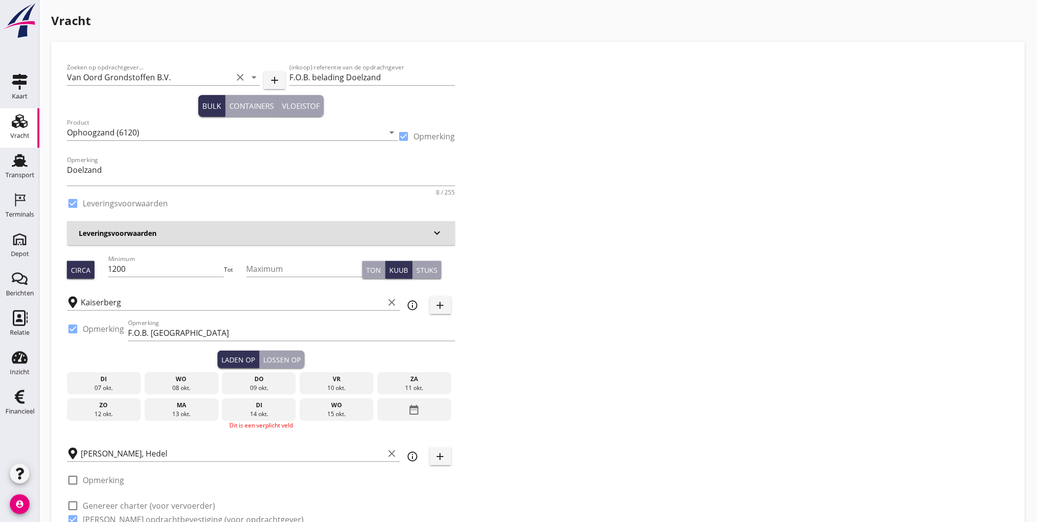
drag, startPoint x: 186, startPoint y: 381, endPoint x: 201, endPoint y: 375, distance: 16.5
click at [187, 381] on div "wo" at bounding box center [181, 379] width 69 height 9
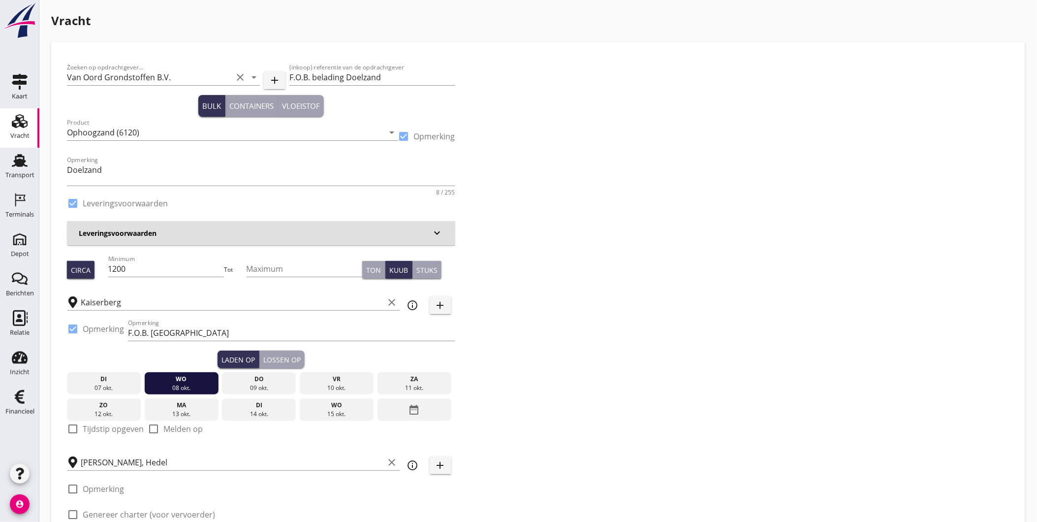
click at [286, 361] on div "Lossen op" at bounding box center [281, 359] width 37 height 10
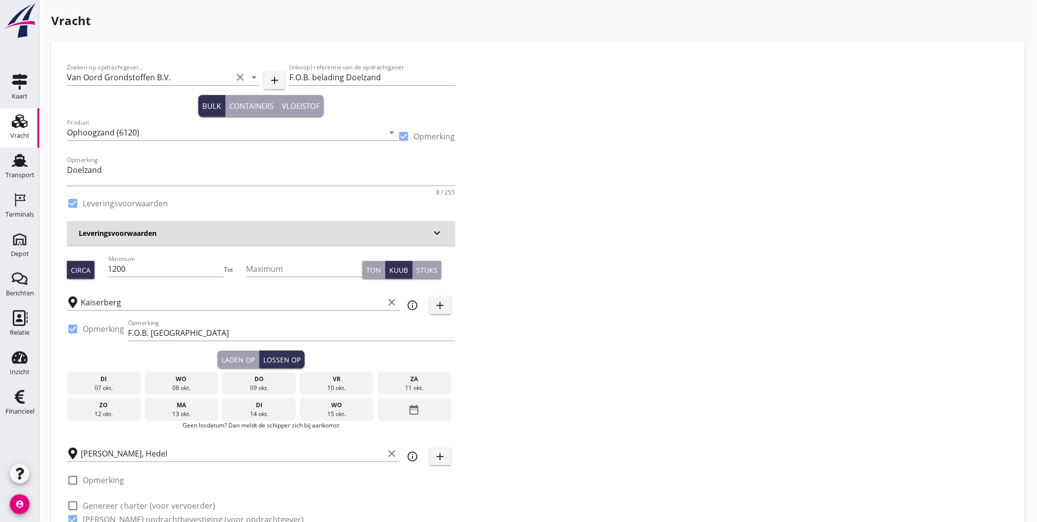
click at [266, 380] on div "do" at bounding box center [258, 379] width 69 height 9
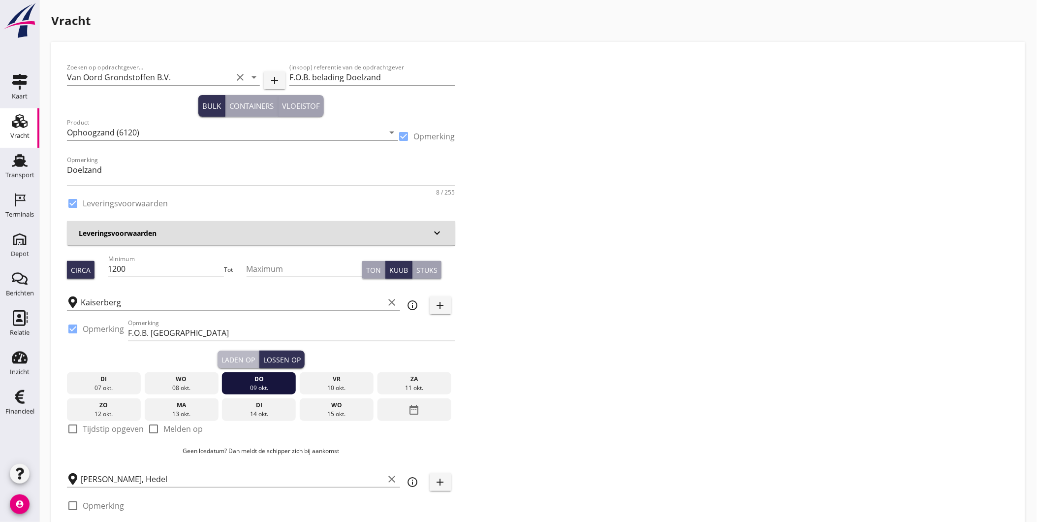
click at [253, 358] on div "Laden op" at bounding box center [238, 359] width 33 height 10
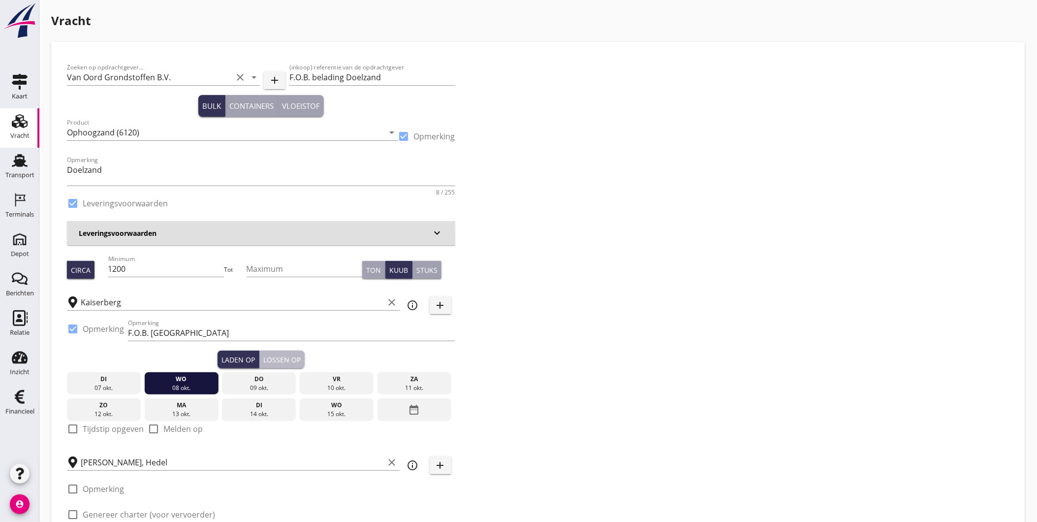
click at [289, 356] on div "Lossen op" at bounding box center [281, 359] width 37 height 10
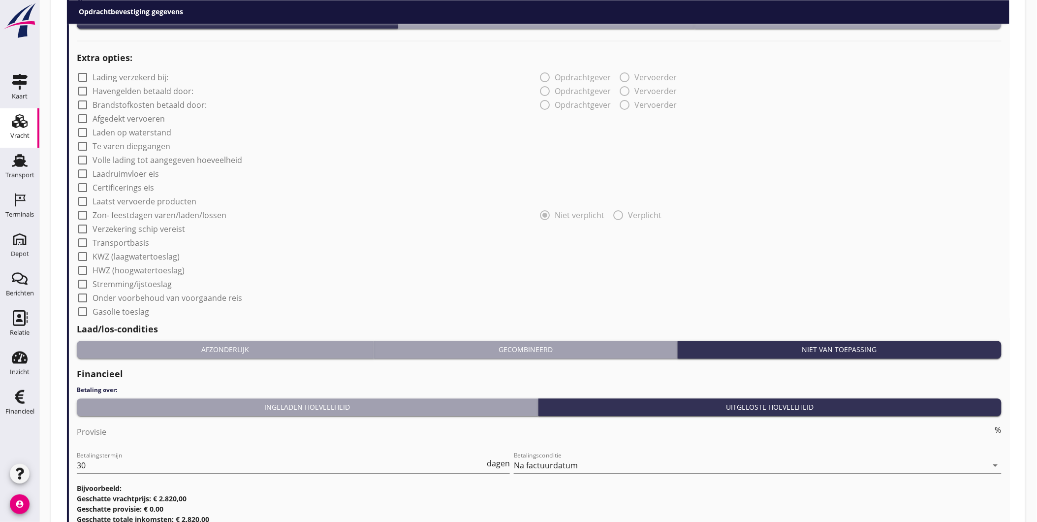
scroll to position [845, 0]
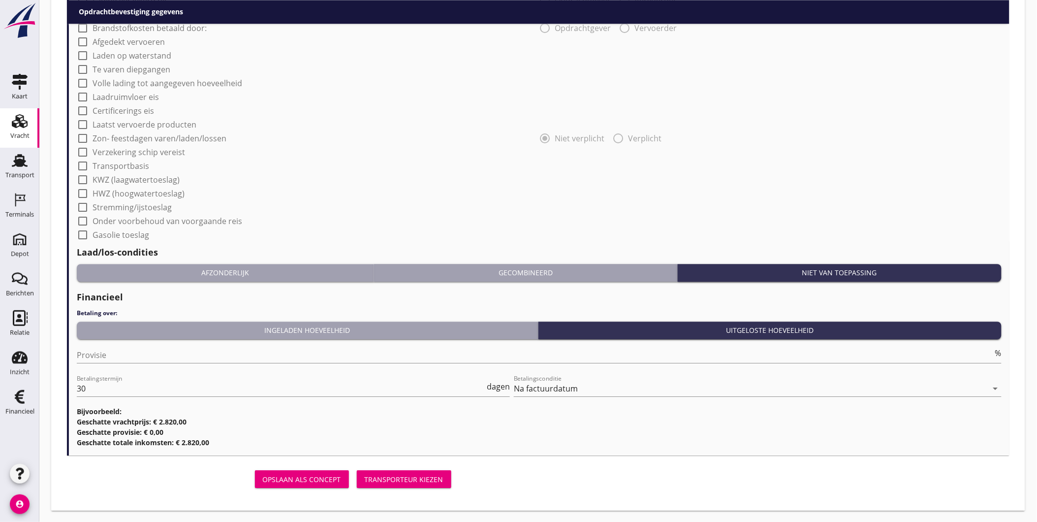
click at [396, 467] on div "Opslaan als concept Transporteur kiezen" at bounding box center [261, 479] width 388 height 24
click at [395, 475] on div "Transporteur kiezen" at bounding box center [404, 479] width 79 height 10
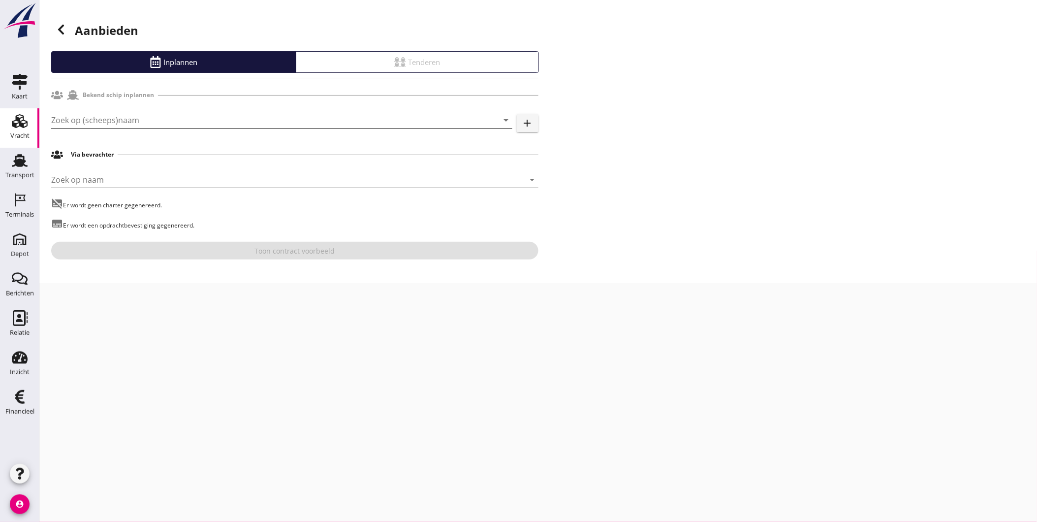
click at [141, 120] on input "Zoek op (scheeps)naam" at bounding box center [268, 120] width 434 height 16
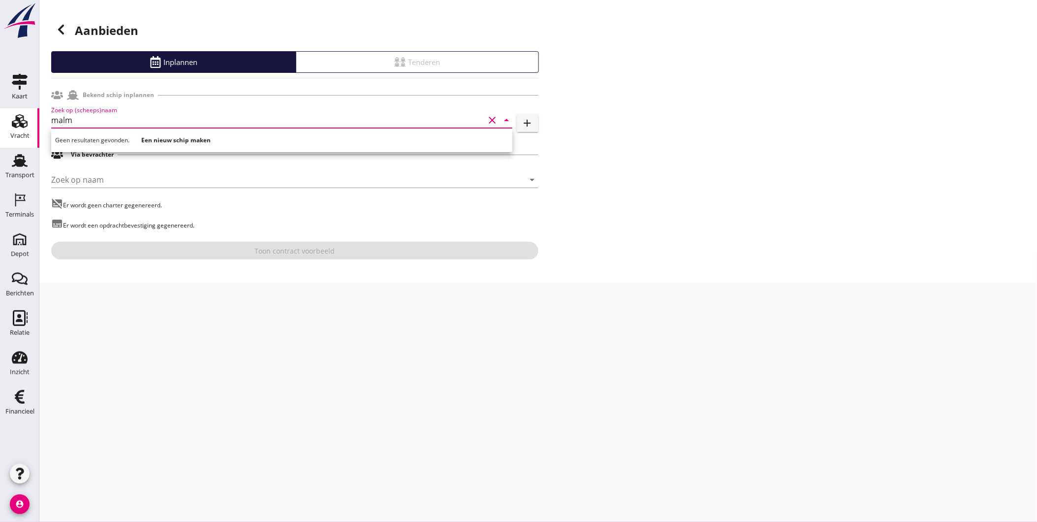
drag, startPoint x: 140, startPoint y: 121, endPoint x: 27, endPoint y: 130, distance: 113.2
click at [27, 130] on div "Kaart Kaart Vracht Vracht Transport Transport Terminals Terminals Depot Depot B…" at bounding box center [518, 261] width 1037 height 522
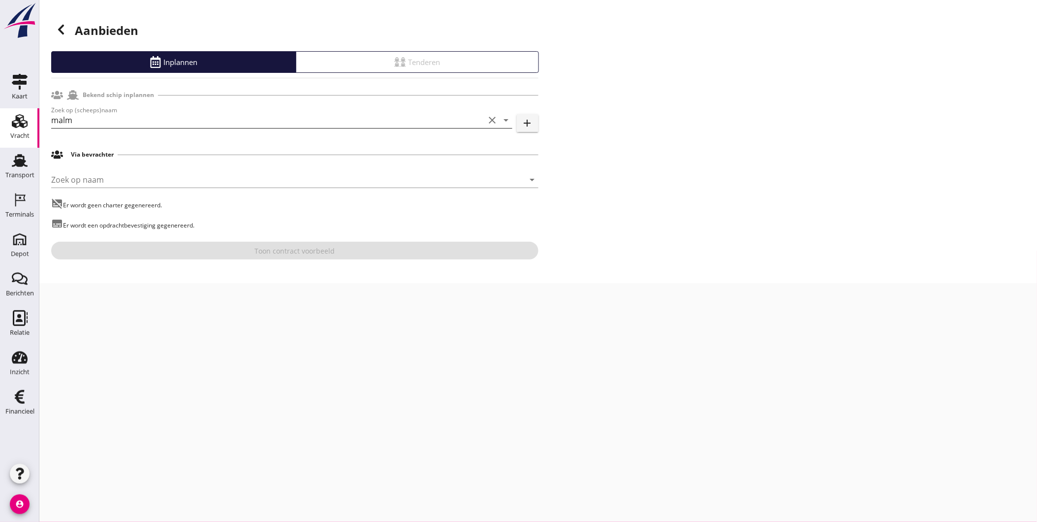
click at [79, 121] on input "malm" at bounding box center [268, 120] width 434 height 16
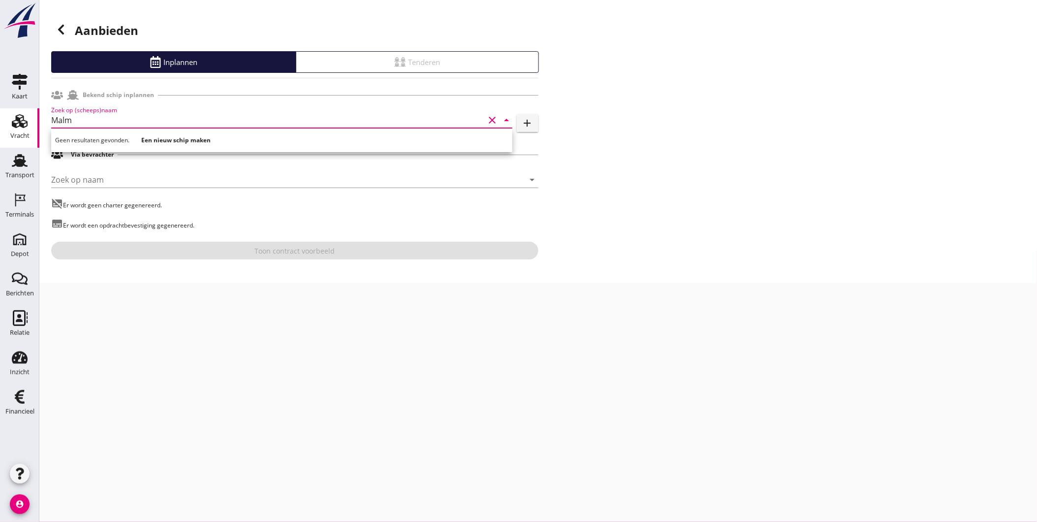
click at [72, 120] on input "Malm" at bounding box center [268, 120] width 434 height 16
click at [26, 336] on div "Relatie" at bounding box center [20, 332] width 20 height 6
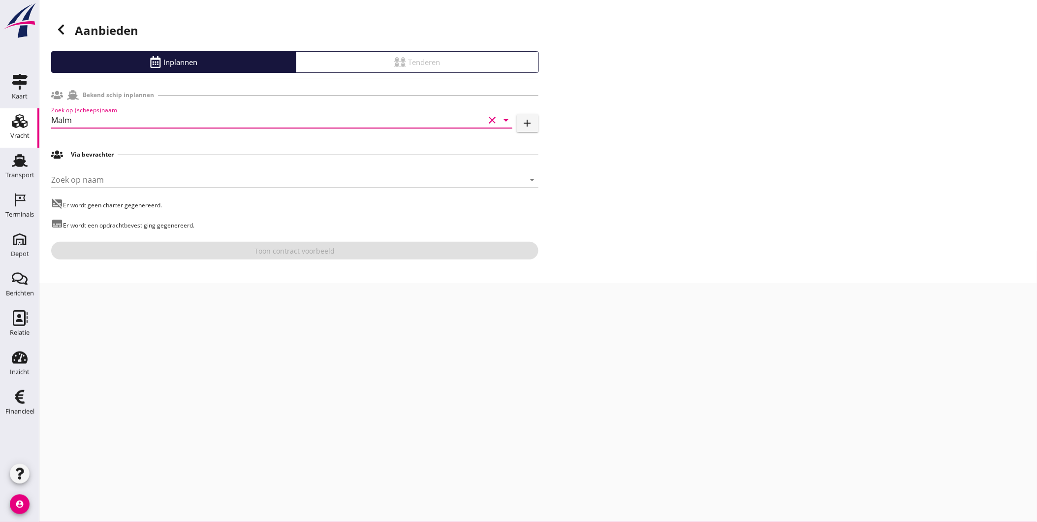
click at [181, 116] on input "Malm" at bounding box center [268, 120] width 434 height 16
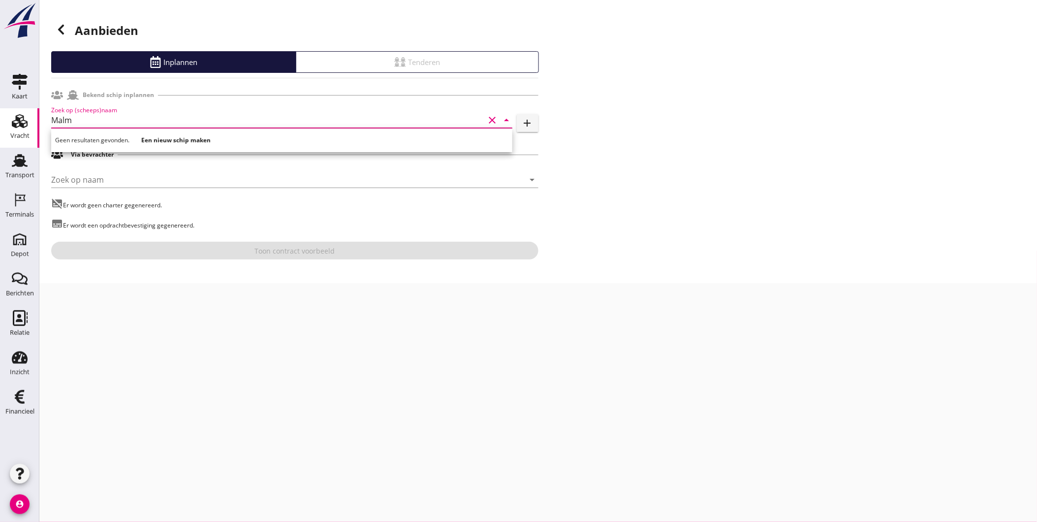
click at [180, 120] on input "Malm" at bounding box center [268, 120] width 434 height 16
click at [156, 137] on div "[GEOGRAPHIC_DATA]" at bounding box center [296, 139] width 418 height 12
type input "[GEOGRAPHIC_DATA]"
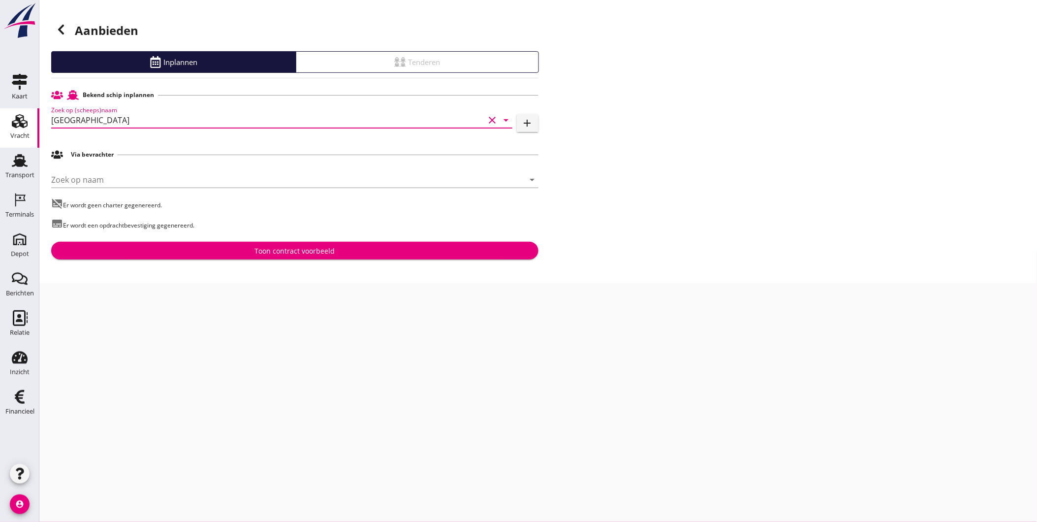
click at [342, 253] on div "Toon contract voorbeeld" at bounding box center [295, 251] width 472 height 10
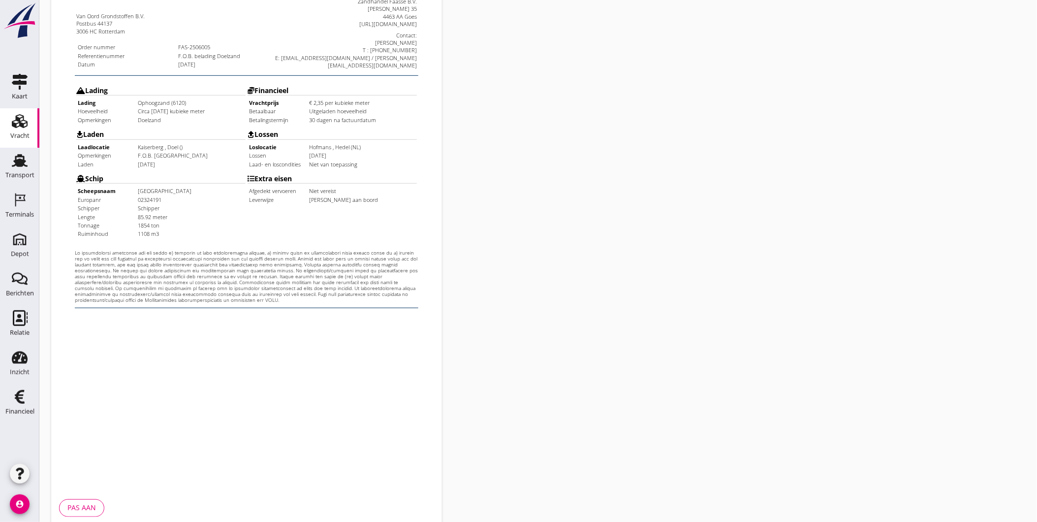
scroll to position [207, 0]
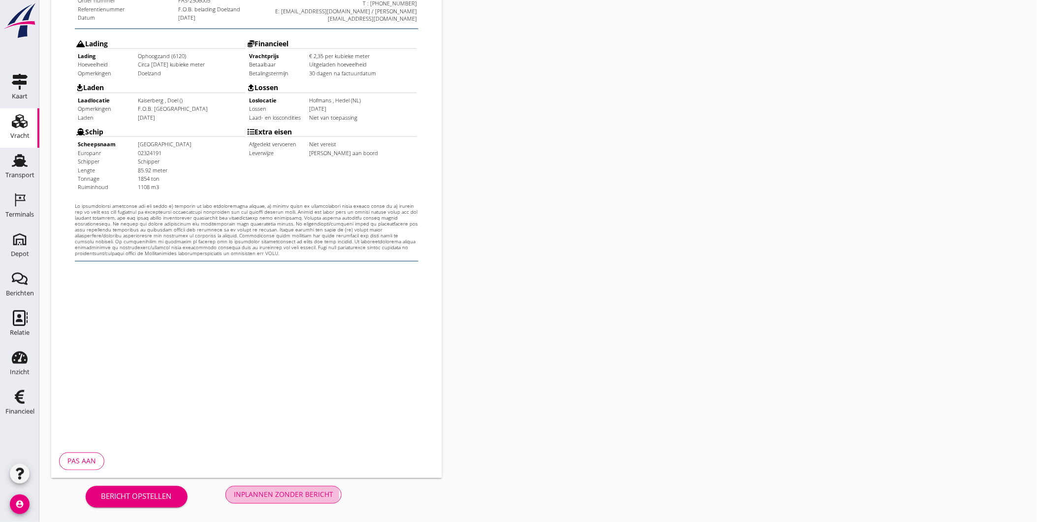
click at [278, 499] on div "Inplannen zonder bericht" at bounding box center [283, 494] width 99 height 10
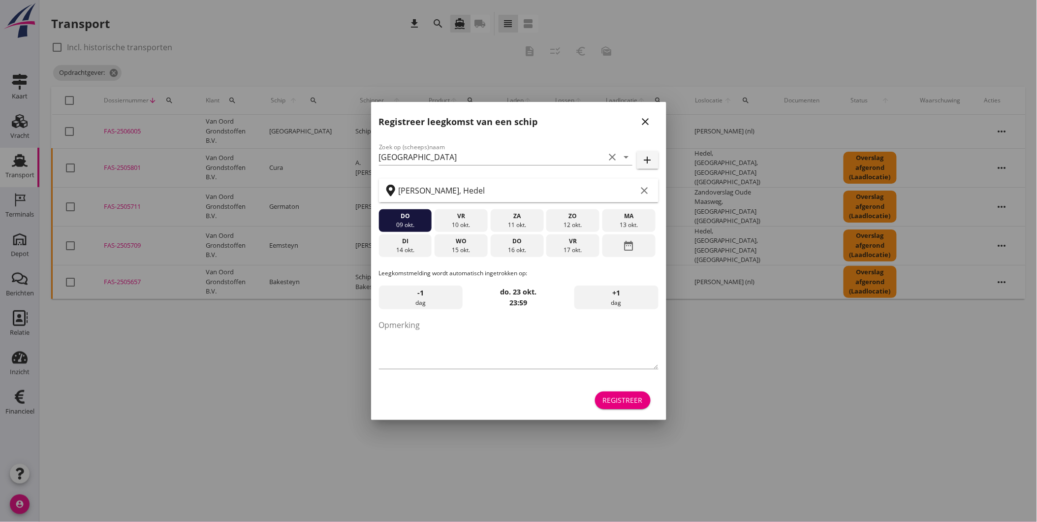
click at [649, 122] on icon "close" at bounding box center [646, 122] width 12 height 12
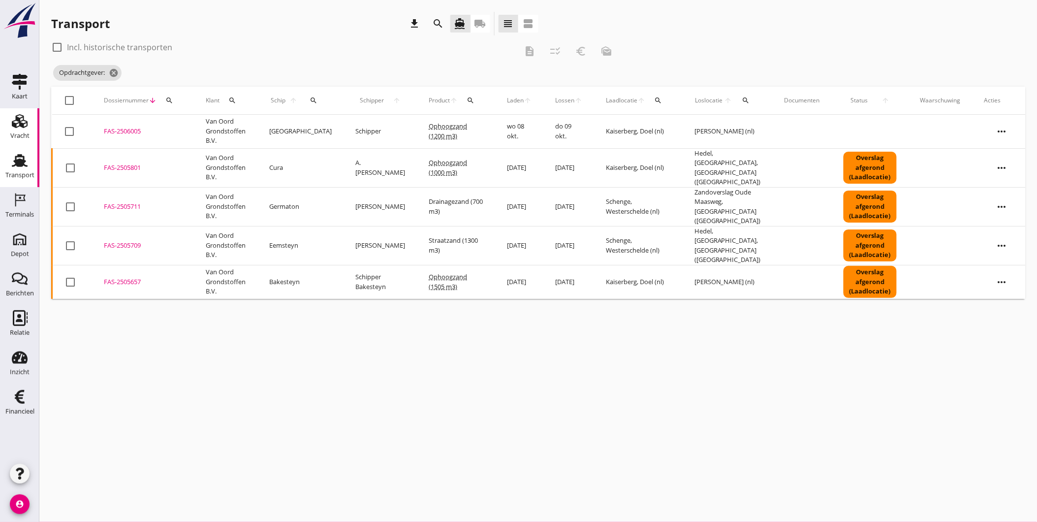
click at [11, 134] on div "Vracht" at bounding box center [19, 135] width 19 height 6
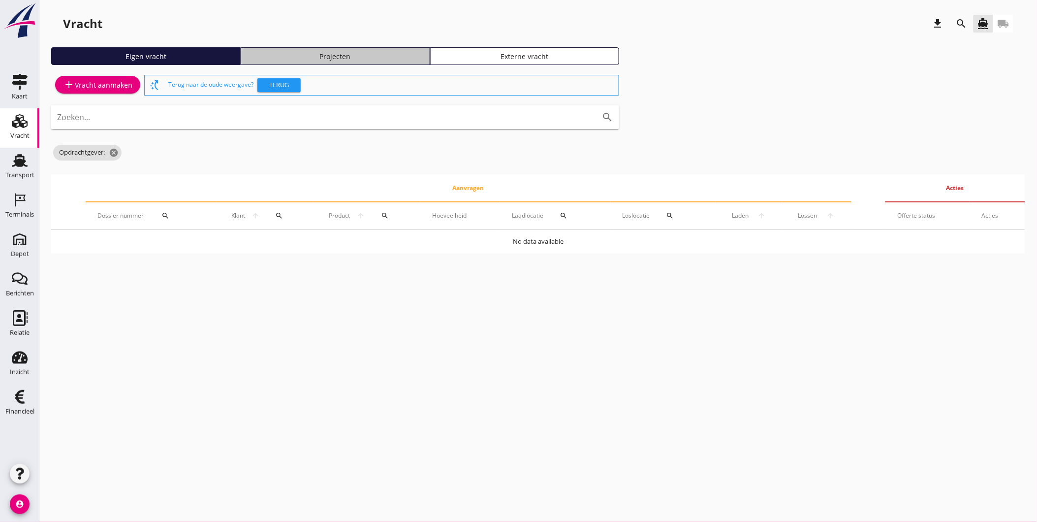
click at [287, 54] on div "Projecten" at bounding box center [335, 56] width 181 height 10
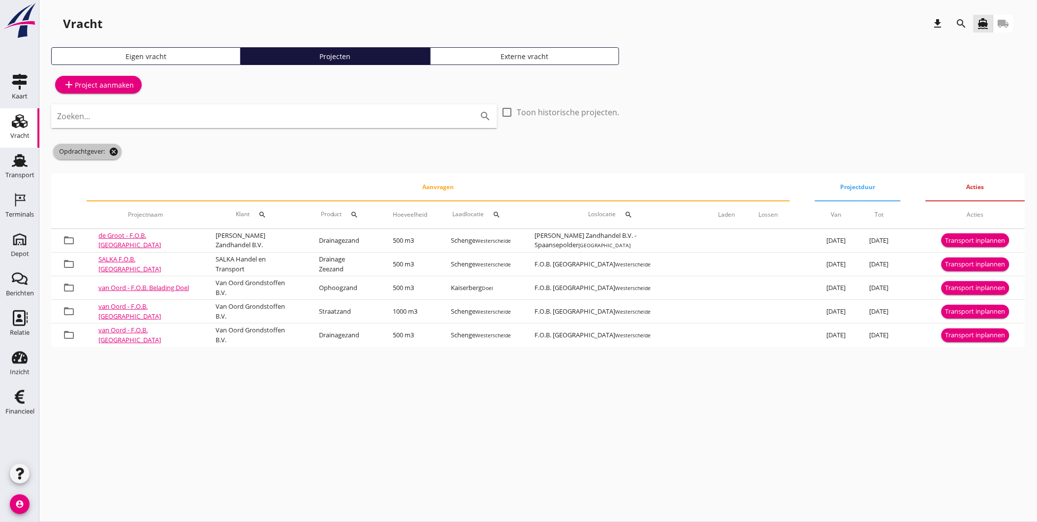
click at [116, 151] on icon "cancel" at bounding box center [114, 152] width 10 height 10
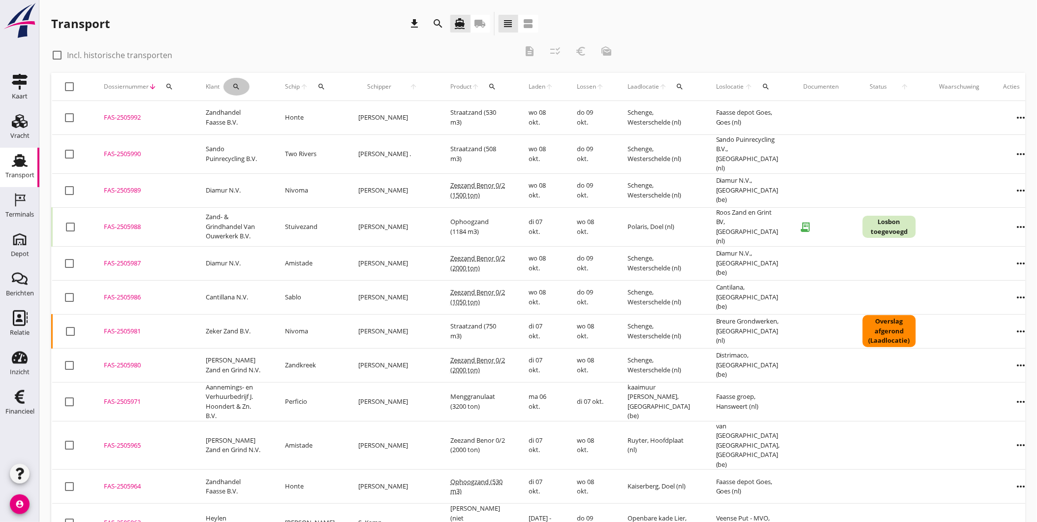
click at [243, 85] on div "search" at bounding box center [236, 87] width 26 height 8
click at [274, 116] on input "Zoeken op opdrachtgever..." at bounding box center [278, 115] width 102 height 16
drag, startPoint x: 287, startPoint y: 141, endPoint x: 282, endPoint y: 138, distance: 6.2
click at [287, 141] on div "Covari N.V." at bounding box center [289, 139] width 109 height 12
type input "Covari N.V."
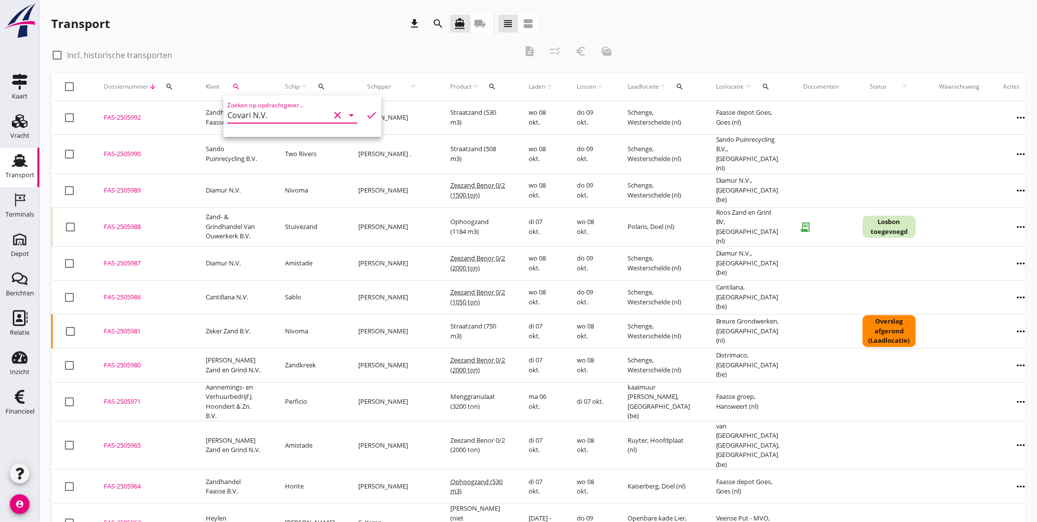
click at [367, 115] on icon "check" at bounding box center [372, 115] width 12 height 12
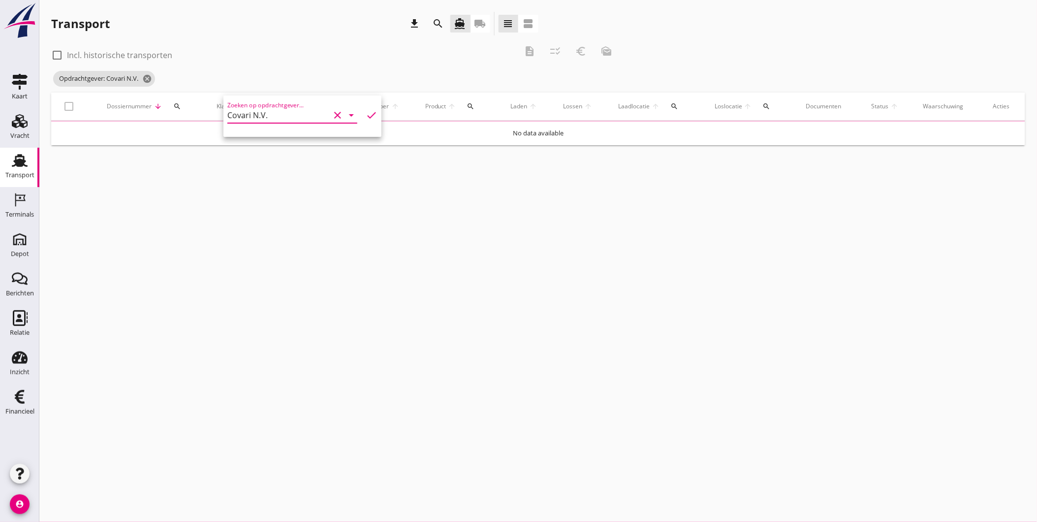
click at [56, 55] on div at bounding box center [57, 55] width 17 height 17
checkbox input "true"
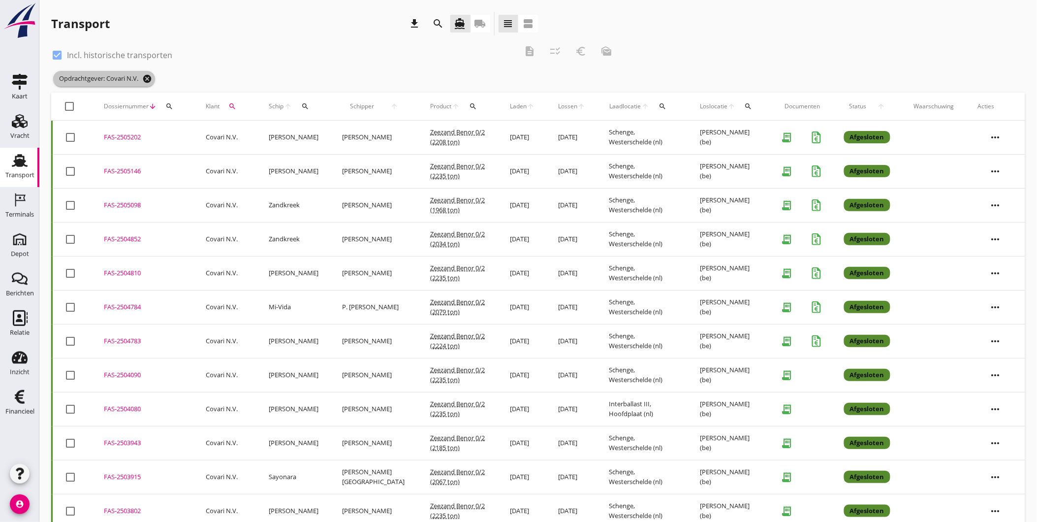
click at [151, 78] on icon "cancel" at bounding box center [147, 79] width 10 height 10
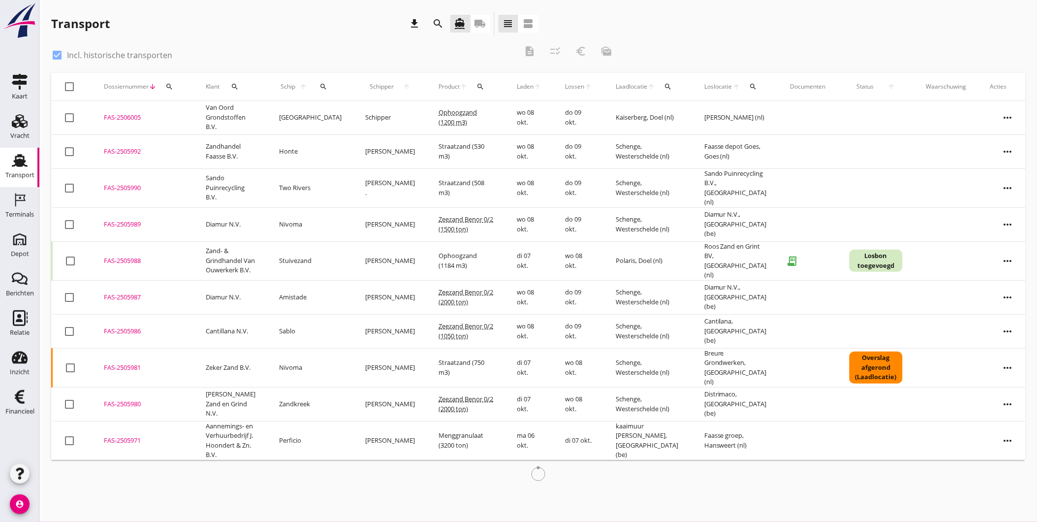
click at [440, 20] on icon "search" at bounding box center [439, 24] width 12 height 12
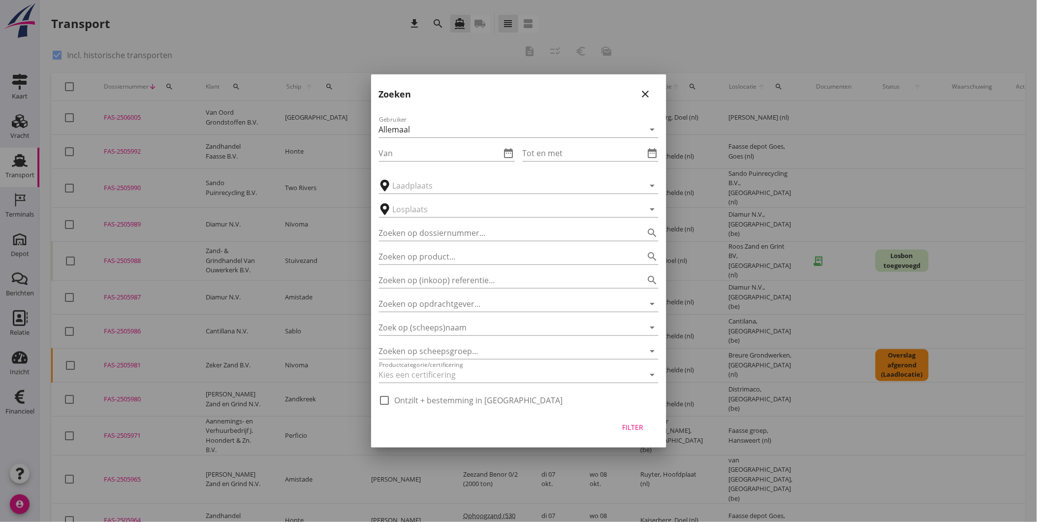
click at [645, 92] on icon "close" at bounding box center [646, 94] width 12 height 12
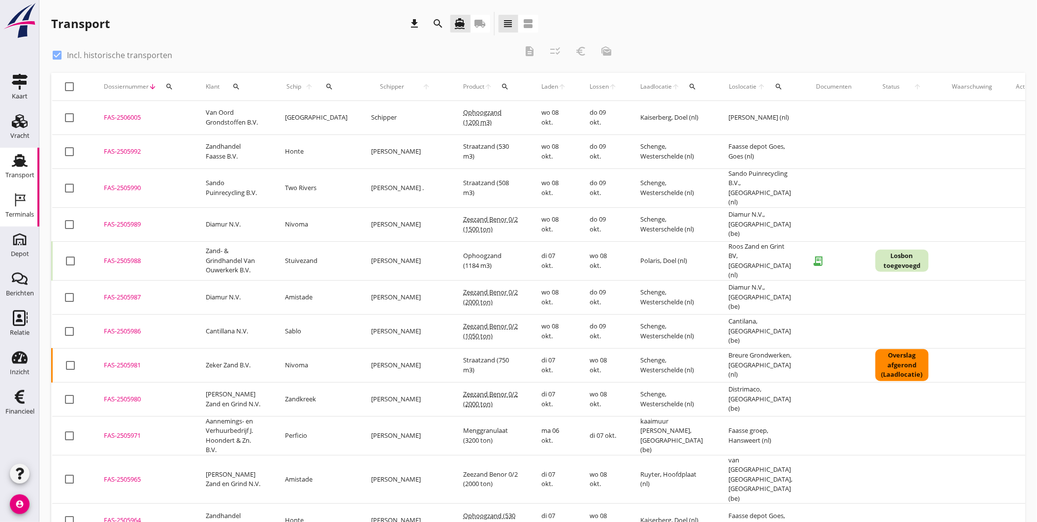
click at [14, 214] on div "Terminals" at bounding box center [19, 214] width 29 height 6
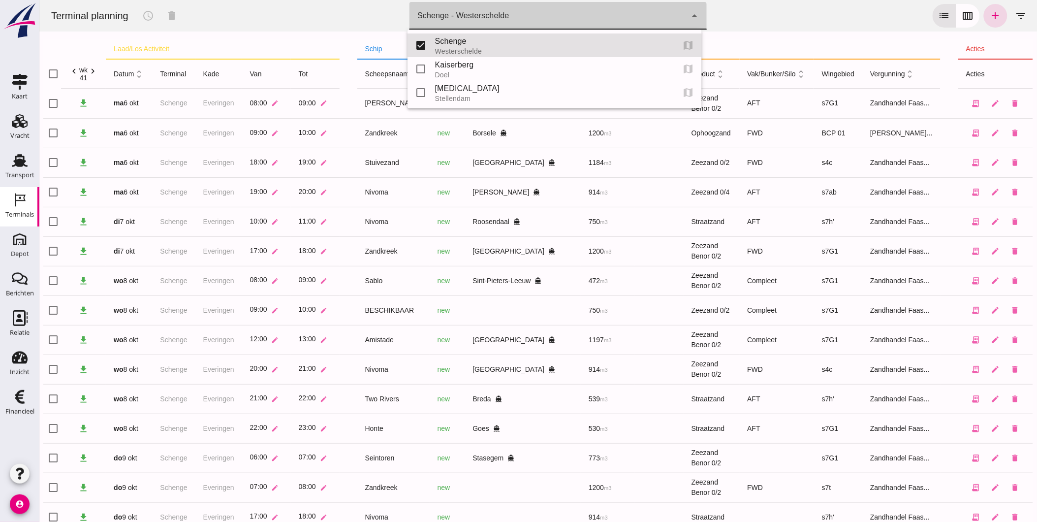
click at [499, 27] on div "Schenge - Westerschelde 9c876888-926f-4f5f-969d-c779b766b815" at bounding box center [547, 16] width 277 height 28
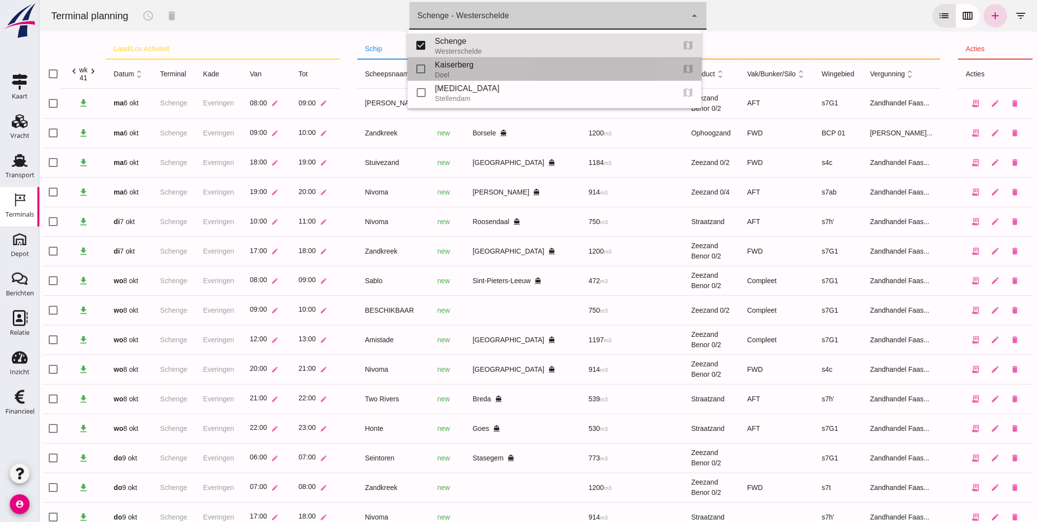
click at [480, 66] on div "Kaiserberg" at bounding box center [551, 65] width 232 height 12
type input "7f603609-51ae-4e75-986b-c9057e559465"
checkbox input "false"
checkbox input "true"
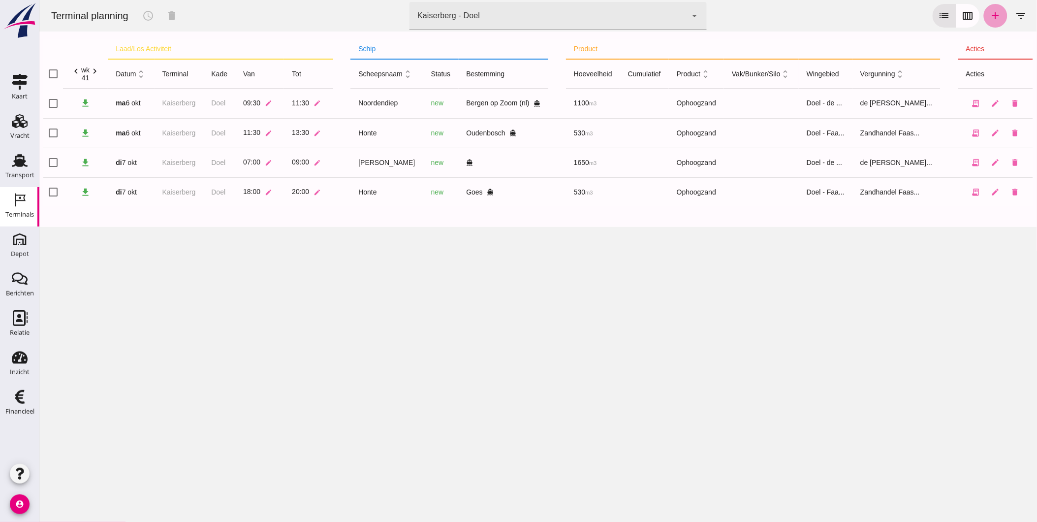
click at [989, 20] on icon "add" at bounding box center [995, 16] width 12 height 12
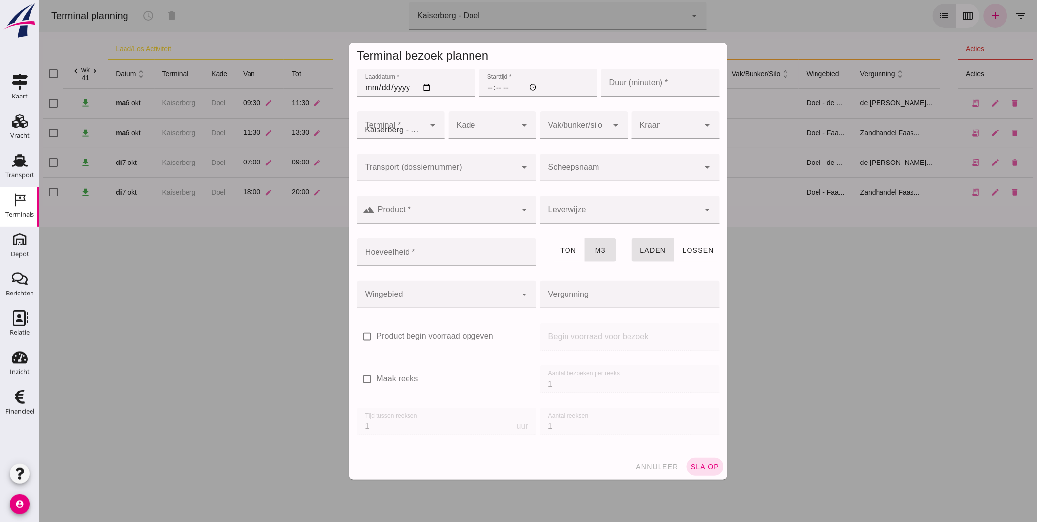
type input "Zandhandel Faasse B.V."
click at [368, 86] on input "Laaddatum *" at bounding box center [416, 83] width 118 height 28
type input "[DATE]"
type input "0005-10-08"
type input "[DATE]"
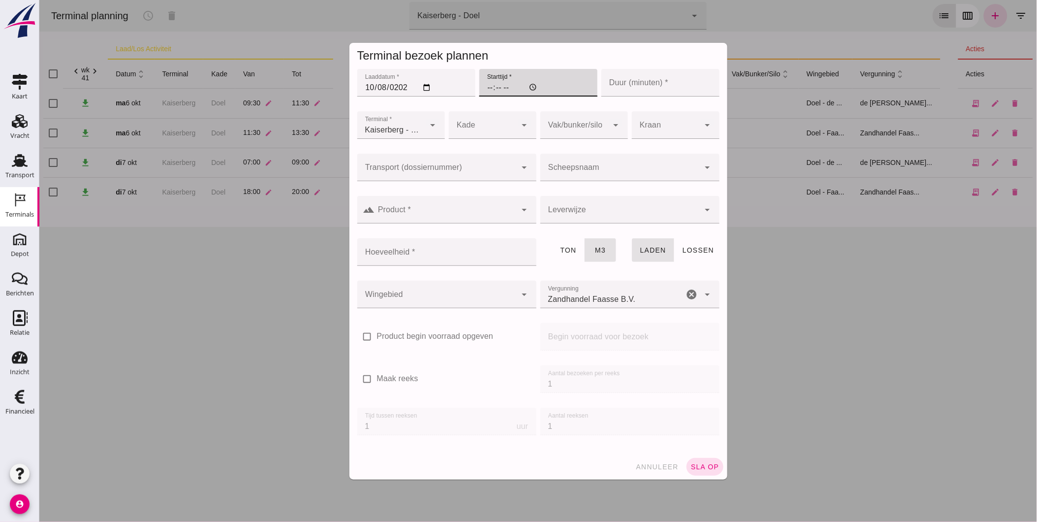
click at [486, 87] on input "Starttijd *" at bounding box center [538, 83] width 118 height 28
type input "07:00"
click at [607, 75] on input "Duur (minuten) *" at bounding box center [660, 83] width 118 height 28
type input "6"
type input "120"
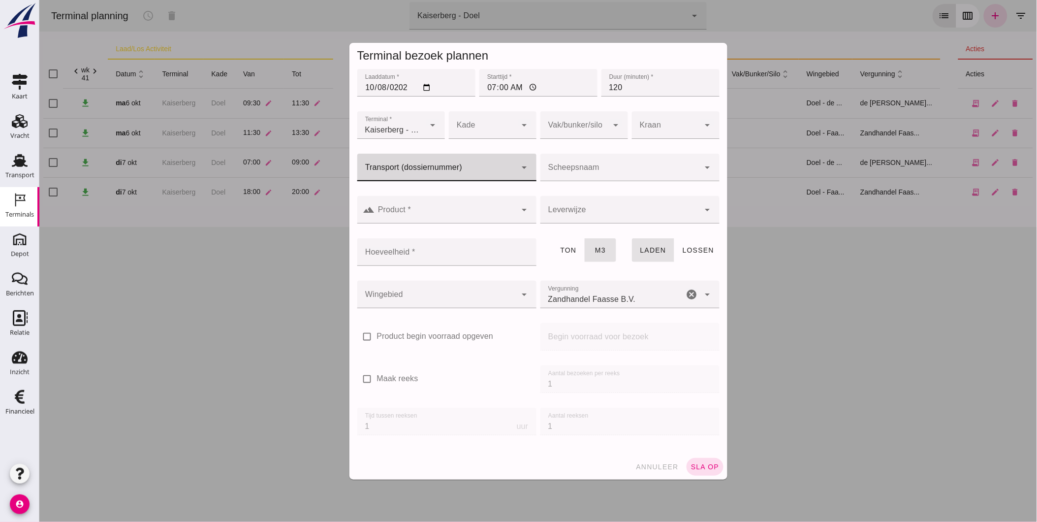
click at [407, 163] on div at bounding box center [436, 168] width 159 height 28
click at [412, 200] on div "FAS-250 6005" at bounding box center [442, 197] width 163 height 12
type input "FAS-2506005"
type input "franco_on_board"
type input "1108"
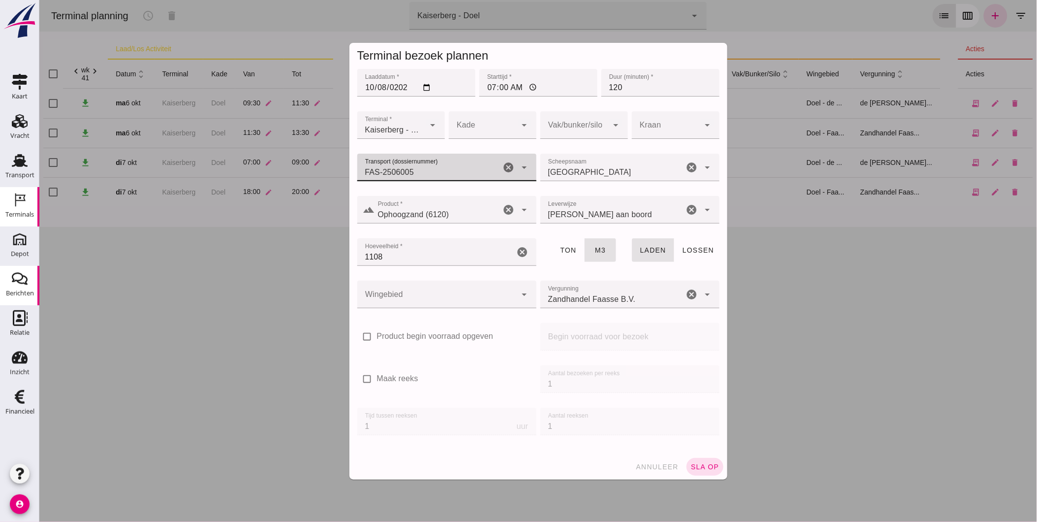
type input "FAS-2506005"
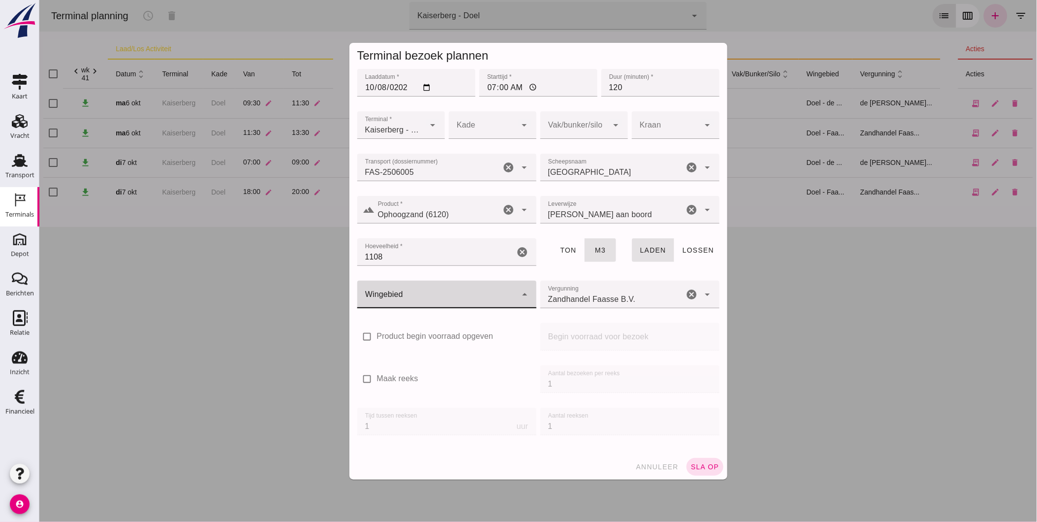
click at [413, 294] on div at bounding box center [436, 295] width 159 height 28
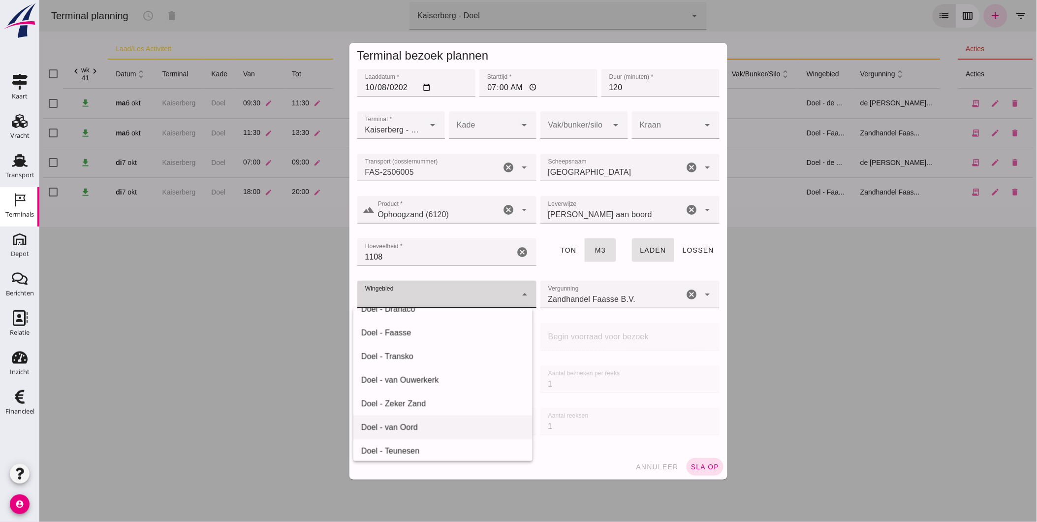
click at [431, 422] on div "Doel - van Oord" at bounding box center [442, 427] width 163 height 12
type input "203"
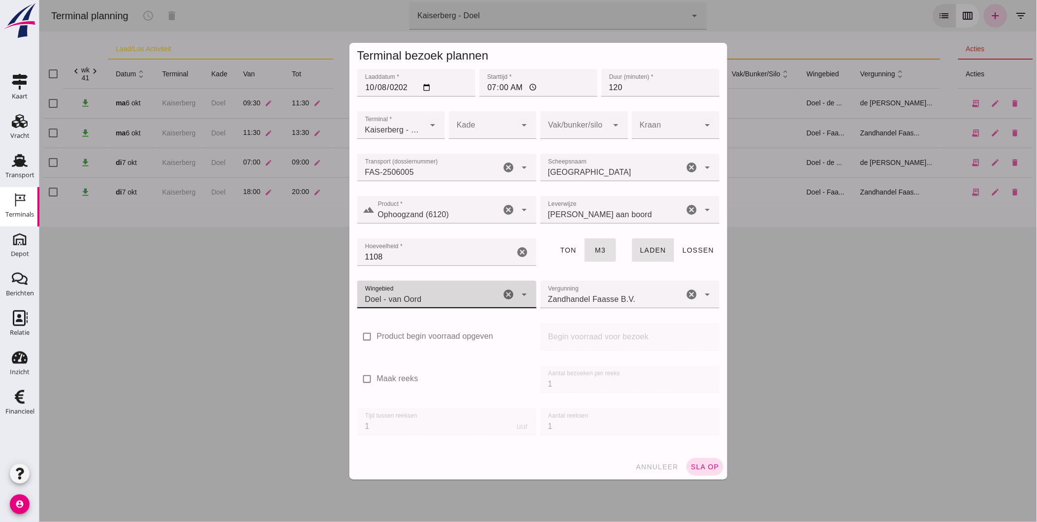
click at [605, 292] on div "Zandhandel Faasse B.V. Zandhandel Faasse B.V." at bounding box center [612, 295] width 144 height 28
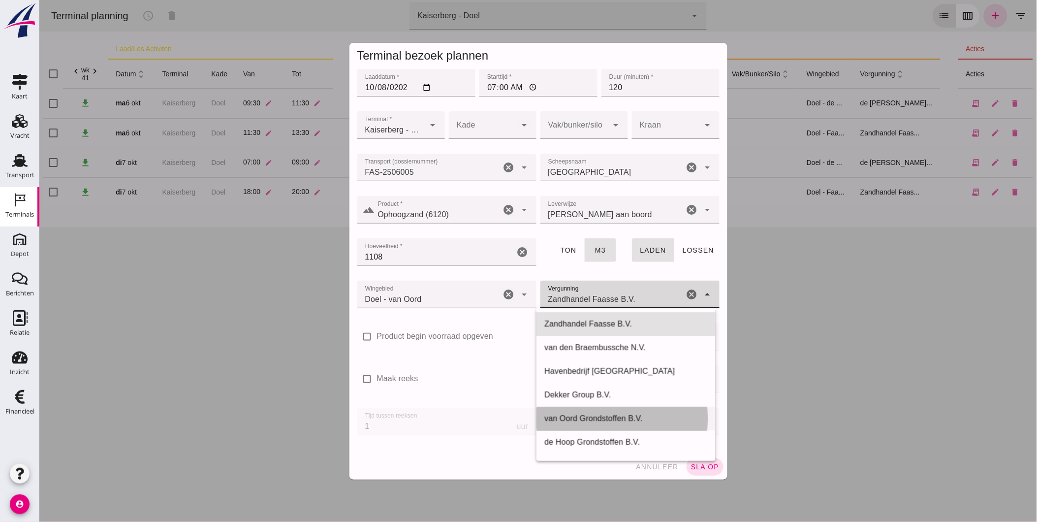
click at [618, 420] on div "van Oord Grondstoffen B.V." at bounding box center [625, 418] width 163 height 12
type input "van Oord Grondstoffen B.V."
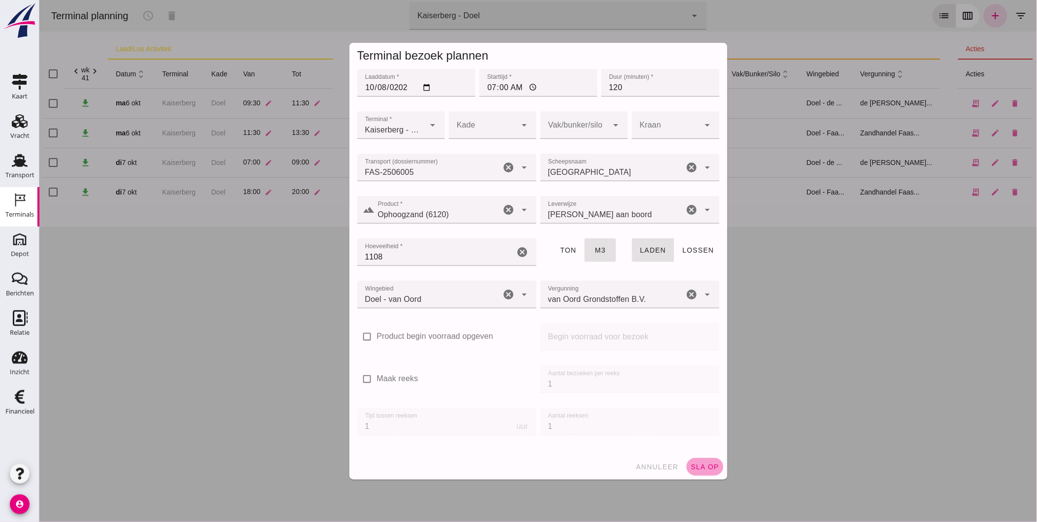
click at [705, 466] on span "sla op" at bounding box center [704, 467] width 29 height 8
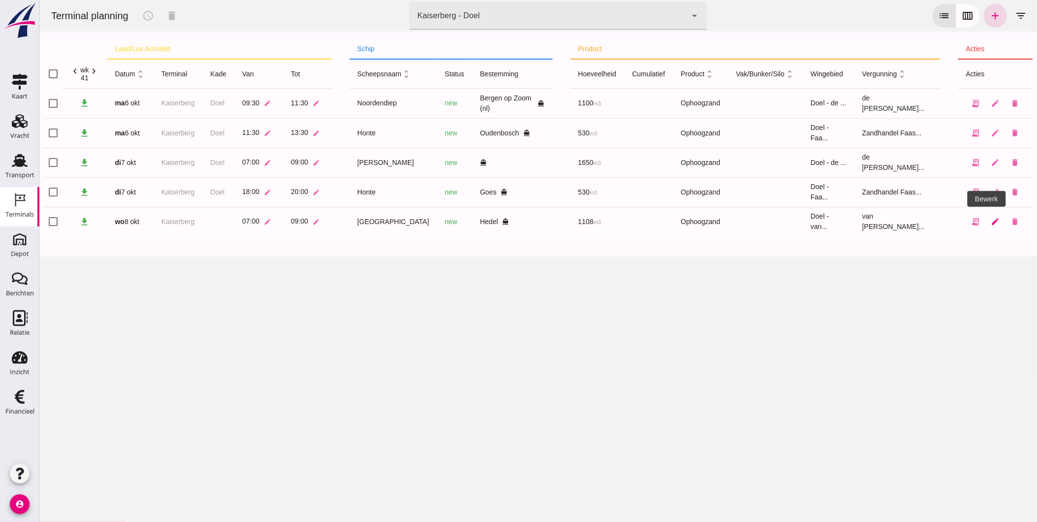
click at [991, 221] on icon "edit" at bounding box center [995, 221] width 9 height 9
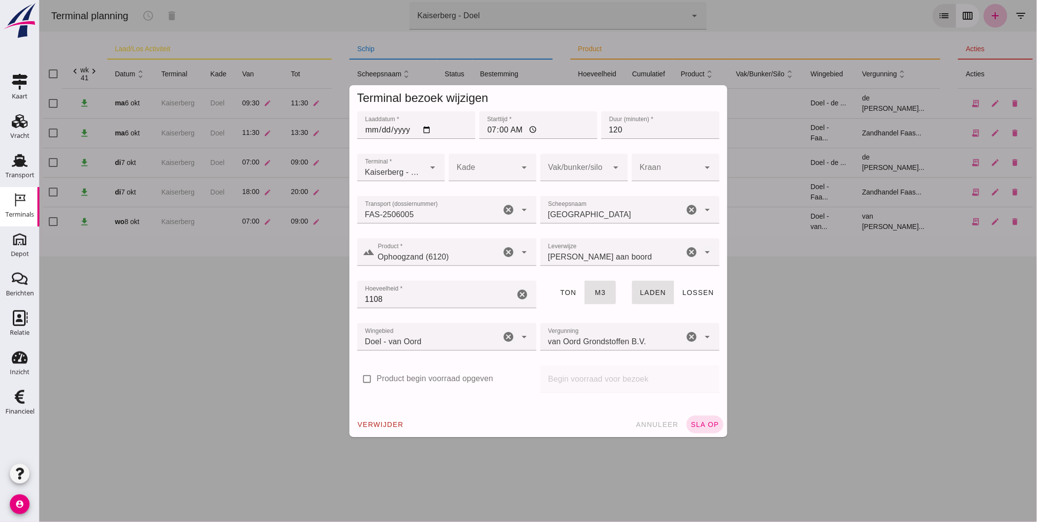
click at [482, 171] on div at bounding box center [482, 168] width 68 height 28
click at [471, 197] on div "Doel" at bounding box center [488, 197] width 72 height 12
type input "11"
click at [699, 429] on button "sla op" at bounding box center [704, 424] width 37 height 18
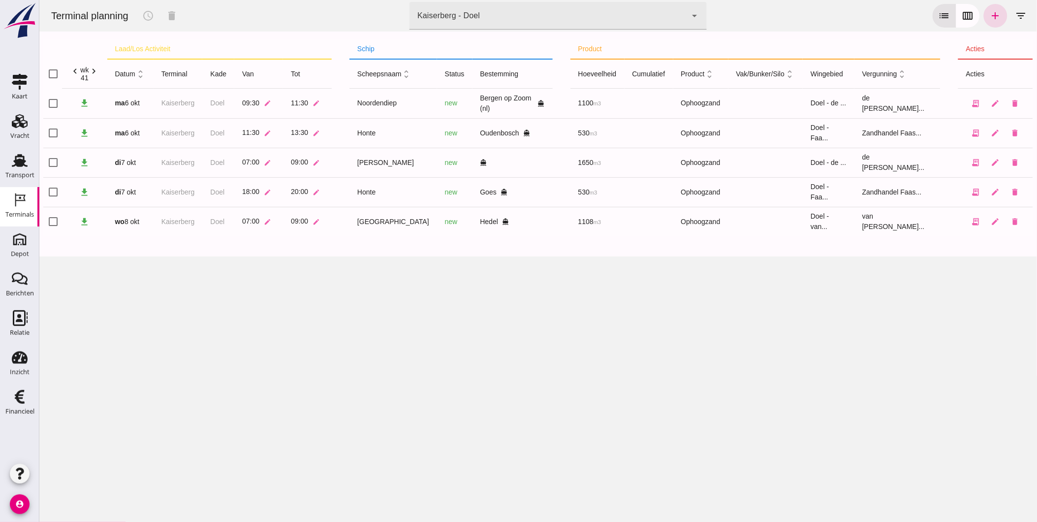
click at [451, 24] on div "Kaiserberg - Doel 7f603609-51ae-4e75-986b-c9057e559465" at bounding box center [547, 16] width 277 height 28
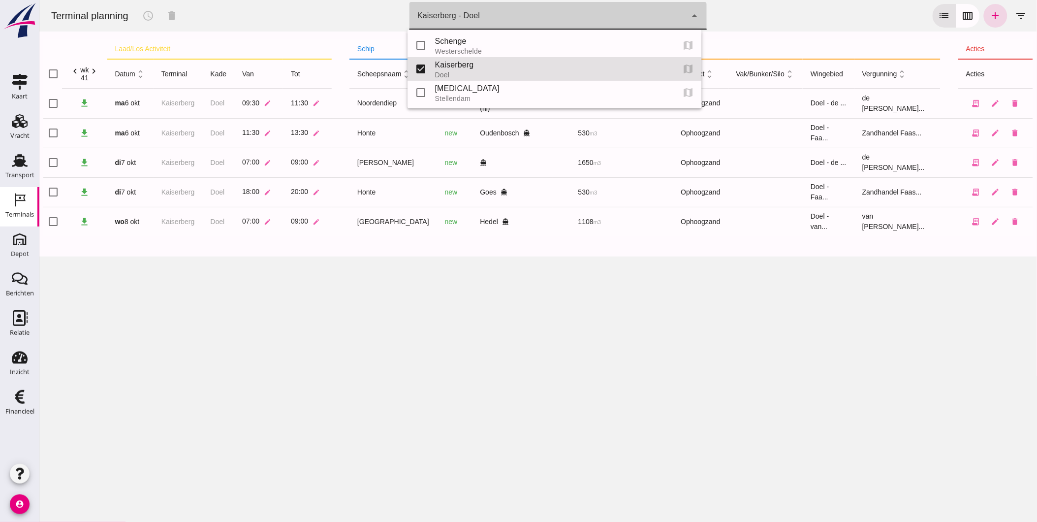
click at [458, 39] on div "Schenge" at bounding box center [551, 41] width 232 height 12
type input "9c876888-926f-4f5f-969d-c779b766b815"
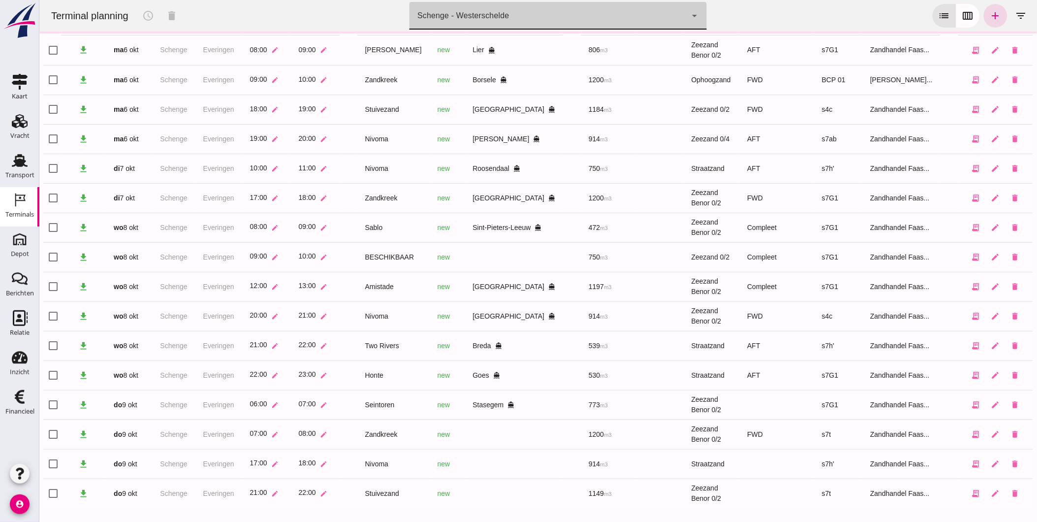
scroll to position [60, 0]
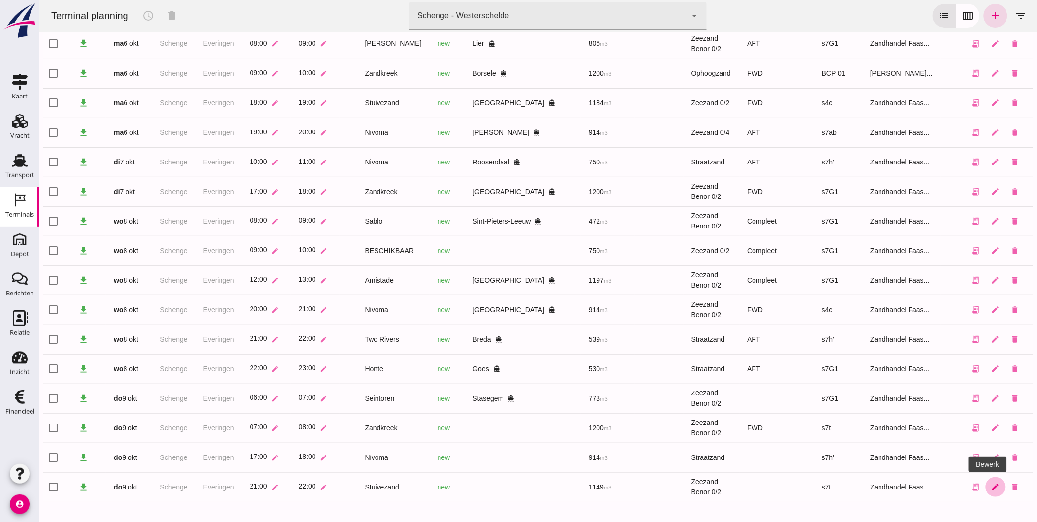
click at [991, 488] on icon "edit" at bounding box center [995, 486] width 9 height 9
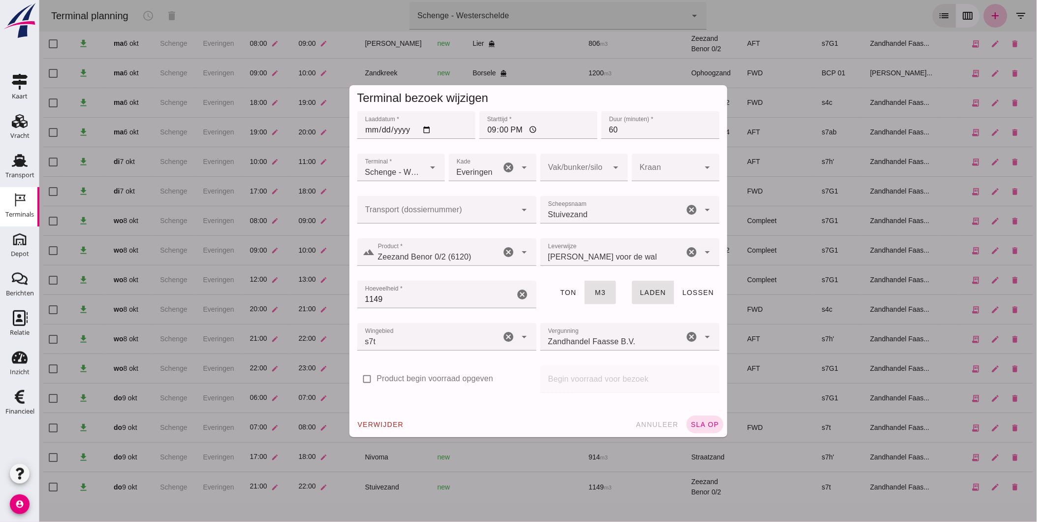
click at [558, 176] on div at bounding box center [574, 168] width 68 height 28
click at [568, 198] on div "FWD" at bounding box center [580, 197] width 72 height 12
type input "104"
click at [692, 421] on span "sla op" at bounding box center [704, 424] width 29 height 8
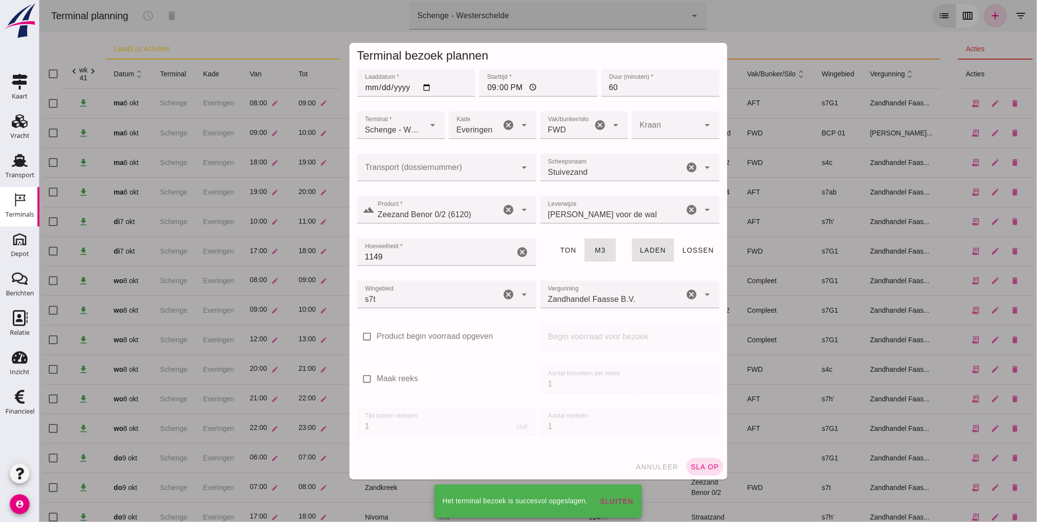
scroll to position [60, 0]
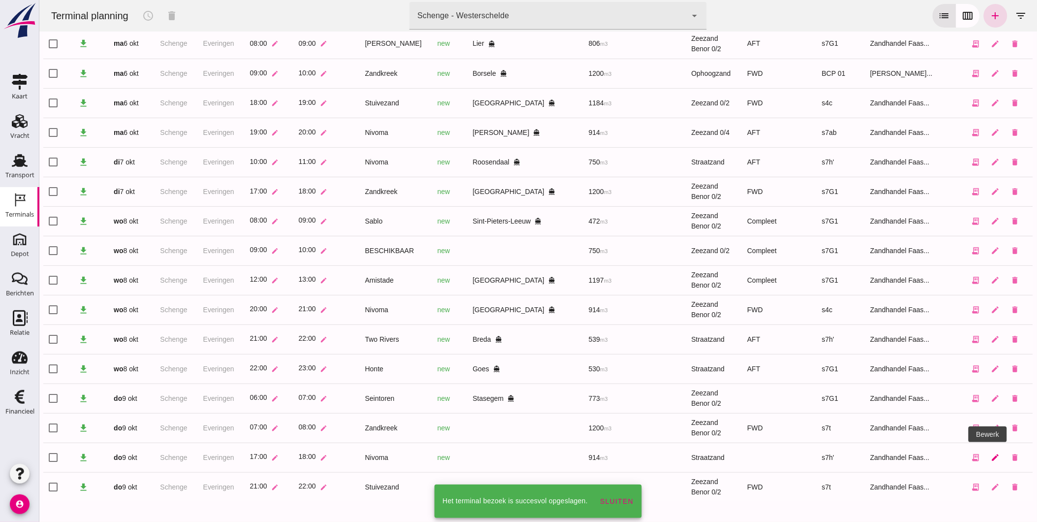
click at [991, 456] on icon "edit" at bounding box center [995, 457] width 9 height 9
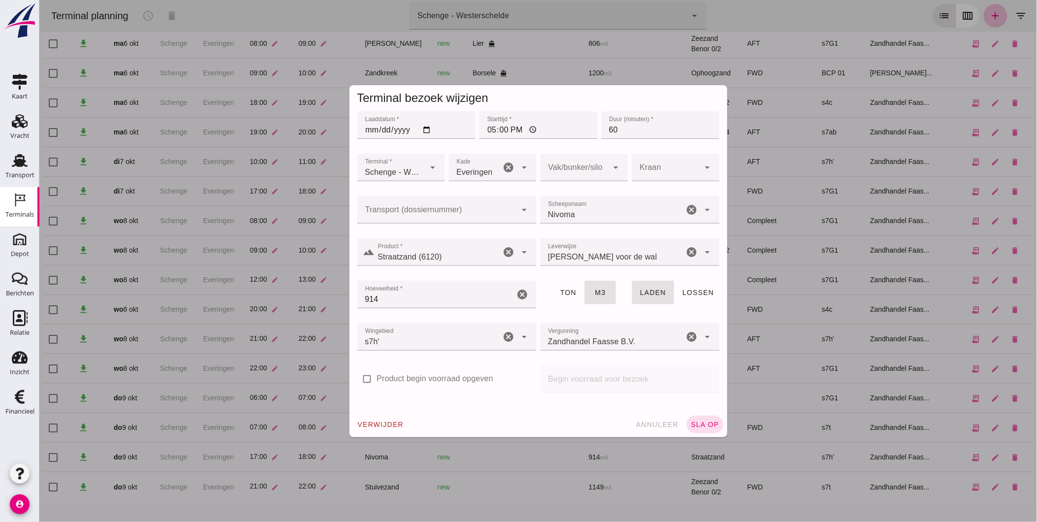
click at [577, 164] on div at bounding box center [574, 168] width 68 height 28
click at [567, 221] on div "AFT" at bounding box center [580, 221] width 72 height 12
type input "105"
click at [694, 414] on div "verwijder annuleer sla op" at bounding box center [538, 425] width 378 height 26
click at [696, 420] on span "sla op" at bounding box center [704, 424] width 29 height 8
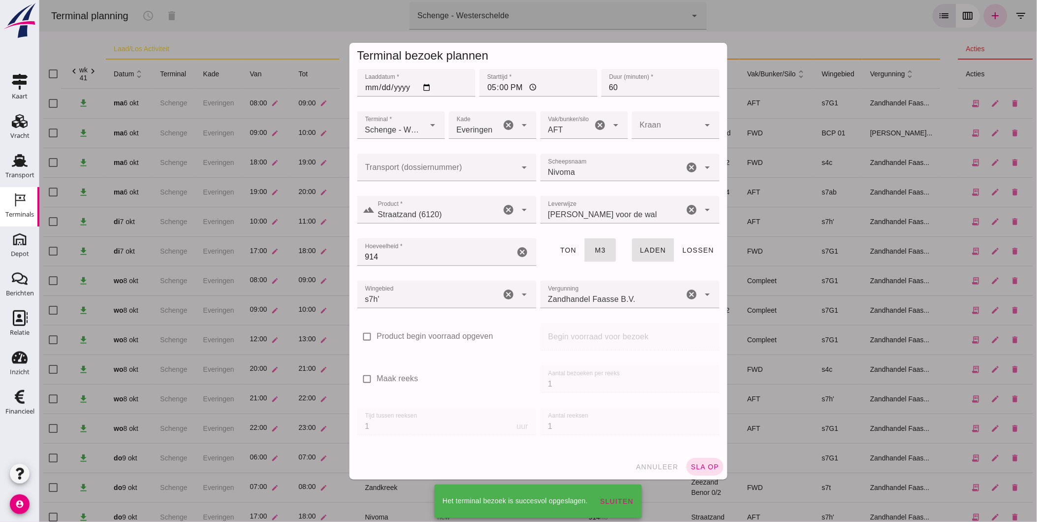
scroll to position [60, 0]
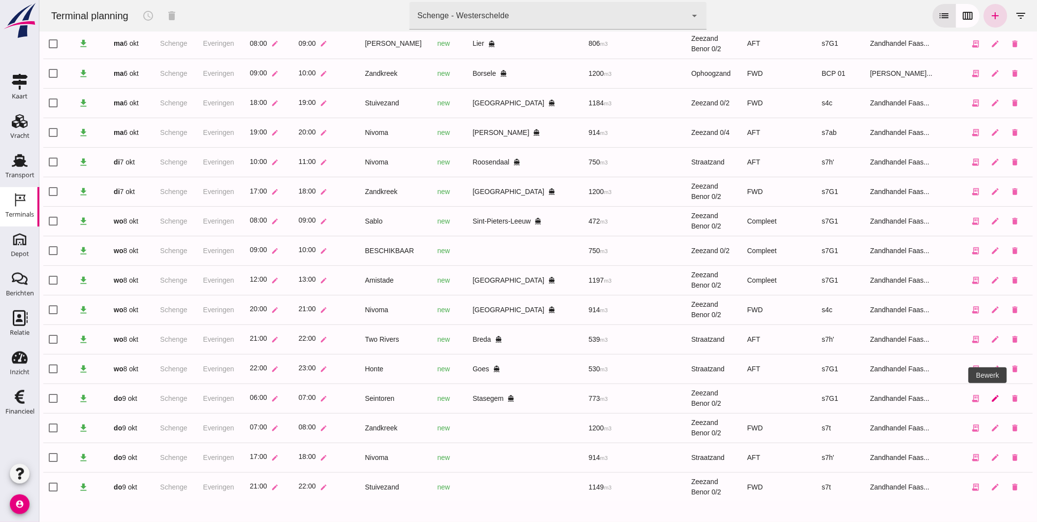
click at [991, 398] on icon "edit" at bounding box center [995, 398] width 9 height 9
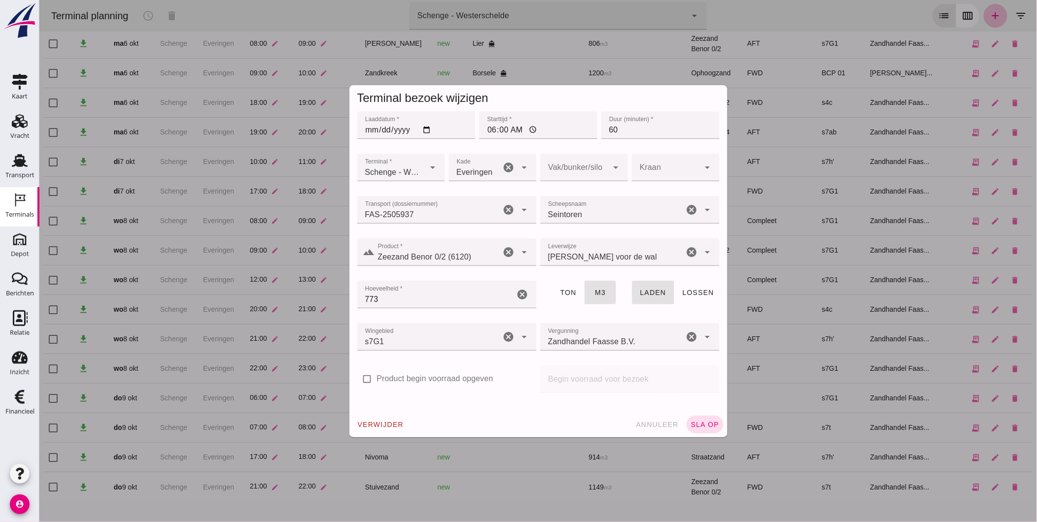
click at [576, 169] on div at bounding box center [574, 168] width 68 height 28
click at [563, 220] on div "AFT" at bounding box center [580, 221] width 72 height 12
type input "105"
click at [702, 425] on span "sla op" at bounding box center [704, 424] width 29 height 8
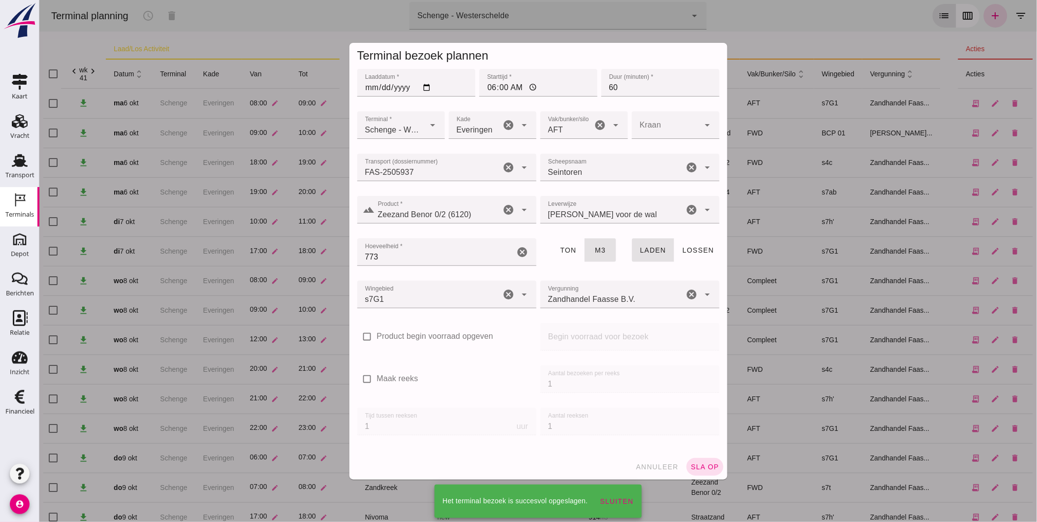
scroll to position [60, 0]
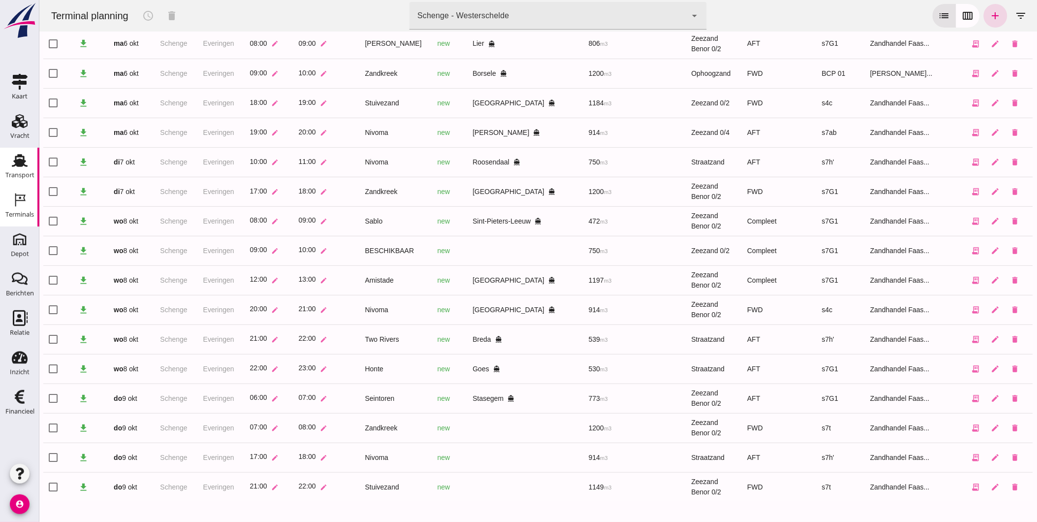
drag, startPoint x: 23, startPoint y: 171, endPoint x: 713, endPoint y: 493, distance: 761.1
click at [25, 170] on div "Transport" at bounding box center [19, 175] width 29 height 14
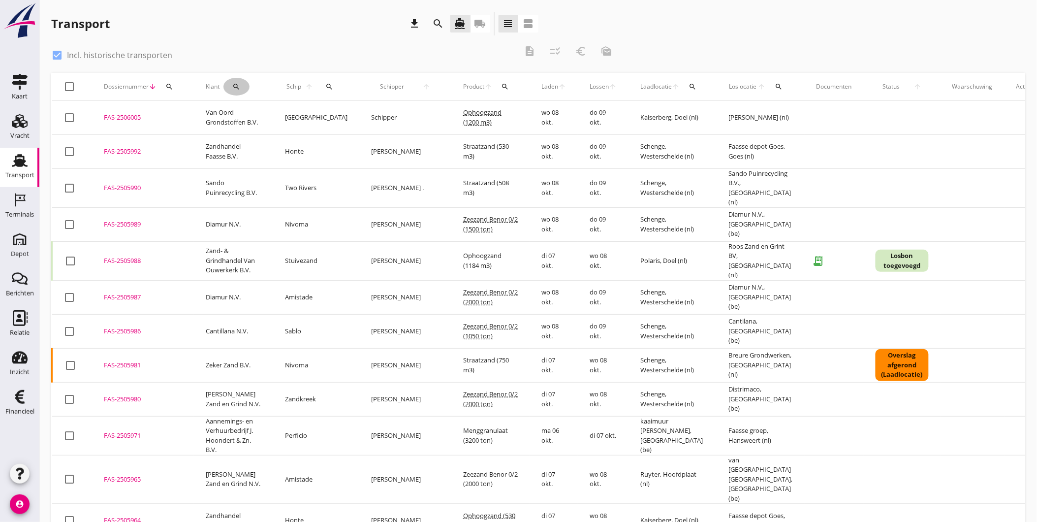
click at [235, 86] on icon "search" at bounding box center [236, 87] width 8 height 8
click at [276, 113] on input "Zoeken op opdrachtgever..." at bounding box center [278, 115] width 102 height 16
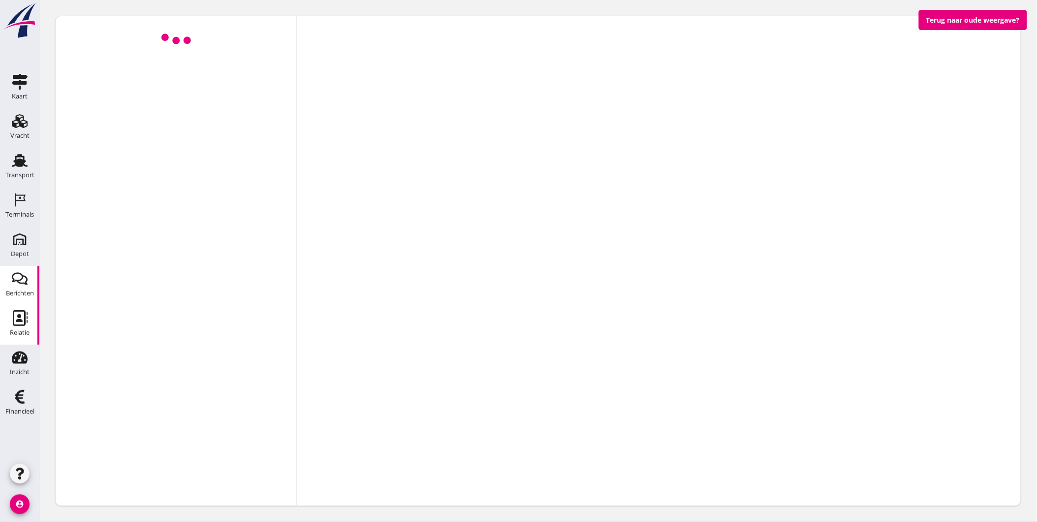
click at [18, 316] on use at bounding box center [20, 318] width 15 height 16
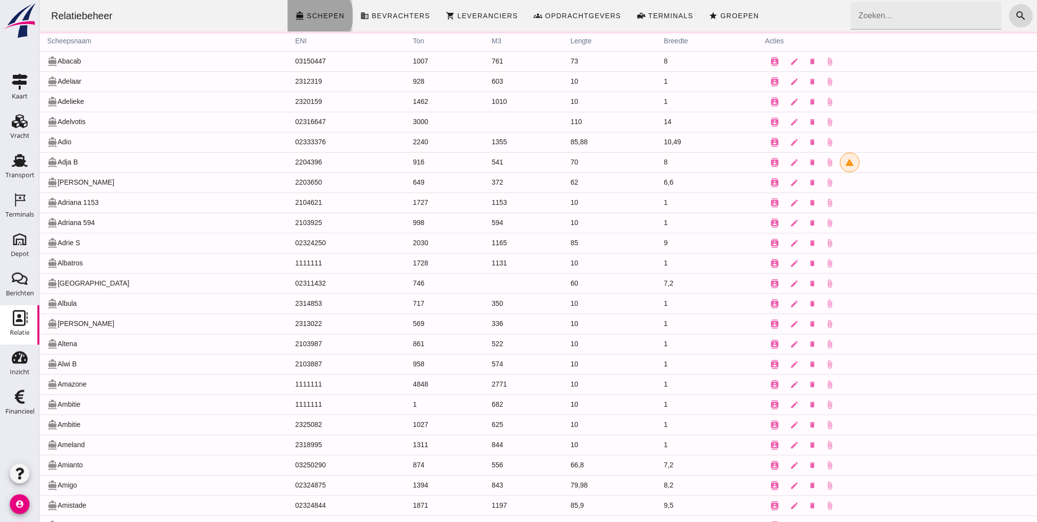
click at [304, 16] on icon "directions_boat" at bounding box center [299, 15] width 9 height 9
click at [403, 20] on span "Bevrachters" at bounding box center [400, 16] width 59 height 8
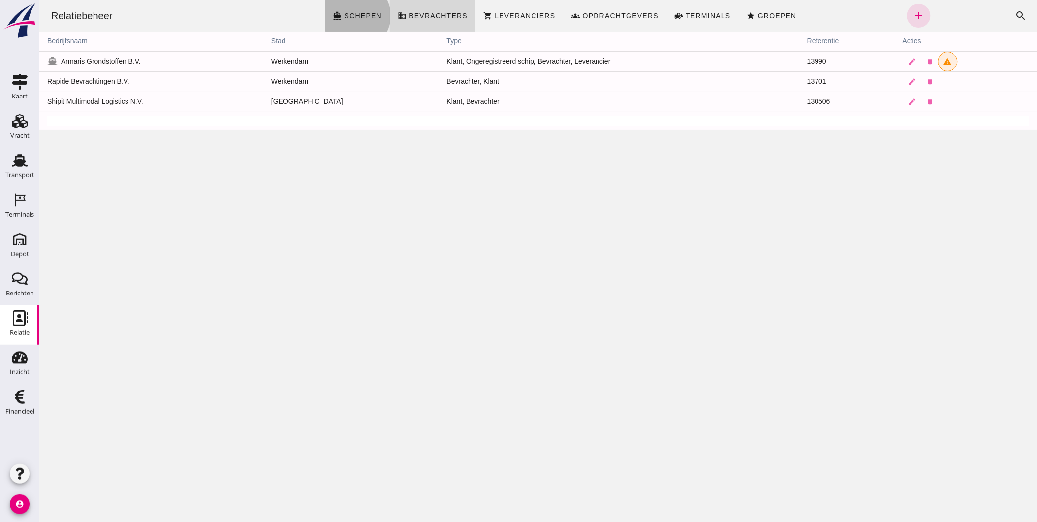
click at [355, 17] on span "Schepen" at bounding box center [363, 16] width 38 height 8
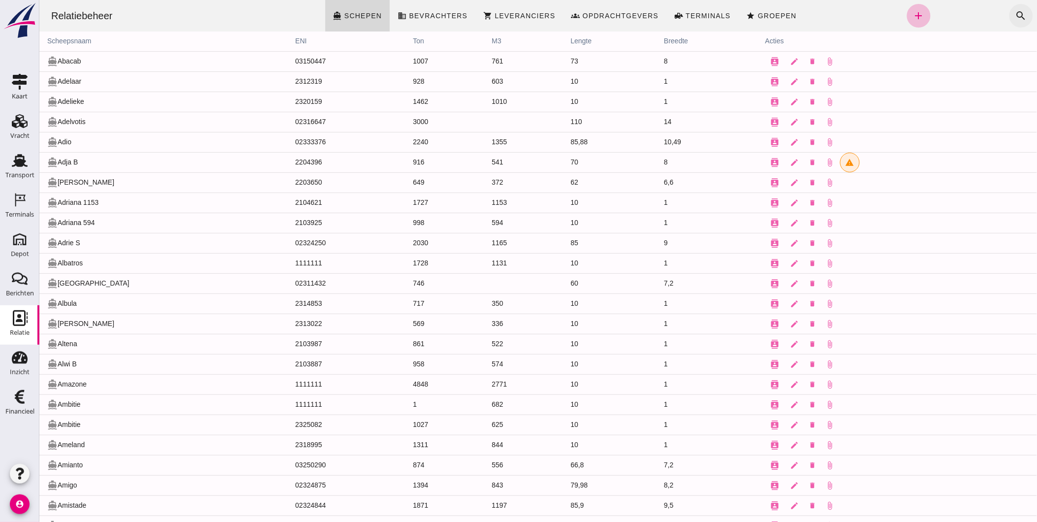
click at [1015, 20] on icon "search" at bounding box center [1021, 16] width 12 height 12
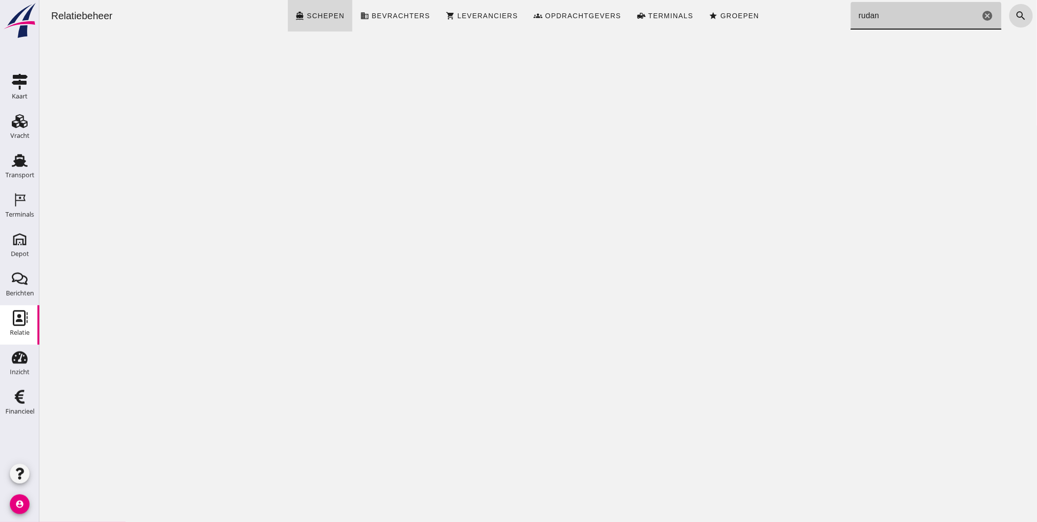
click at [897, 18] on input "rudan" at bounding box center [915, 16] width 129 height 28
type input "r"
type input "a"
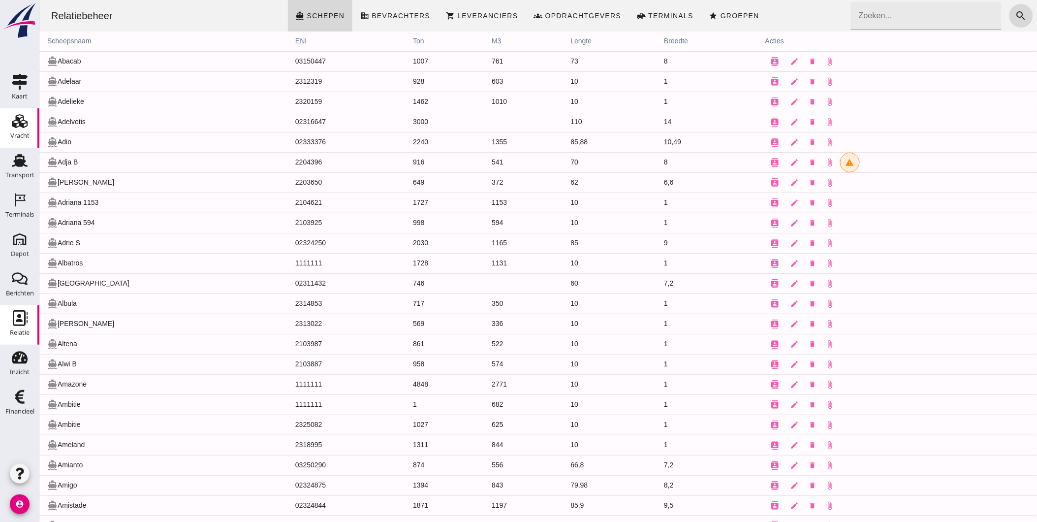
click at [21, 130] on div "Vracht" at bounding box center [19, 136] width 19 height 14
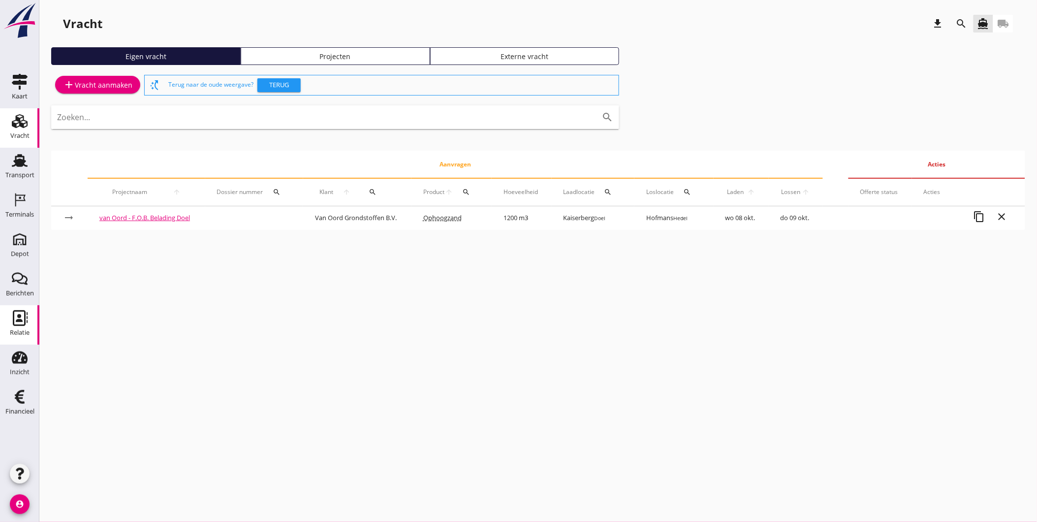
click at [21, 336] on div "Relatie" at bounding box center [20, 332] width 20 height 6
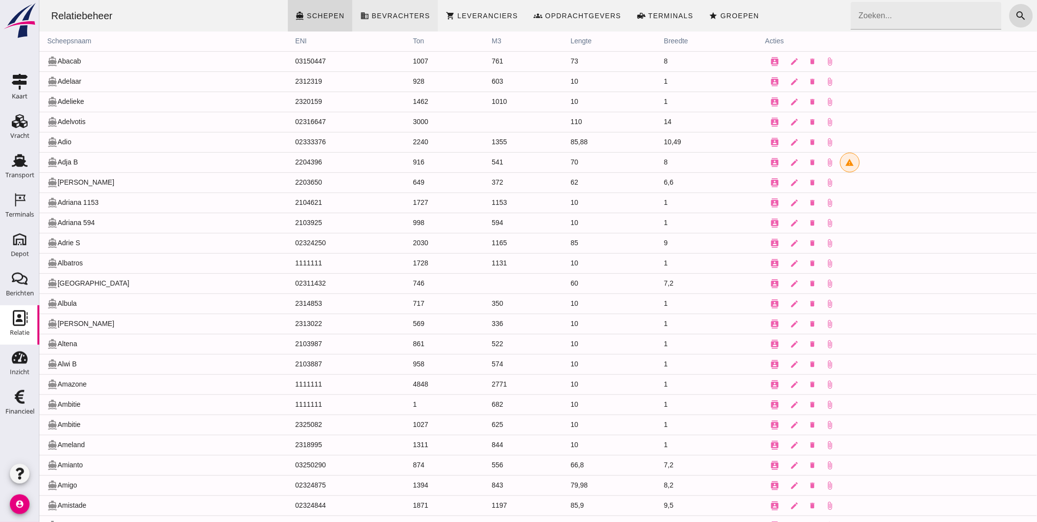
click at [402, 18] on span "Bevrachters" at bounding box center [400, 16] width 59 height 8
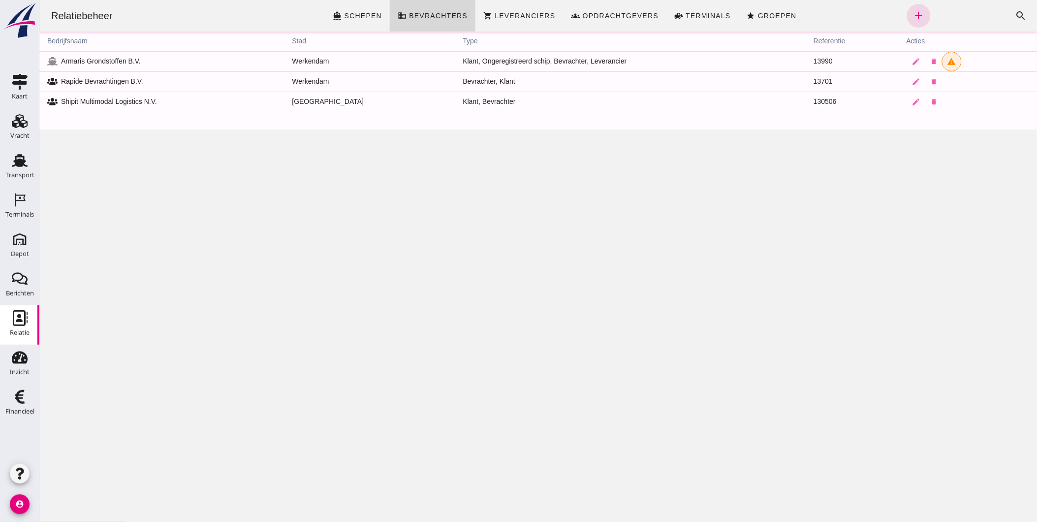
drag, startPoint x: 365, startPoint y: 18, endPoint x: 842, endPoint y: 18, distance: 477.0
click at [365, 18] on span "Schepen" at bounding box center [363, 16] width 38 height 8
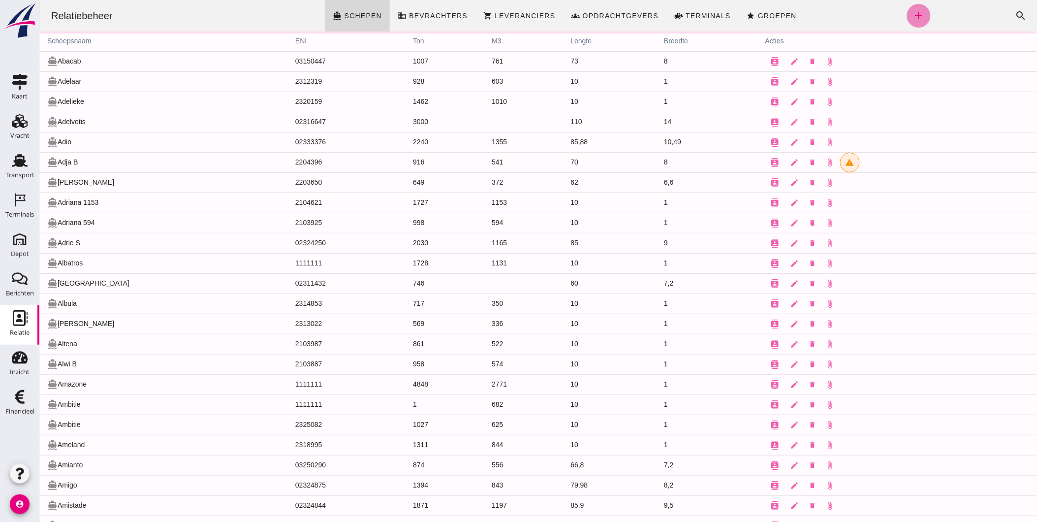
click at [913, 14] on icon "add" at bounding box center [919, 16] width 12 height 12
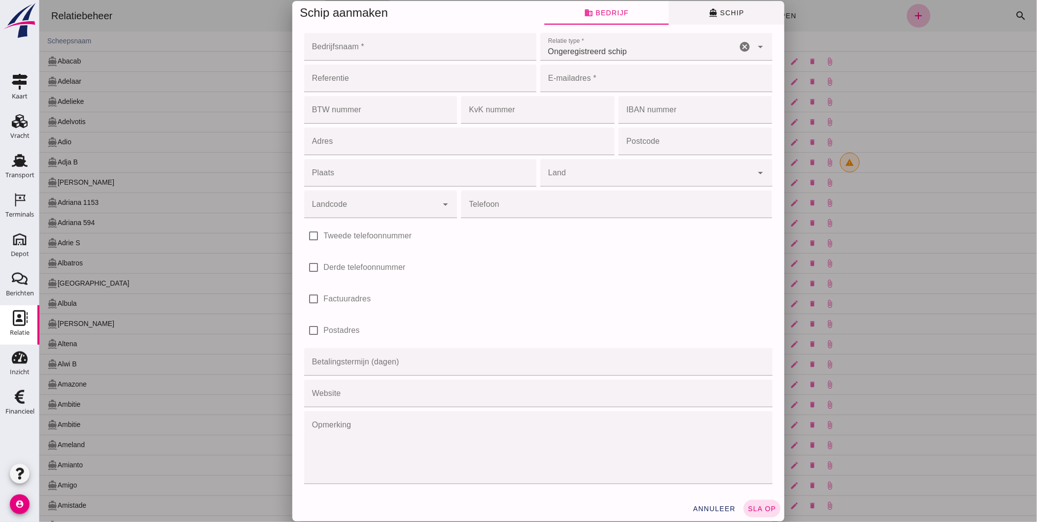
drag, startPoint x: 730, startPoint y: 15, endPoint x: 681, endPoint y: 17, distance: 49.2
click at [729, 15] on span "directions_boat Schip" at bounding box center [725, 12] width 35 height 9
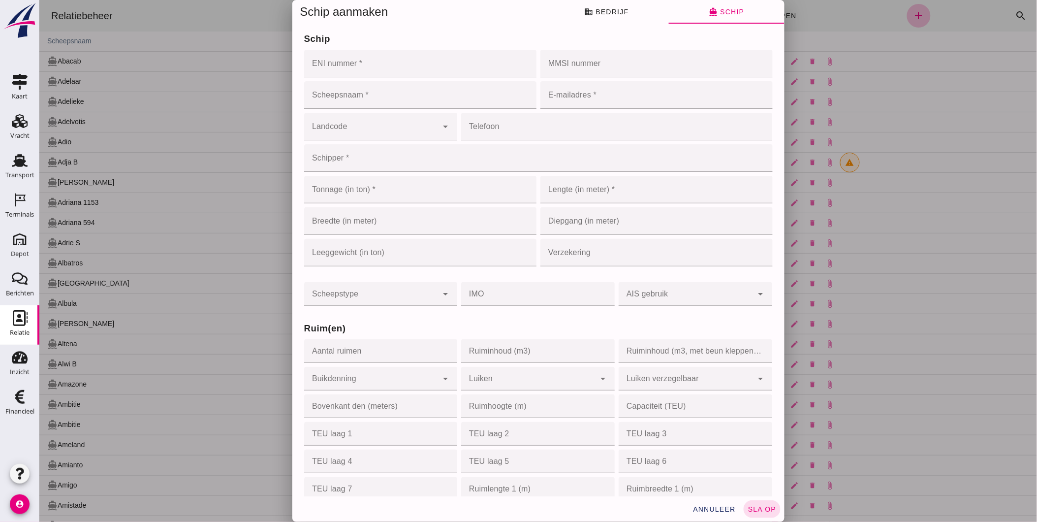
click at [345, 63] on input "ENI nummer *" at bounding box center [417, 64] width 226 height 28
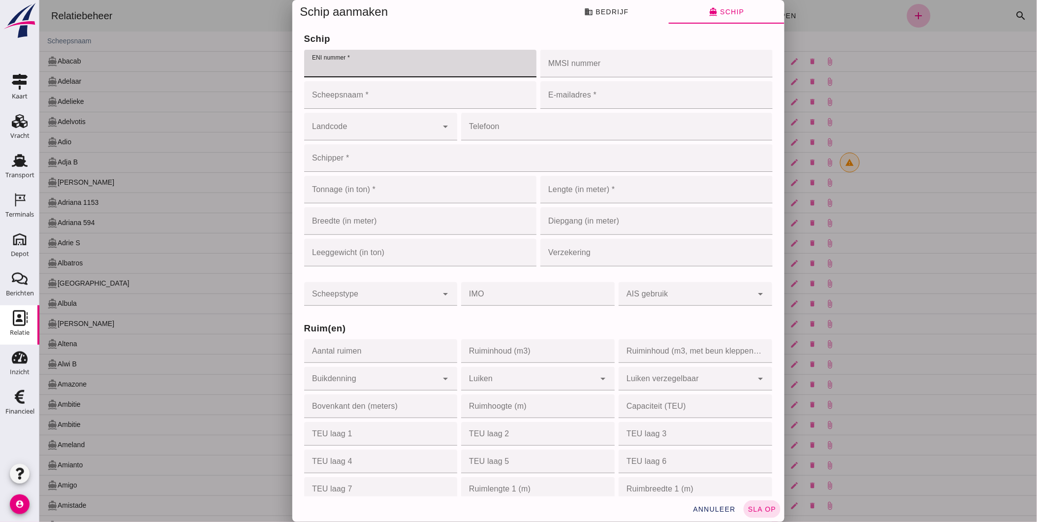
paste input "02324191"
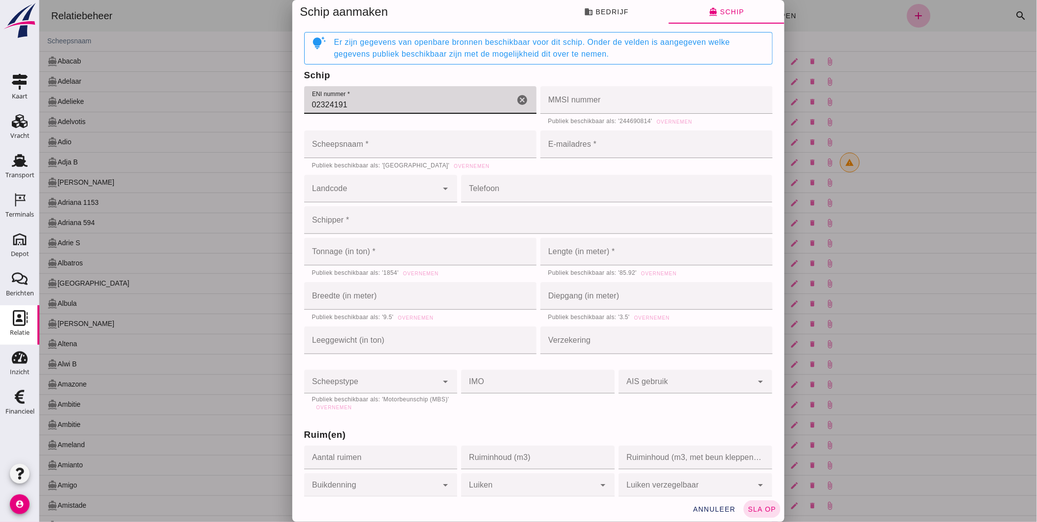
type input "02324191"
click at [602, 100] on input "MMSI nummer" at bounding box center [653, 100] width 226 height 28
paste input "244740060"
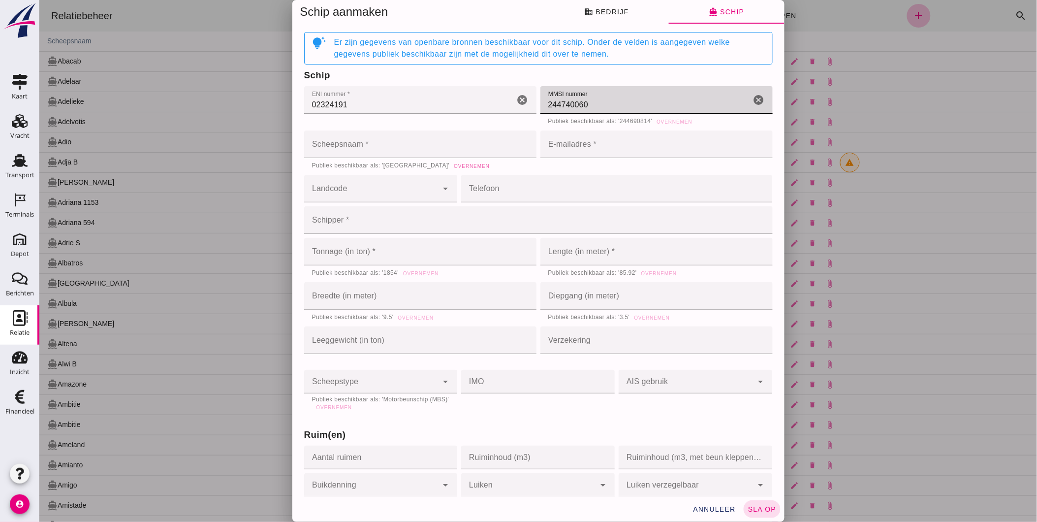
type input "244740060"
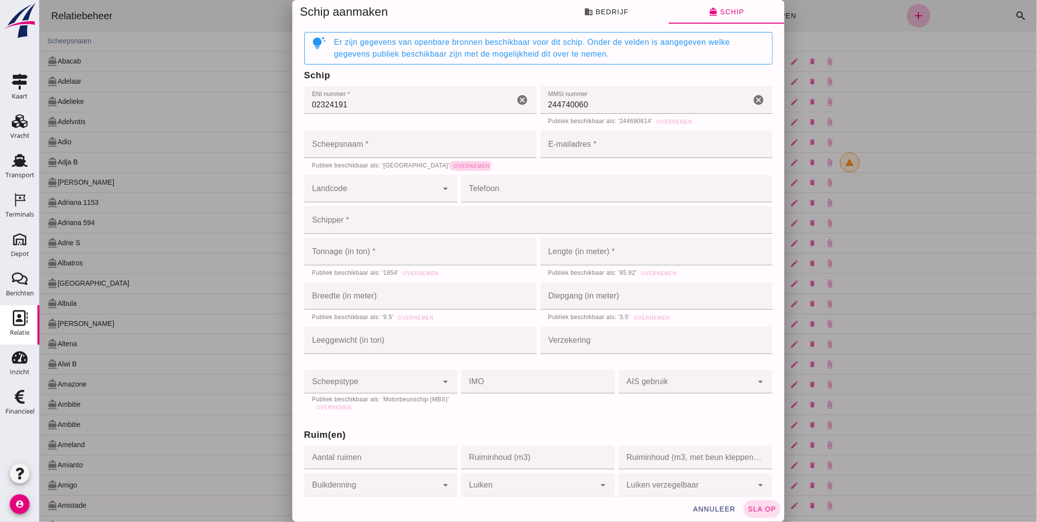
click at [453, 165] on span "Overnemen" at bounding box center [471, 165] width 36 height 5
type input "[GEOGRAPHIC_DATA]"
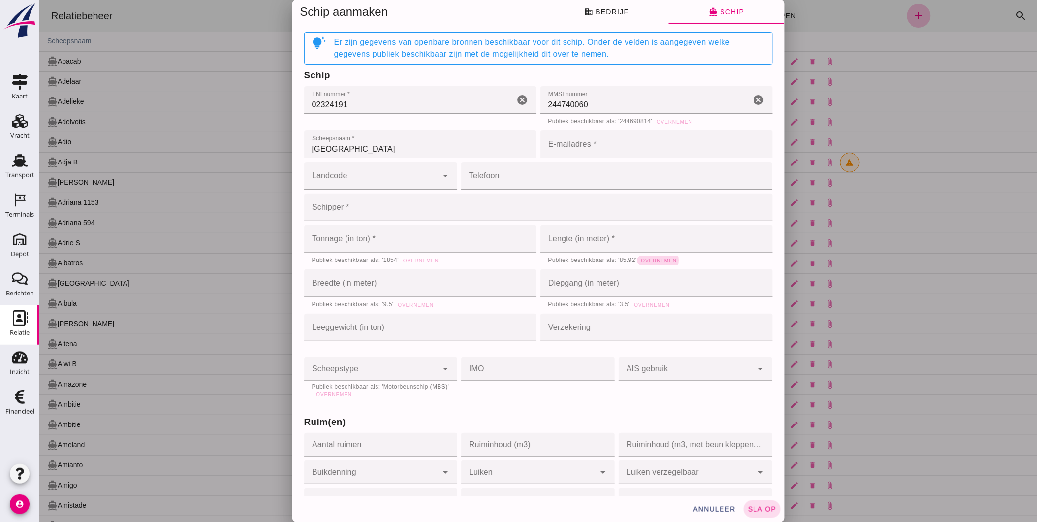
click at [648, 261] on span "Overnemen" at bounding box center [658, 260] width 36 height 5
type input "85.92"
click at [425, 261] on span "Overnemen" at bounding box center [420, 260] width 36 height 5
type input "1854"
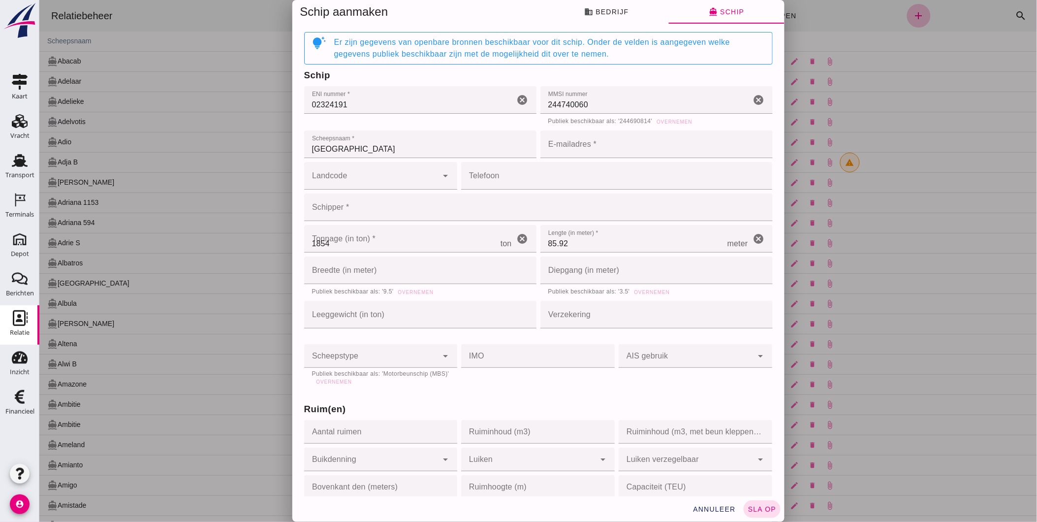
click at [411, 299] on div "Leeggewicht (in ton) Leeggewicht (in ton) ton cancel" at bounding box center [420, 315] width 236 height 32
click at [412, 292] on span "Overnemen" at bounding box center [415, 291] width 36 height 5
type input "9.5"
drag, startPoint x: 641, startPoint y: 292, endPoint x: 631, endPoint y: 189, distance: 103.9
click at [640, 292] on span "Overnemen" at bounding box center [652, 291] width 36 height 5
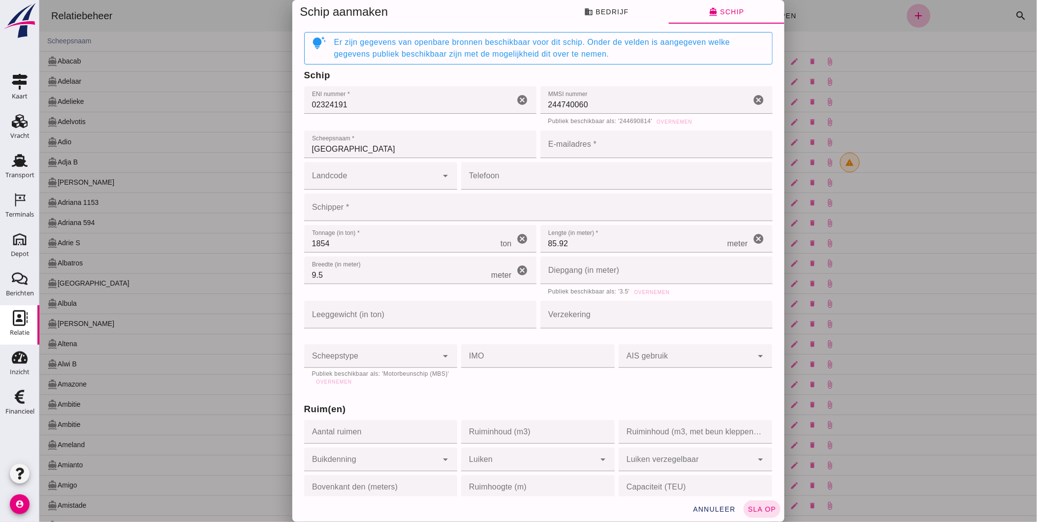
type input "3.5"
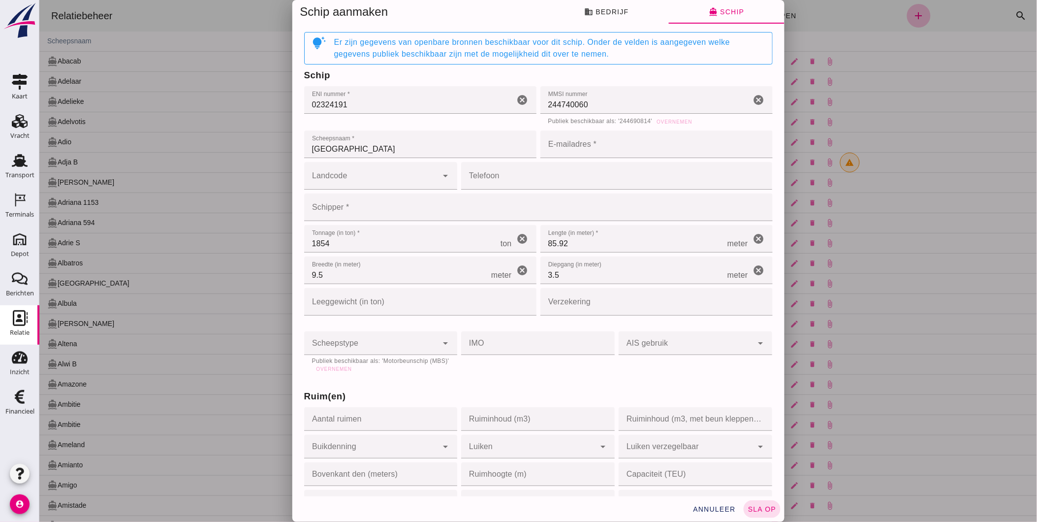
click at [588, 151] on input "E-mailadres *" at bounding box center [653, 144] width 226 height 28
type input "Bonnen@Faassegroep.nl"
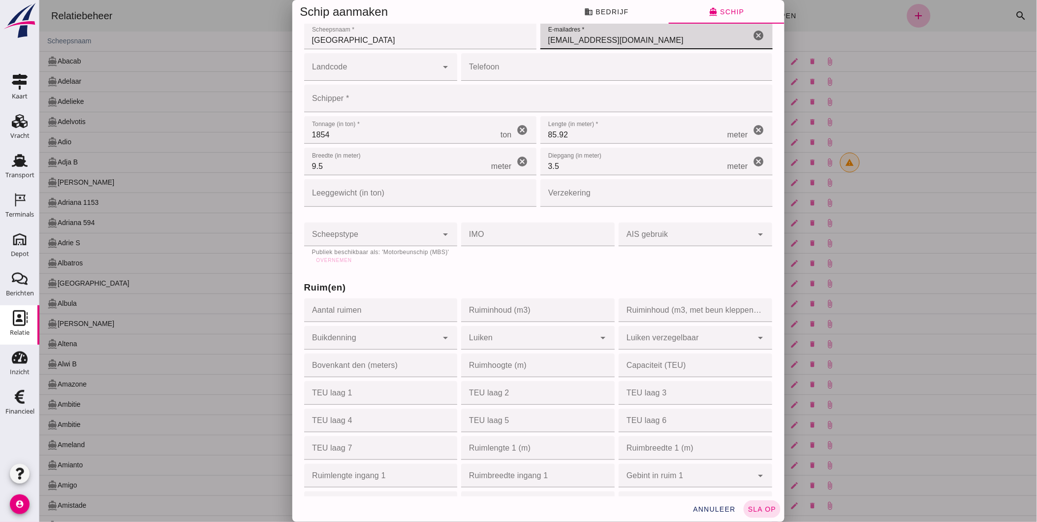
scroll to position [109, 0]
click at [351, 259] on span "Overnemen" at bounding box center [334, 259] width 36 height 5
type input "motor_barge"
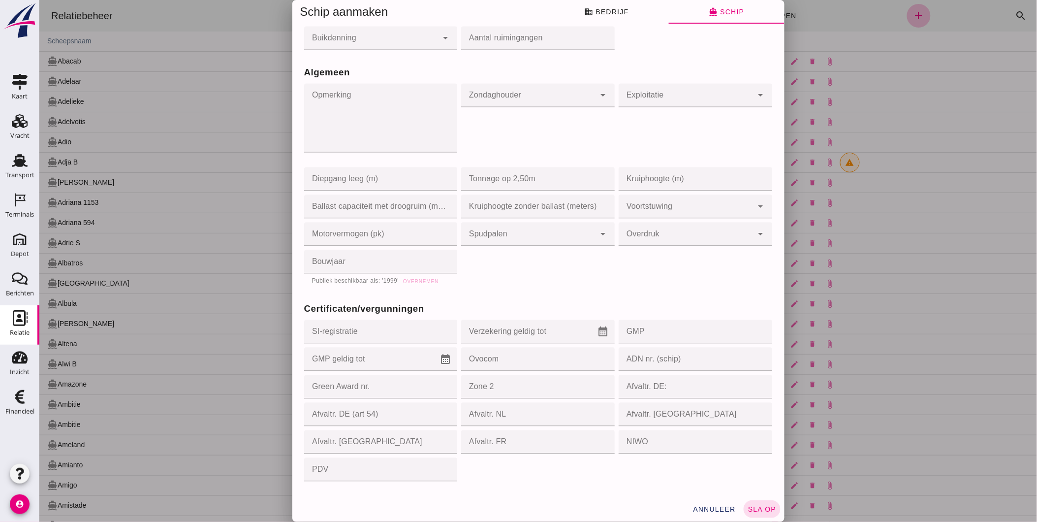
scroll to position [529, 0]
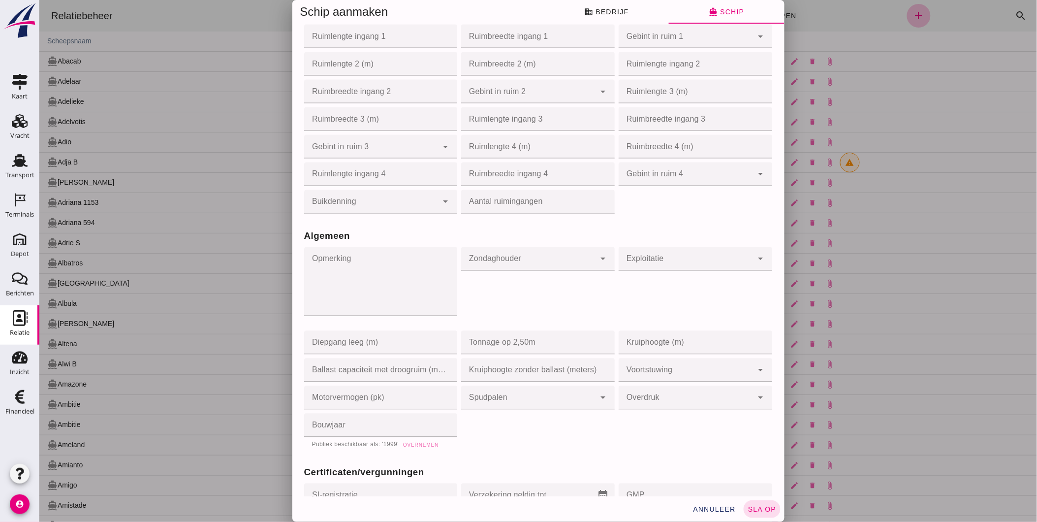
click at [414, 447] on span "Overnemen" at bounding box center [420, 445] width 36 height 5
type input "1999"
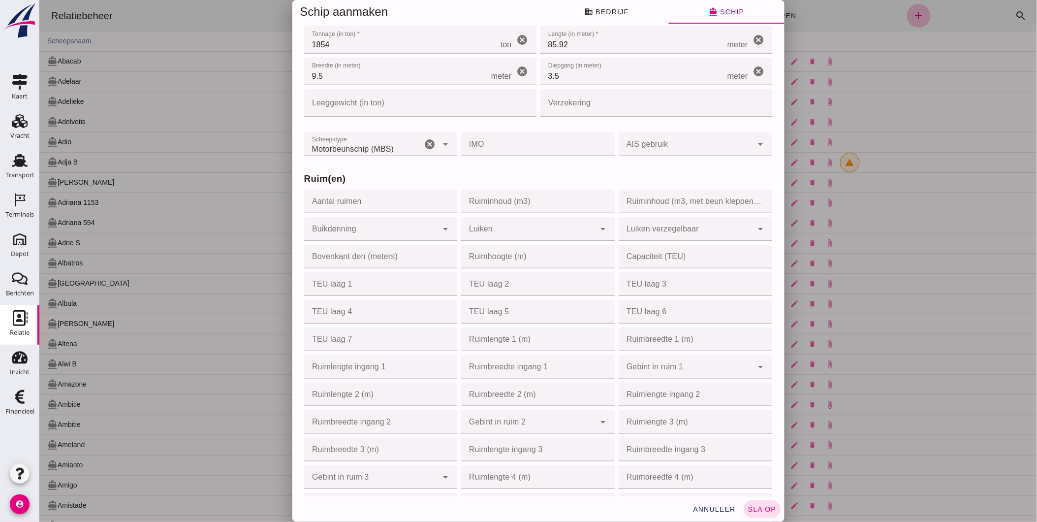
scroll to position [56, 0]
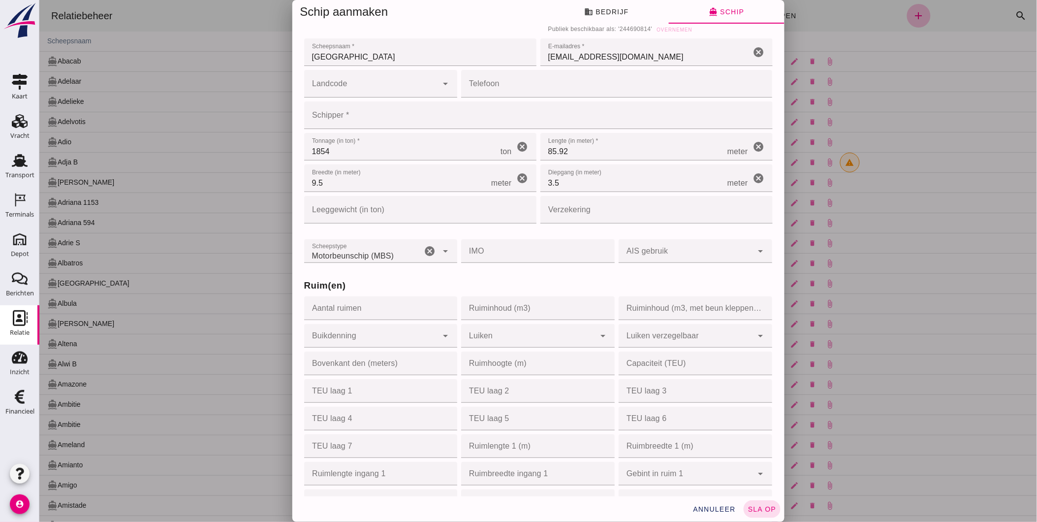
click at [381, 309] on input "Aantal ruimen" at bounding box center [378, 308] width 148 height 24
type input "1"
click at [493, 307] on input "Ruiminhoud (m3)" at bounding box center [535, 308] width 148 height 24
type input "1108"
click at [653, 307] on input "Ruiminhoud (m3, met beun kleppen open)" at bounding box center [692, 308] width 148 height 24
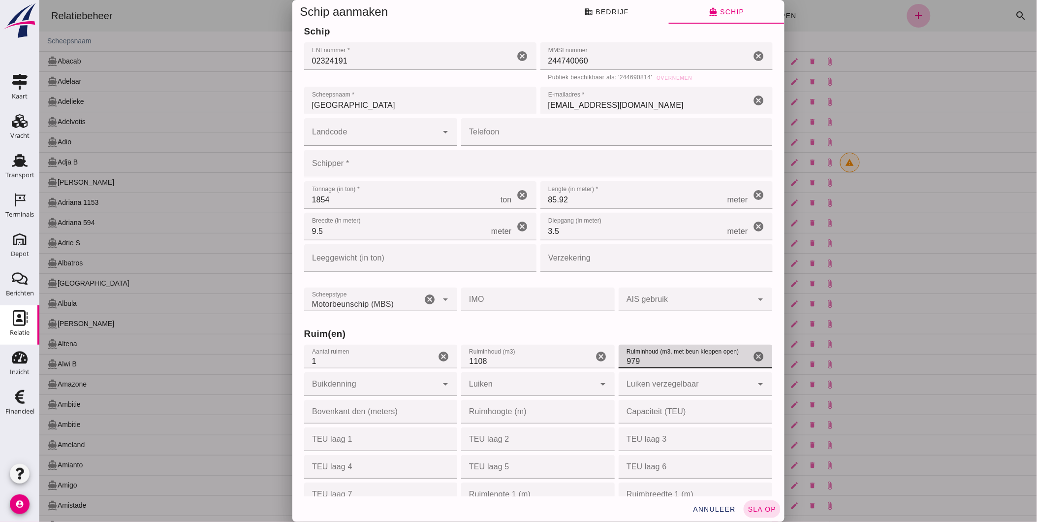
scroll to position [0, 0]
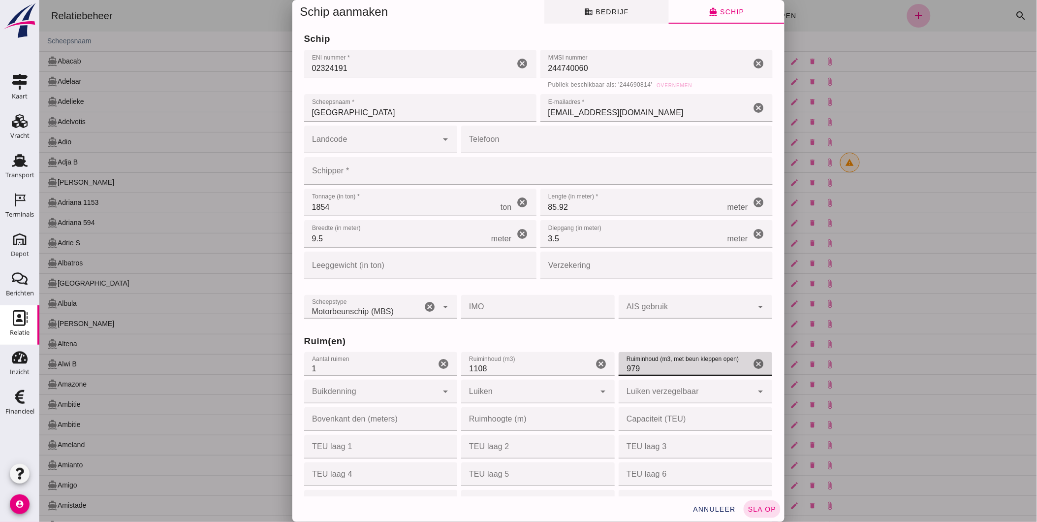
type input "979"
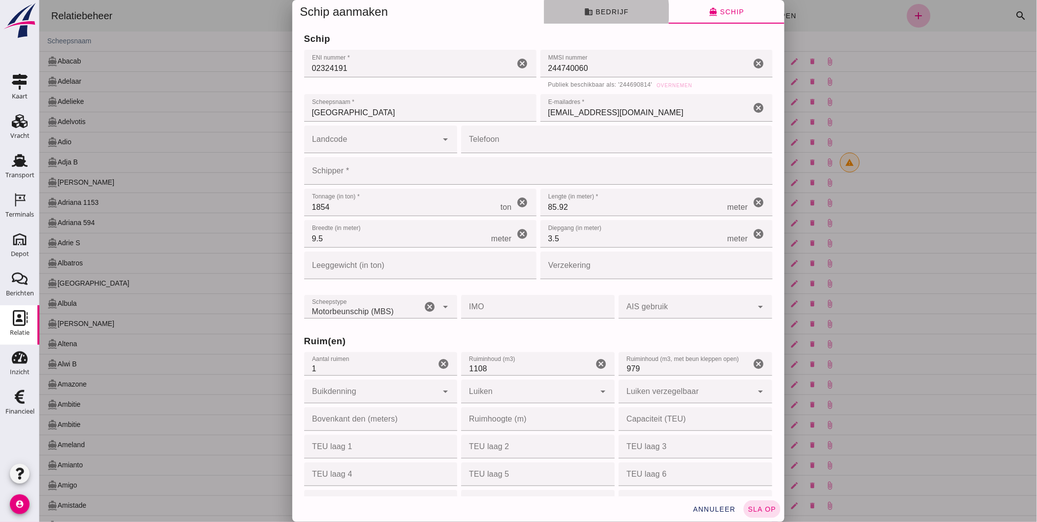
click at [618, 18] on button "business Bedrijf" at bounding box center [606, 12] width 125 height 24
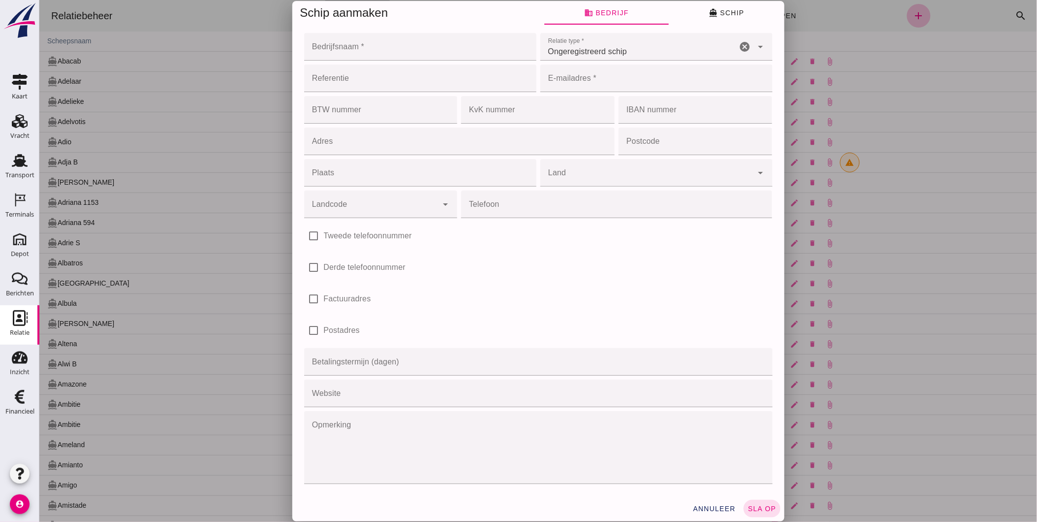
click at [407, 53] on input "Bedrijfsnaam *" at bounding box center [417, 47] width 226 height 28
type input "Malmö B.V."
click at [569, 87] on input "E-mailadres *" at bounding box center [653, 78] width 226 height 28
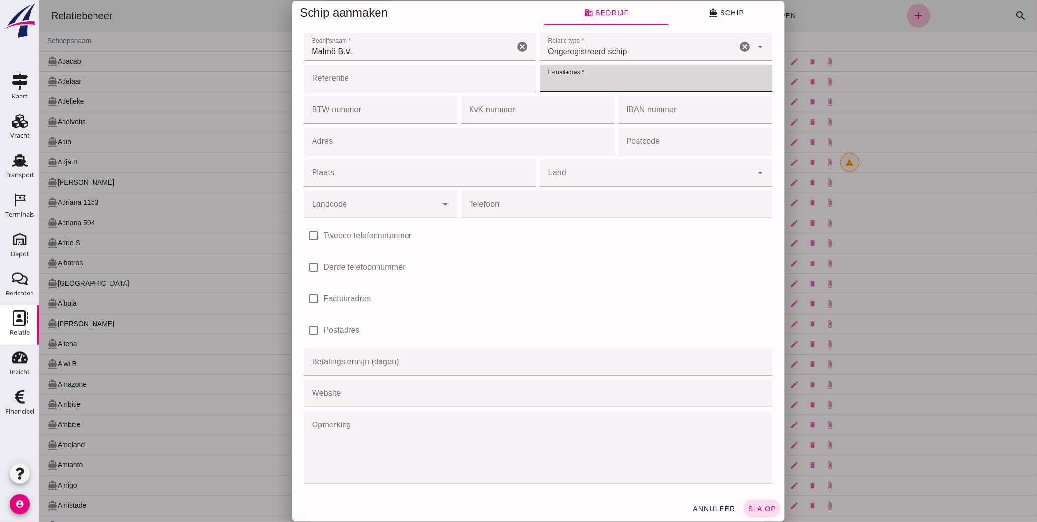
type input "Bonnen@Faassegroep.nl"
type input "Nederland"
click at [769, 512] on span "sla op" at bounding box center [761, 509] width 29 height 8
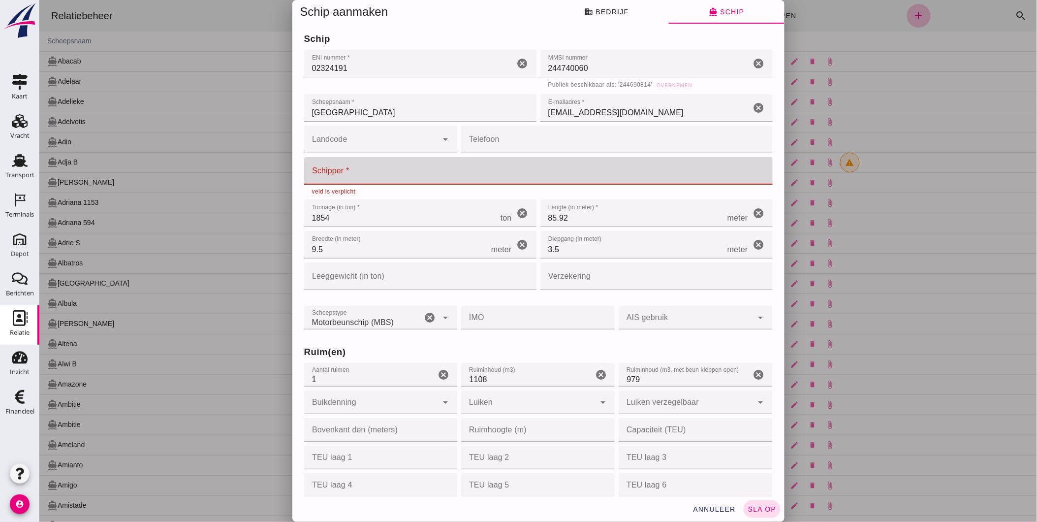
click at [343, 166] on input "Schipper *" at bounding box center [535, 171] width 463 height 28
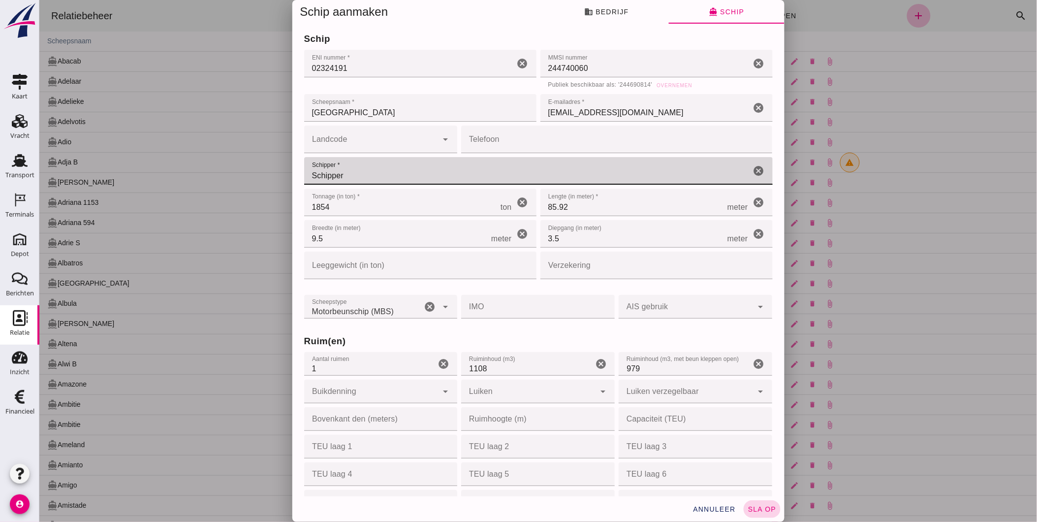
type input "Schipper"
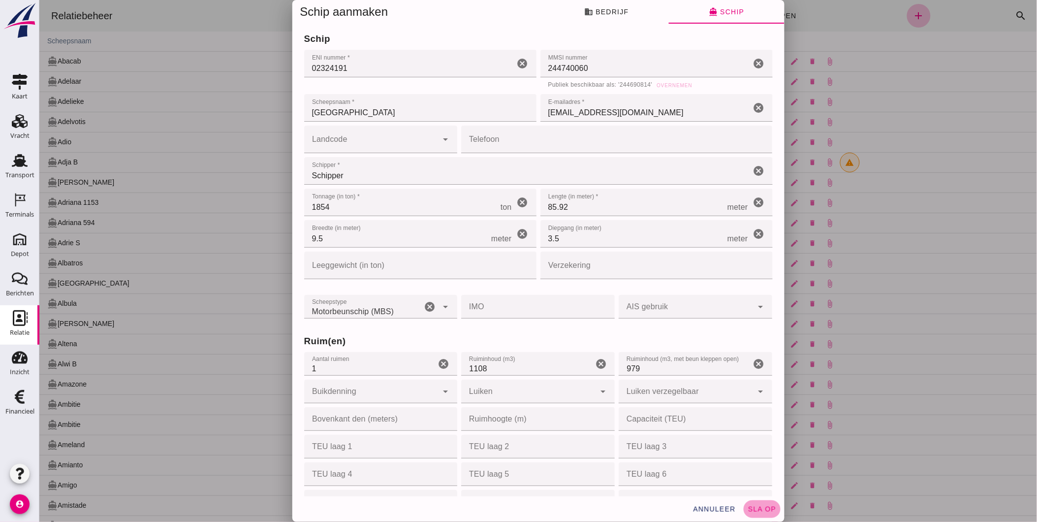
click at [756, 509] on span "sla op" at bounding box center [761, 509] width 29 height 8
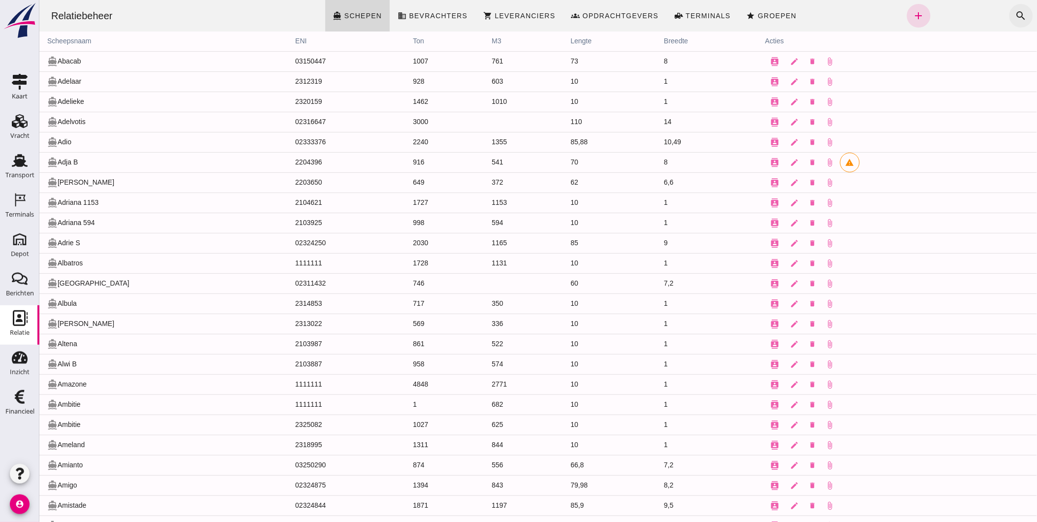
click at [1015, 21] on icon "search" at bounding box center [1021, 16] width 12 height 12
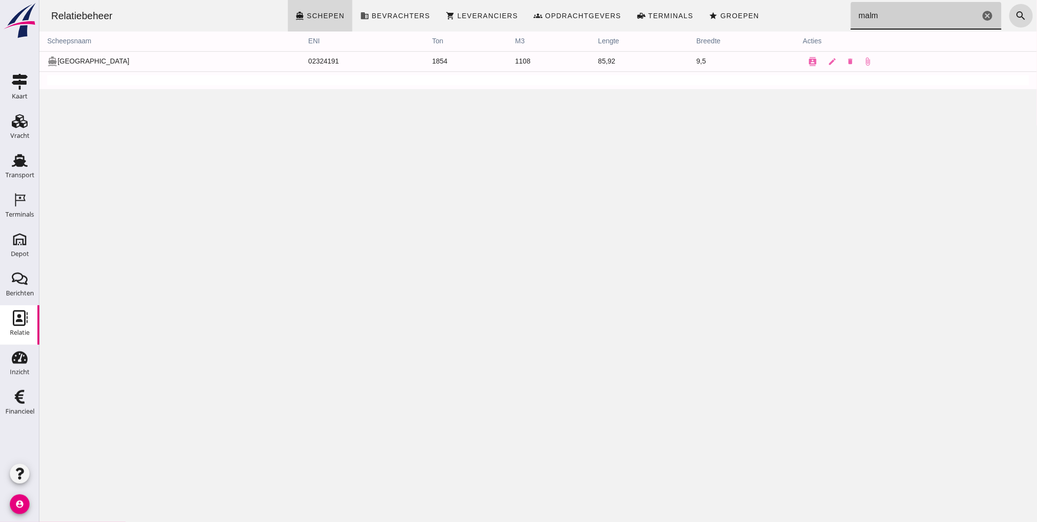
type input "malm"
